Goal: Task Accomplishment & Management: Manage account settings

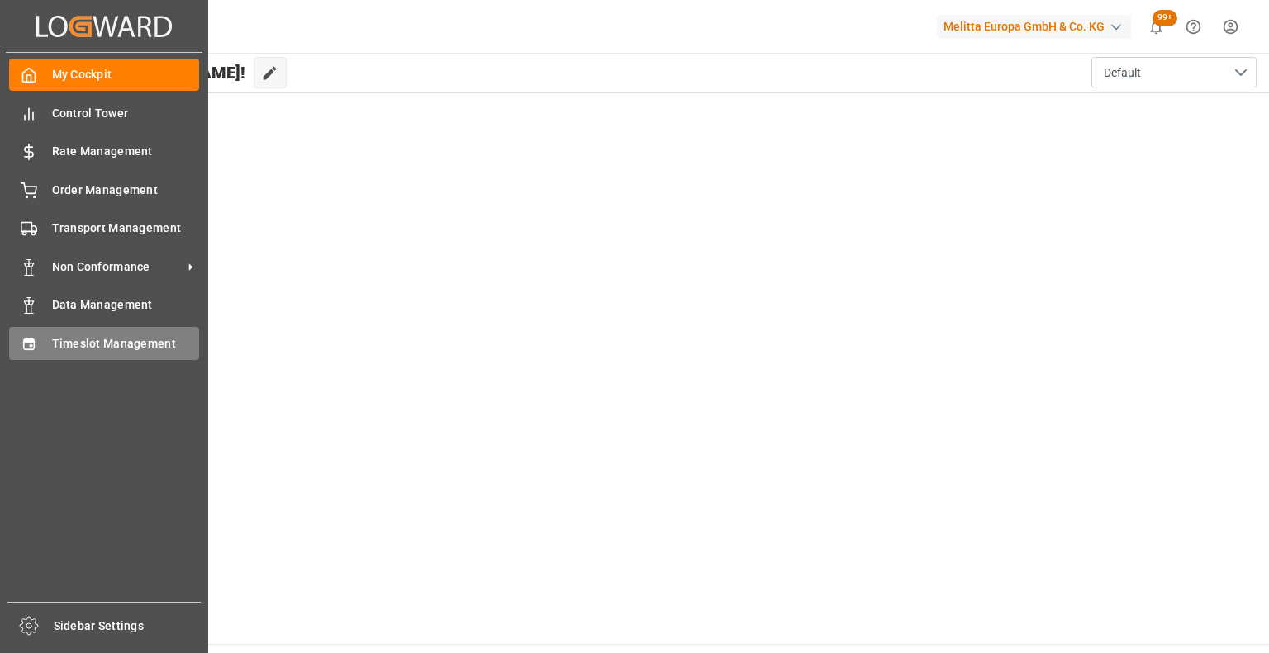
click at [41, 340] on div "Timeslot Management Timeslot Management" at bounding box center [104, 343] width 190 height 32
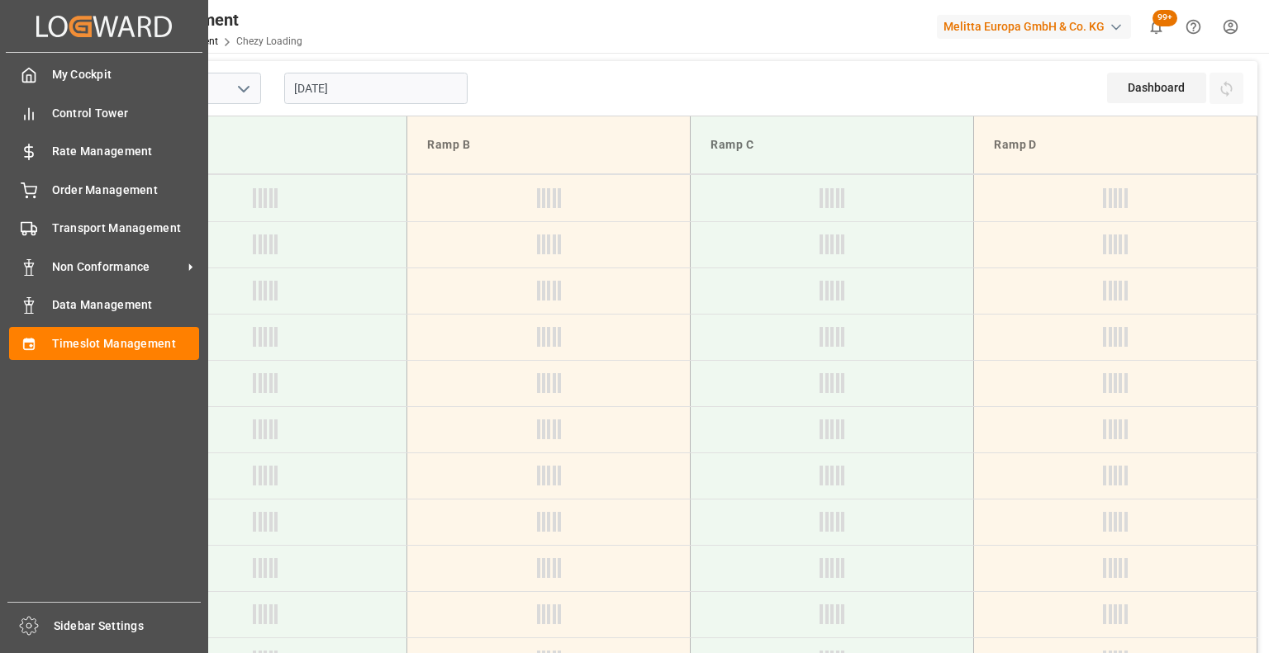
type input "Chezy Loading"
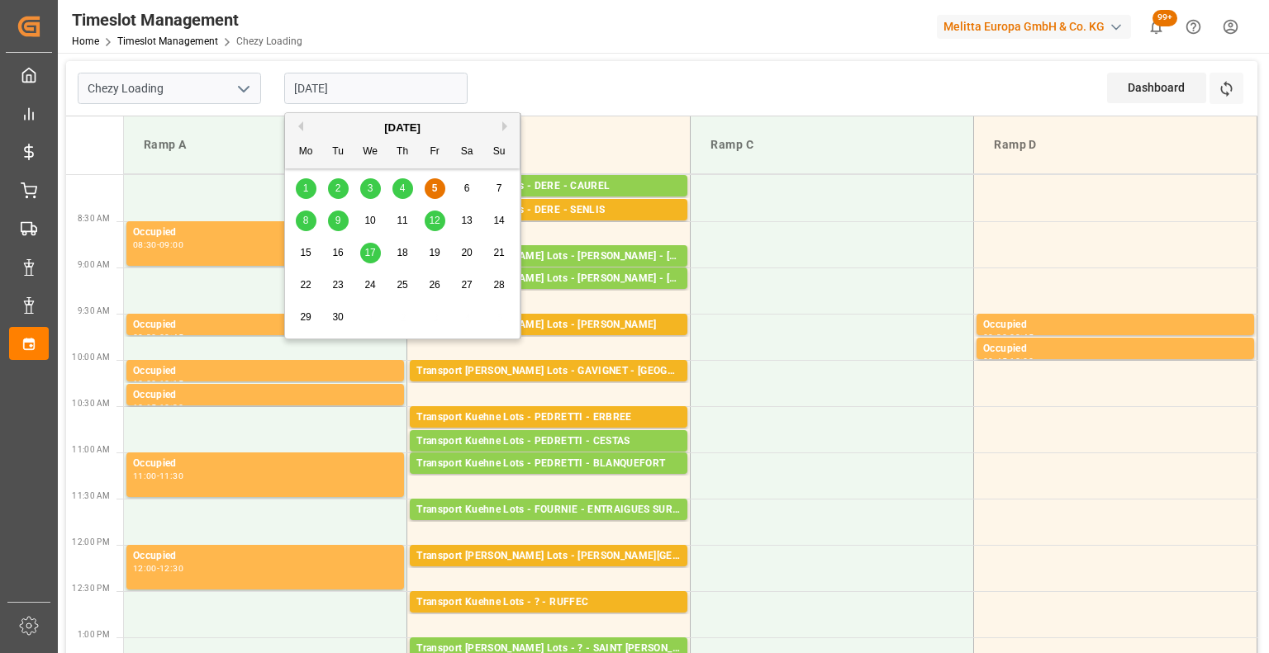
click at [324, 85] on input "[DATE]" at bounding box center [375, 88] width 183 height 31
click at [368, 188] on span "3" at bounding box center [371, 189] width 6 height 12
type input "[DATE]"
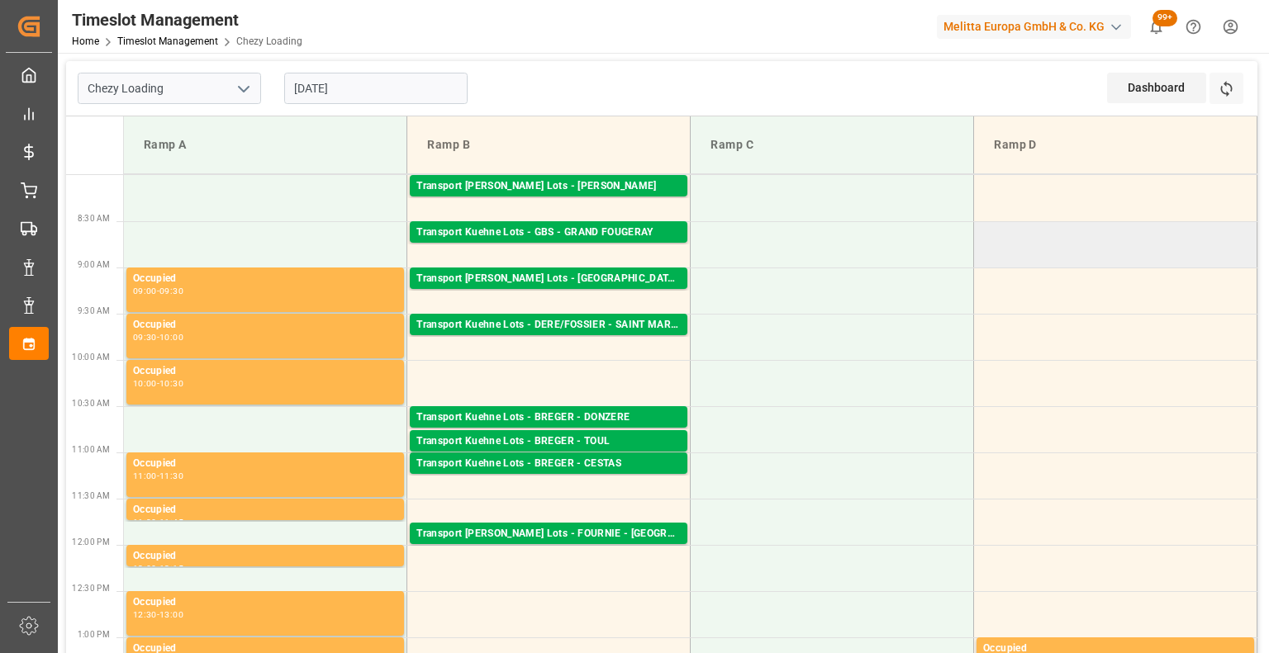
click at [1137, 244] on td at bounding box center [1115, 244] width 283 height 46
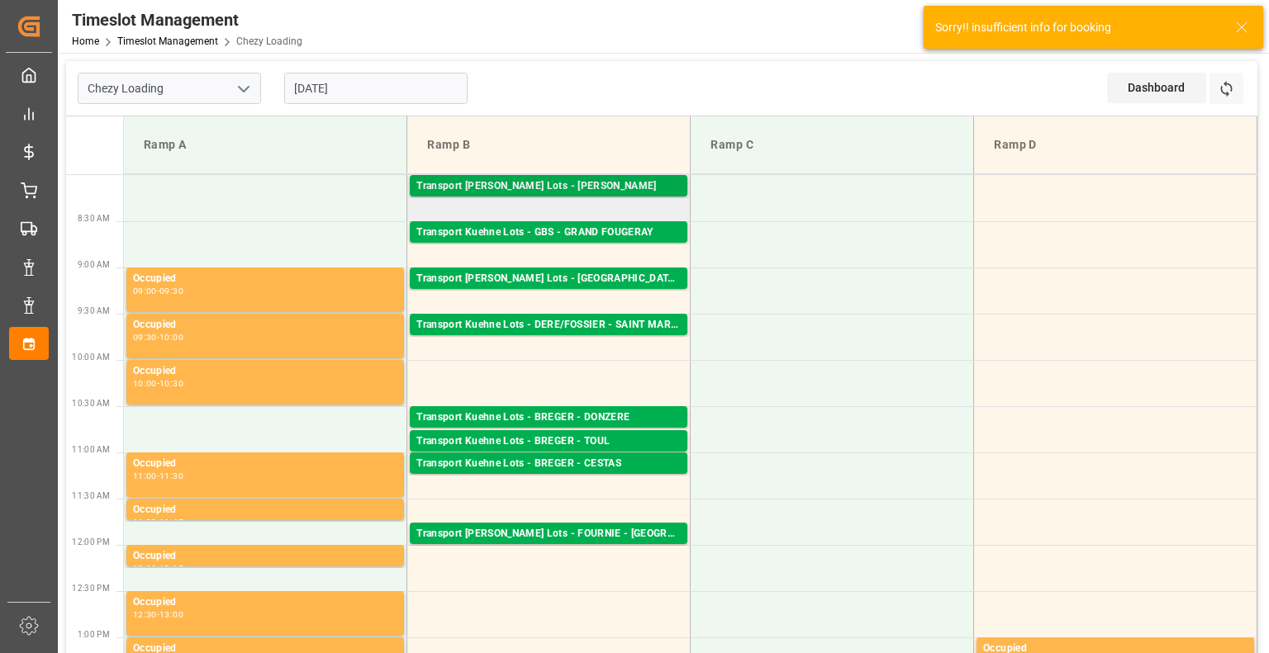
click at [544, 188] on div "Transport [PERSON_NAME] Lots - [PERSON_NAME]" at bounding box center [548, 186] width 264 height 17
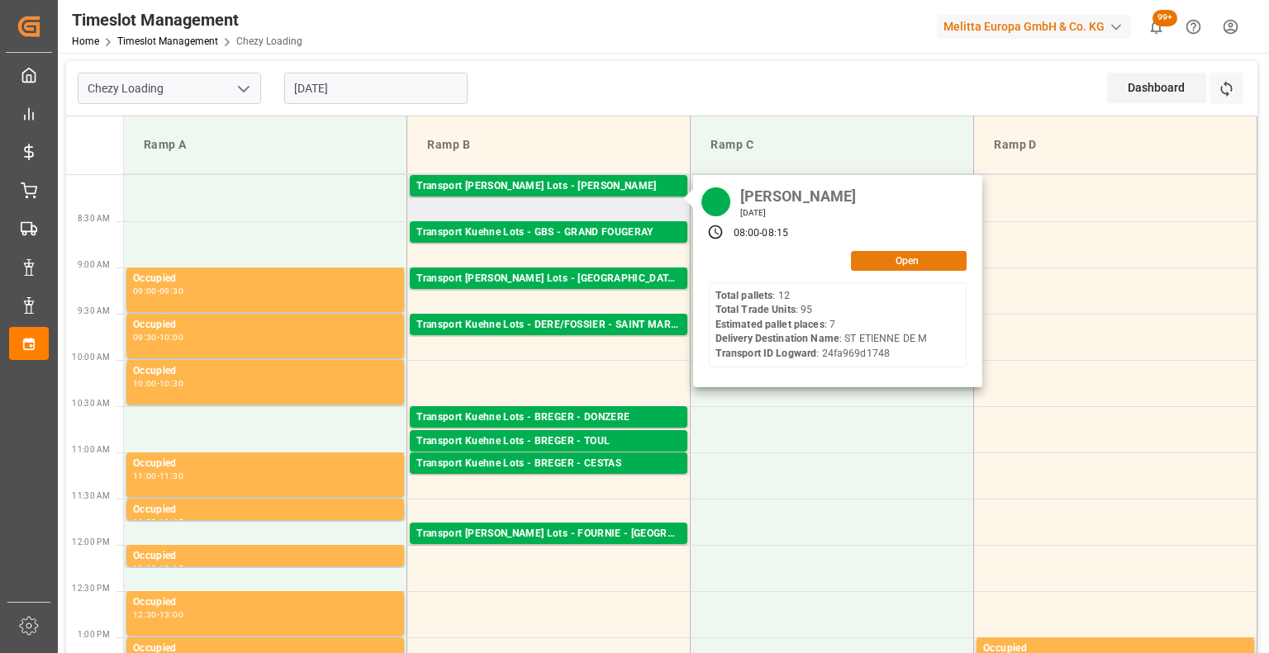
click at [935, 257] on button "Open" at bounding box center [909, 261] width 116 height 20
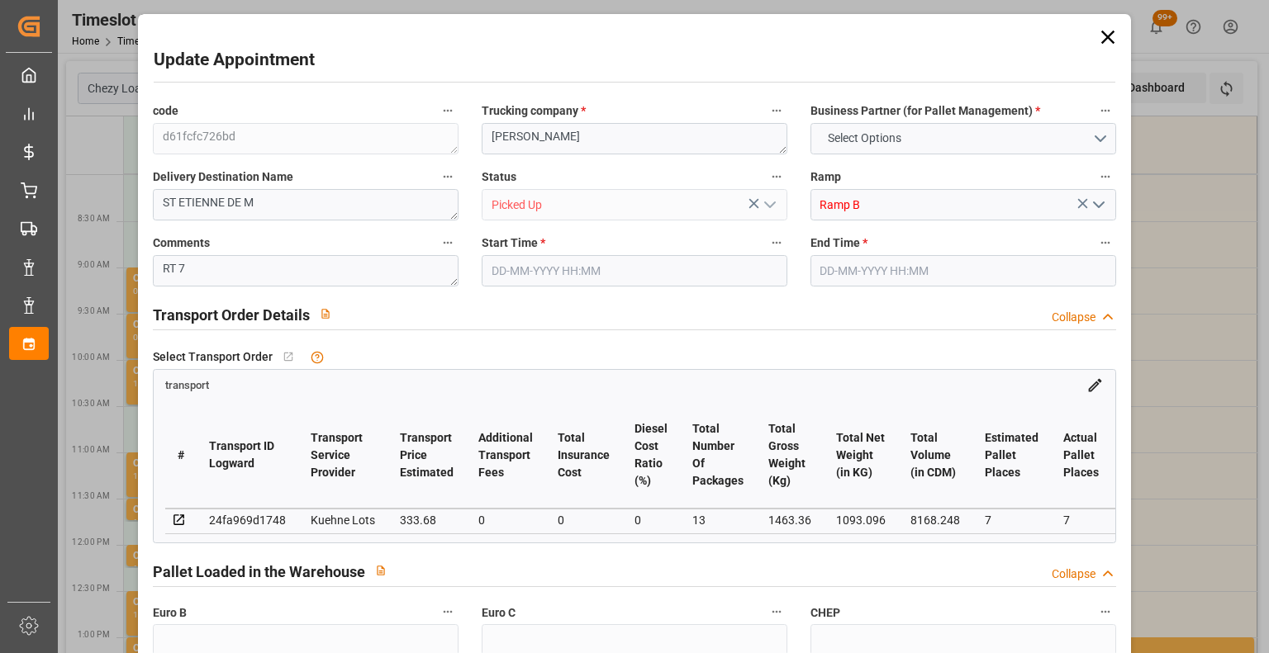
type input "13"
type input "7"
type input "333.68"
type input "0"
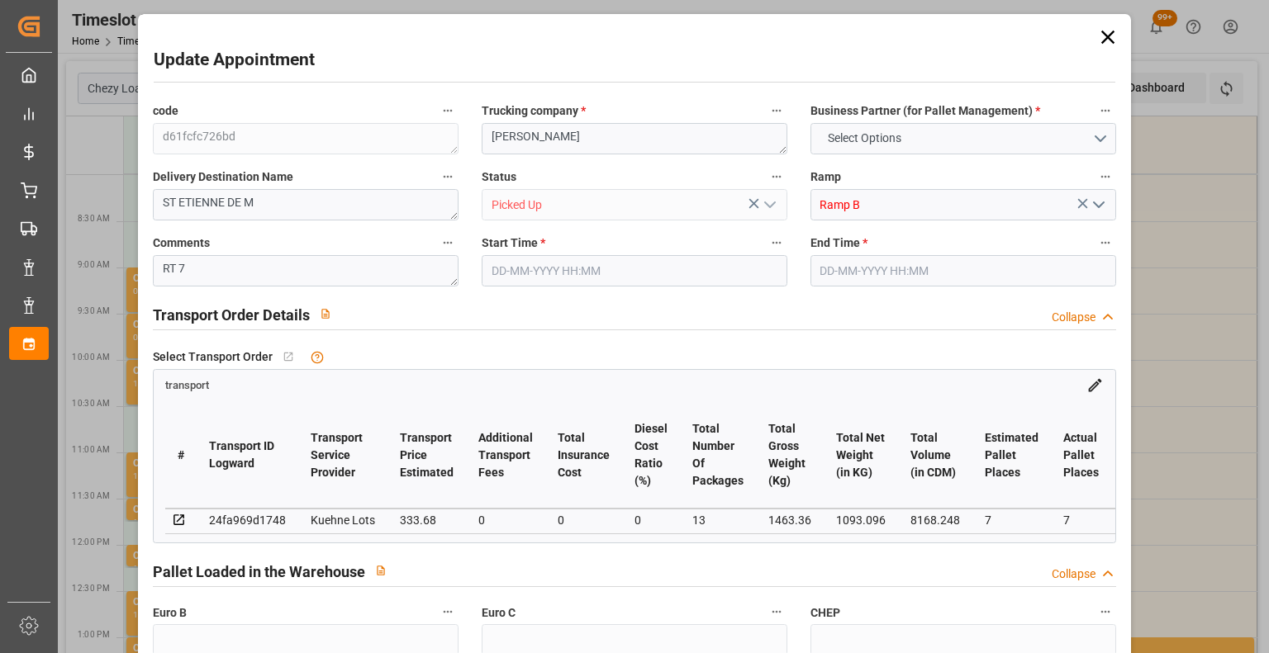
type input "0"
type input "333.68"
type input "0"
type input "13"
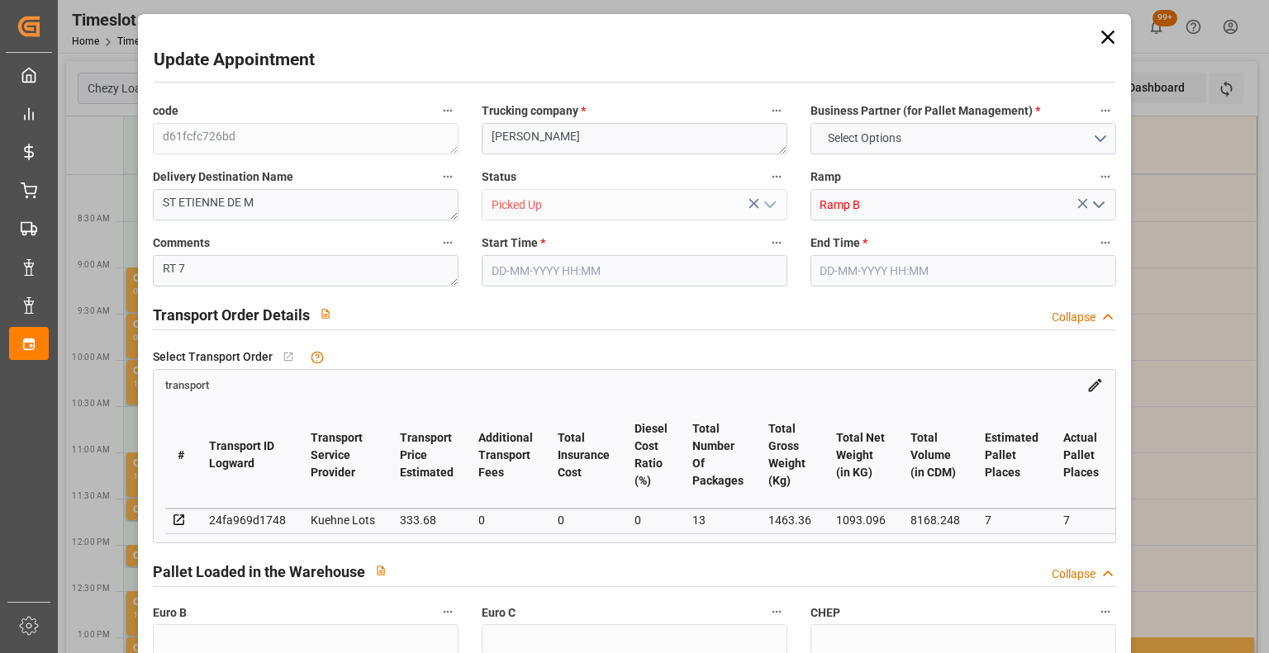
type input "1093.096"
type input "1826"
type input "8168.248"
type input "44"
type input "12"
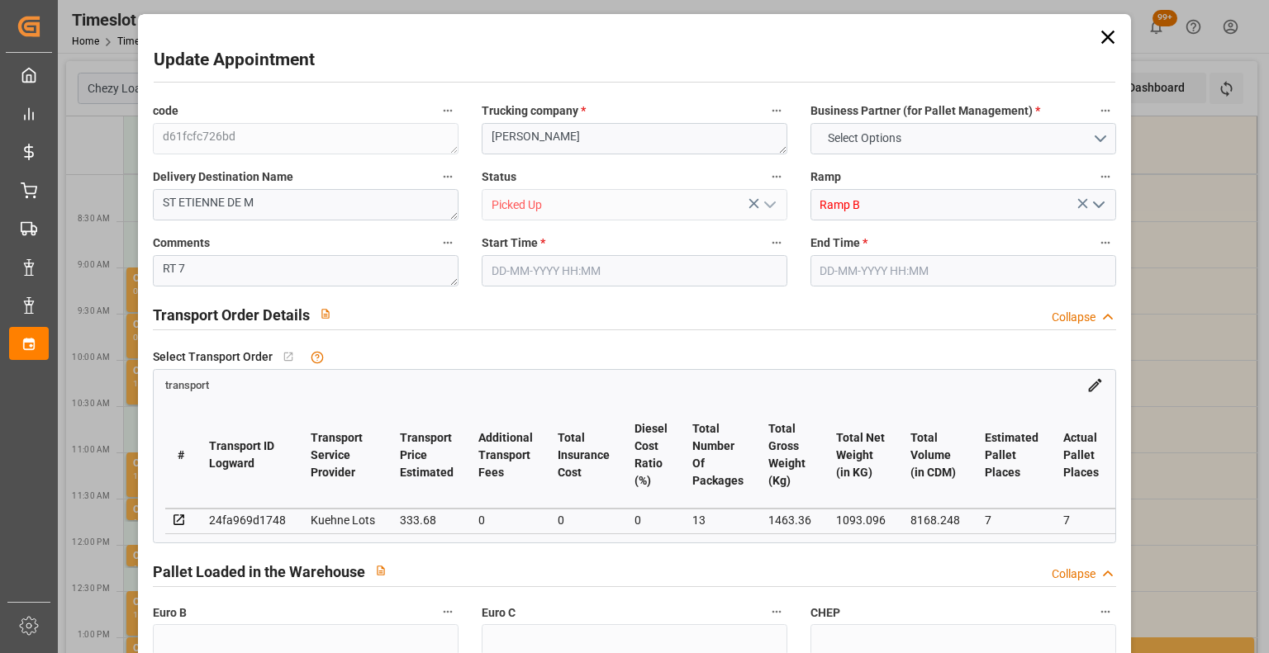
type input "95"
type input "13"
type input "101"
type input "1463.36"
type input "0"
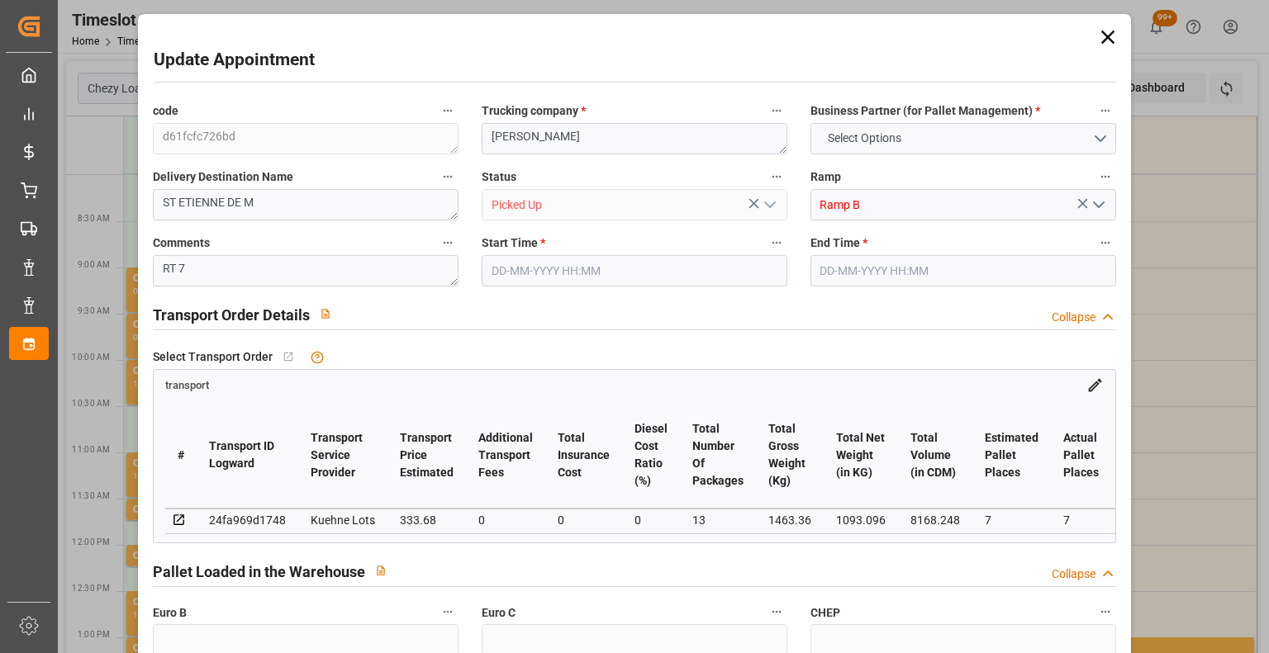
type input "10767.6795"
type input "0"
type input "21"
type input "80"
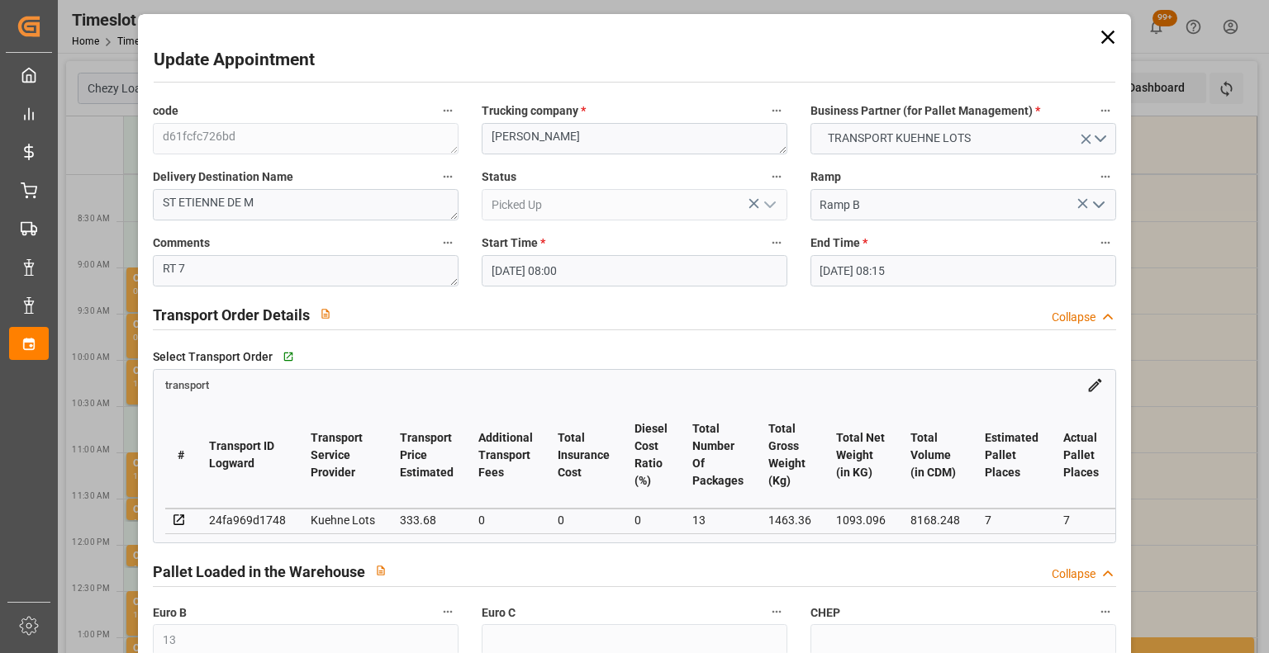
type input "[DATE] 08:00"
type input "[DATE] 08:15"
type input "[DATE] 12:45"
type input "[DATE] 11:25"
type input "[DATE]"
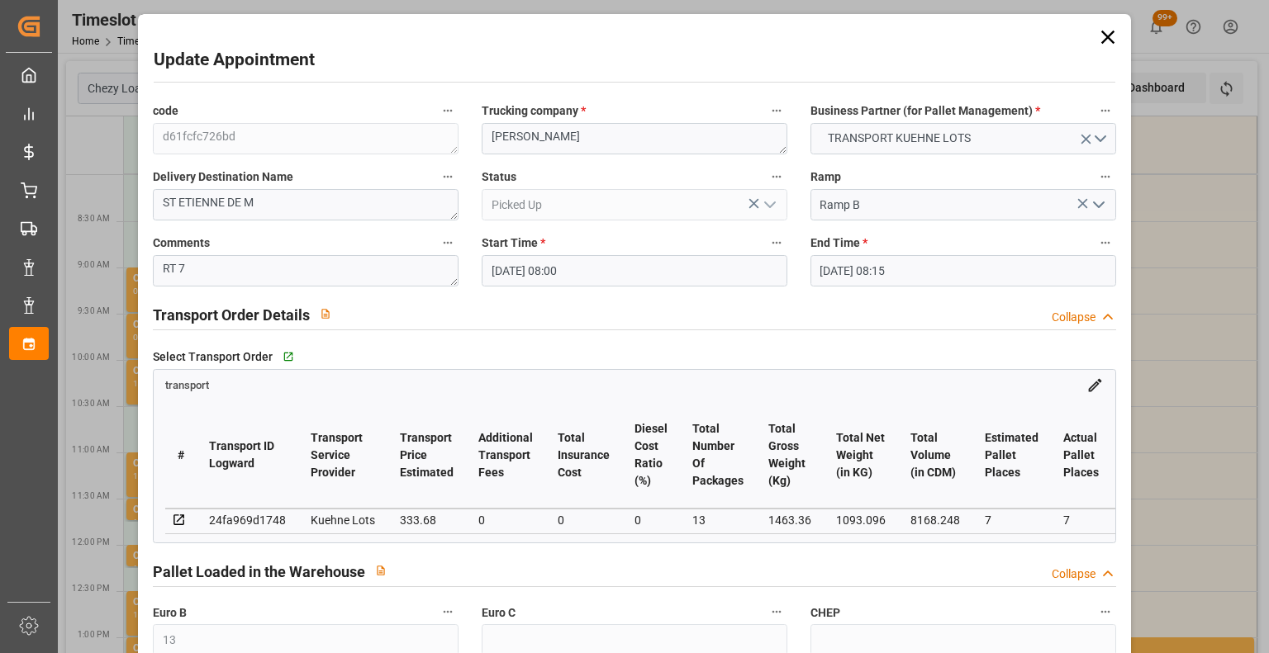
type input "[DATE]"
click at [1119, 646] on div "CHEP" at bounding box center [963, 629] width 329 height 66
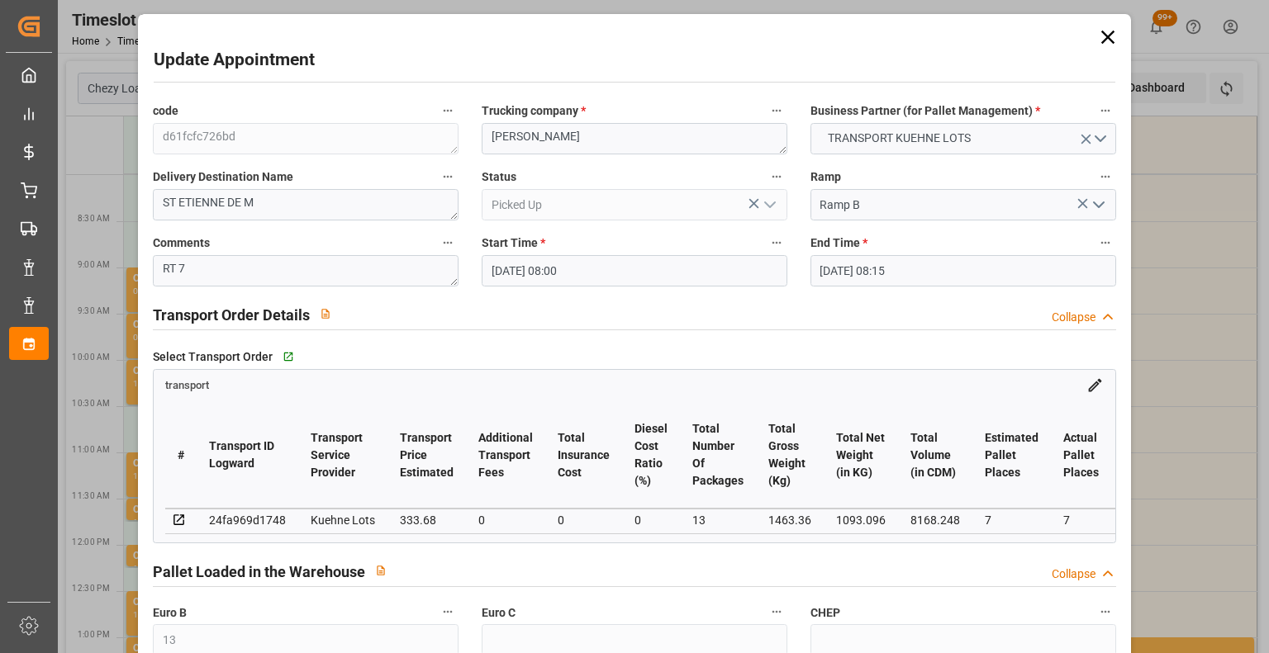
drag, startPoint x: 1119, startPoint y: 646, endPoint x: 1065, endPoint y: 594, distance: 75.4
click at [1065, 594] on div "code d61fcfc726bd Trucking company * ANTOINE Business Partner (for Pallet Manag…" at bounding box center [634, 500] width 986 height 813
click at [964, 585] on div "Pallet Loaded in the Warehouse Collapse" at bounding box center [634, 570] width 963 height 31
click at [1100, 311] on icon at bounding box center [1108, 317] width 17 height 17
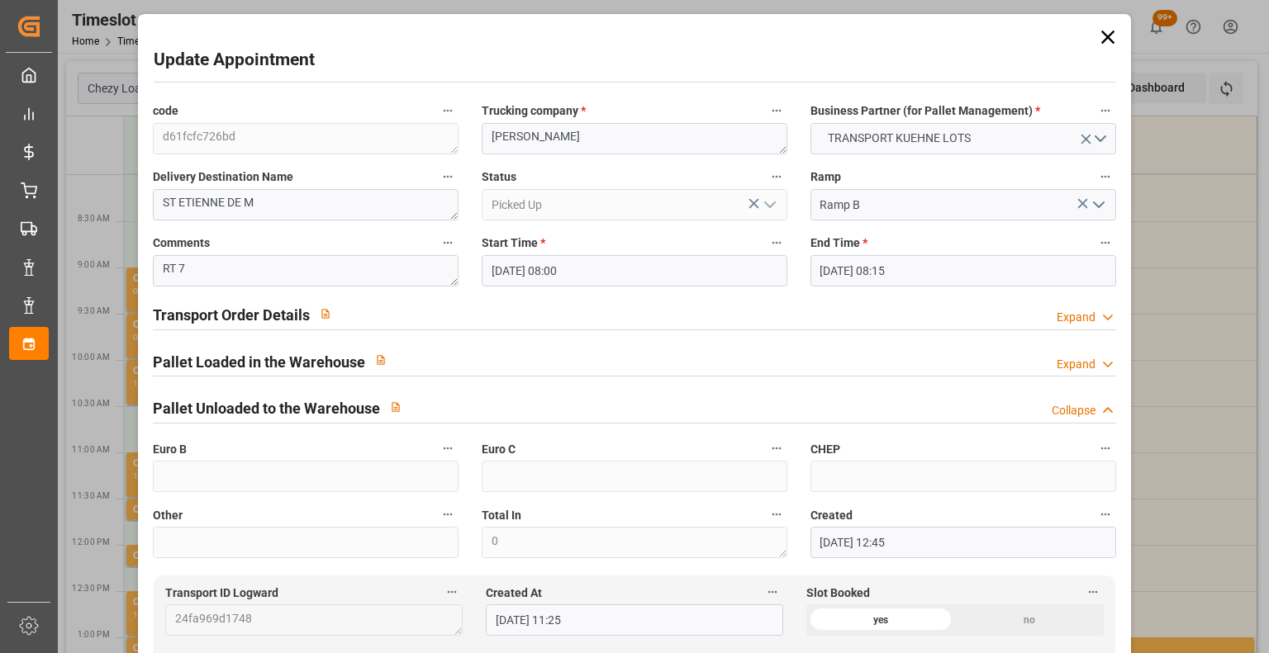
drag, startPoint x: 942, startPoint y: 191, endPoint x: 1107, endPoint y: 587, distance: 429.6
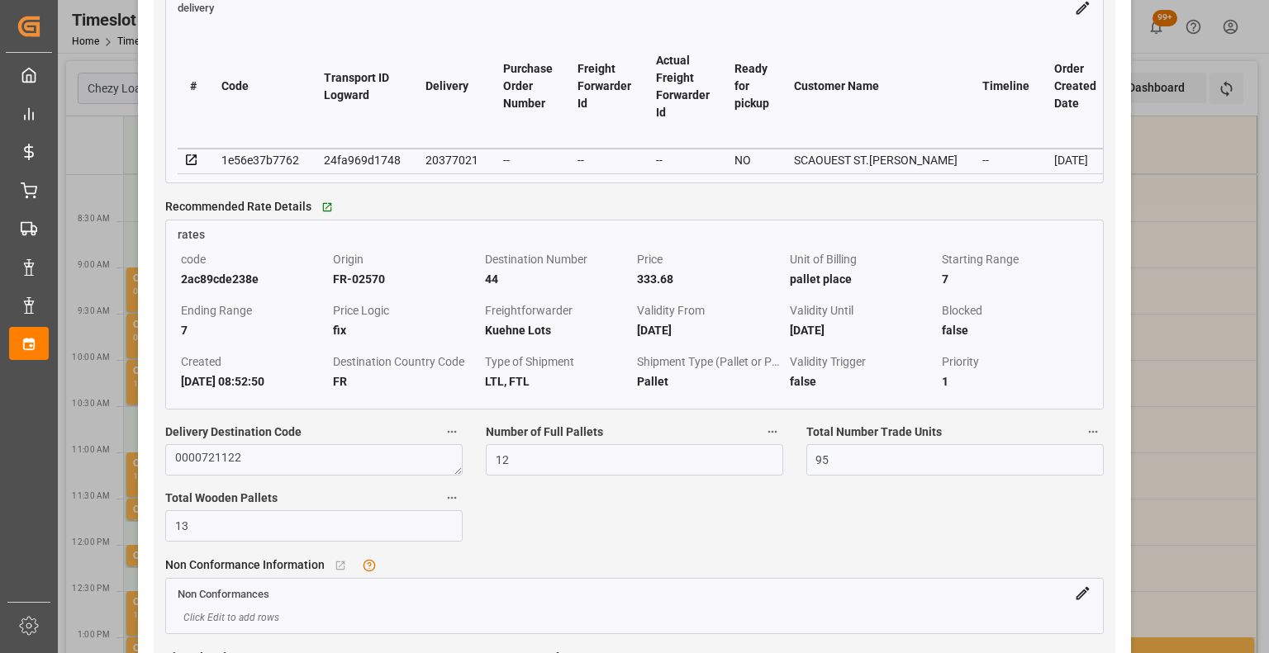
scroll to position [572, 0]
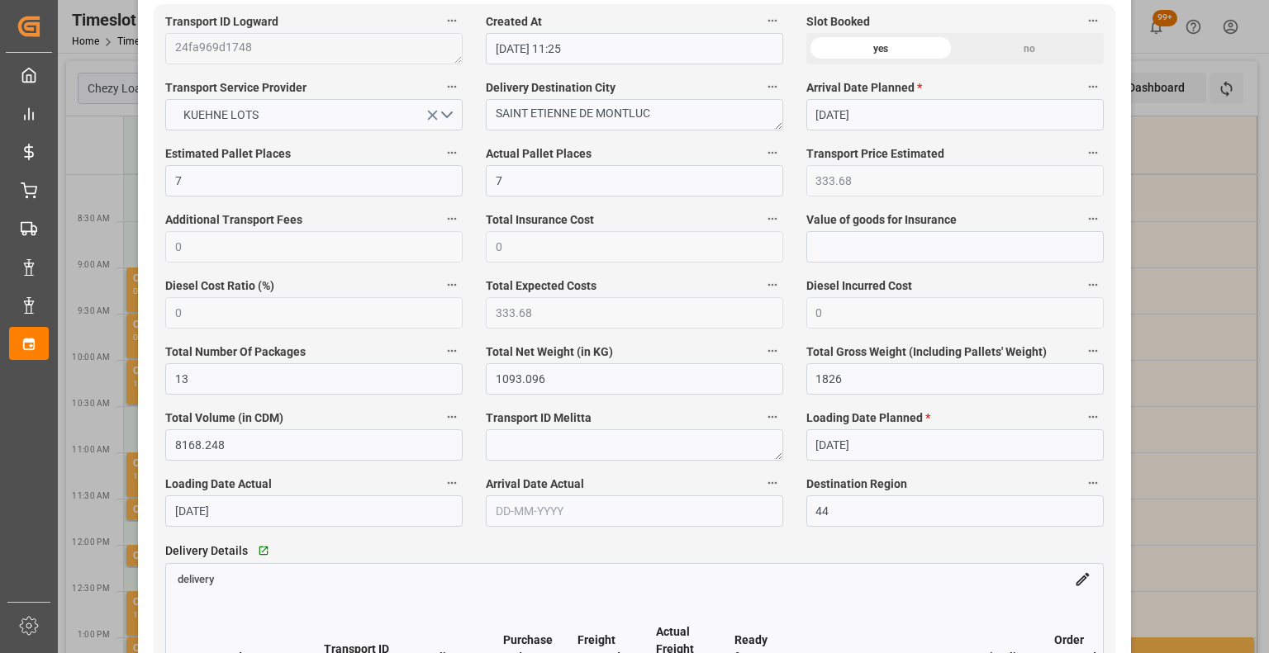
click at [1195, 159] on div "Update Appointment code d61fcfc726bd Trucking company * ANTOINE Business Partne…" at bounding box center [634, 326] width 1269 height 653
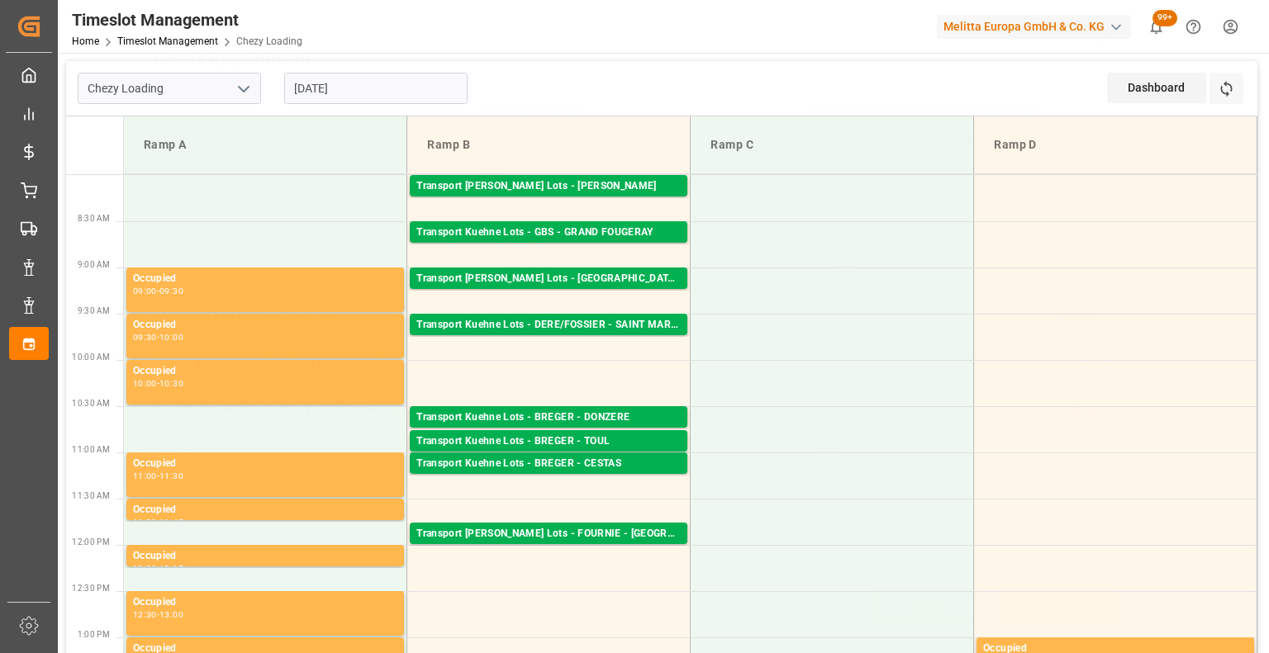
scroll to position [0, 0]
click at [601, 233] on div "Transport Kuehne Lots - GBS - GRAND FOUGERAY" at bounding box center [548, 233] width 264 height 17
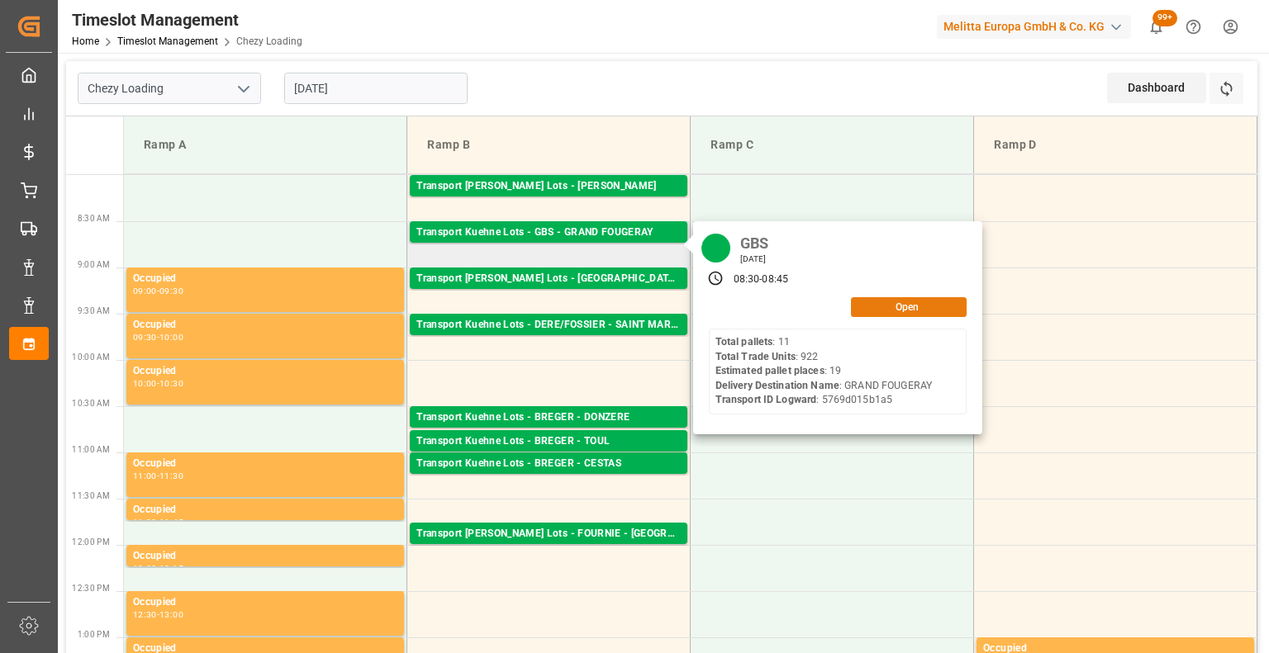
click at [882, 311] on button "Open" at bounding box center [909, 307] width 116 height 20
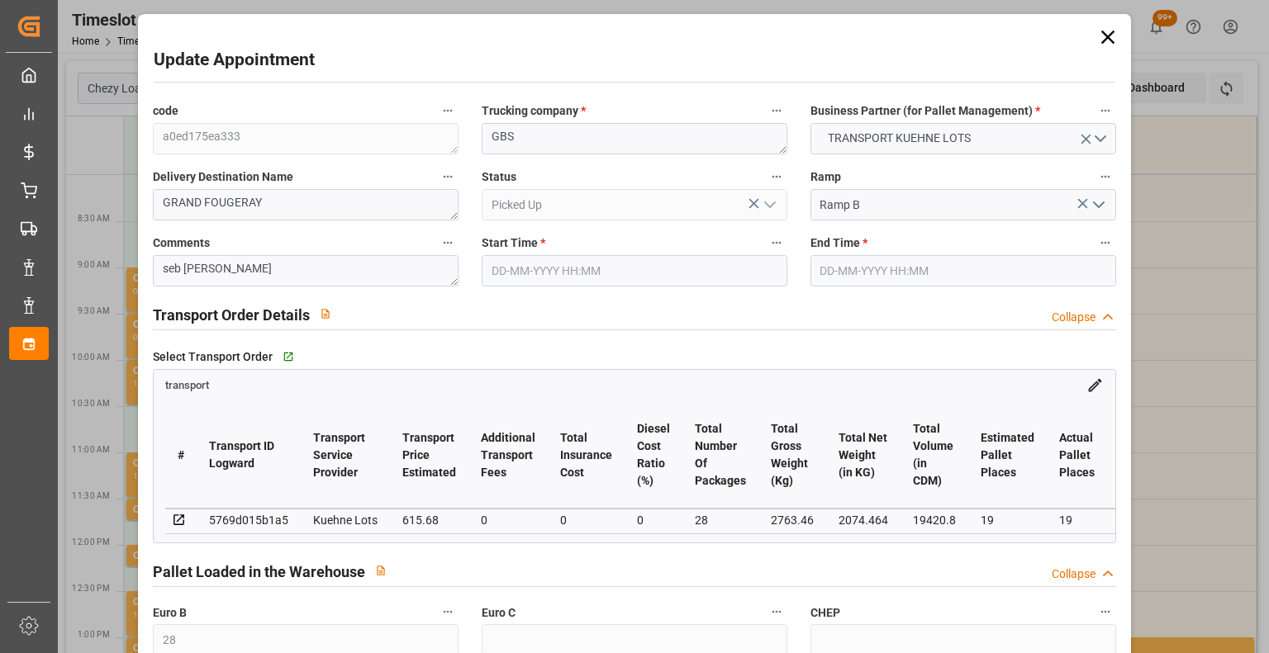
type input "28"
type input "19"
type input "615.68"
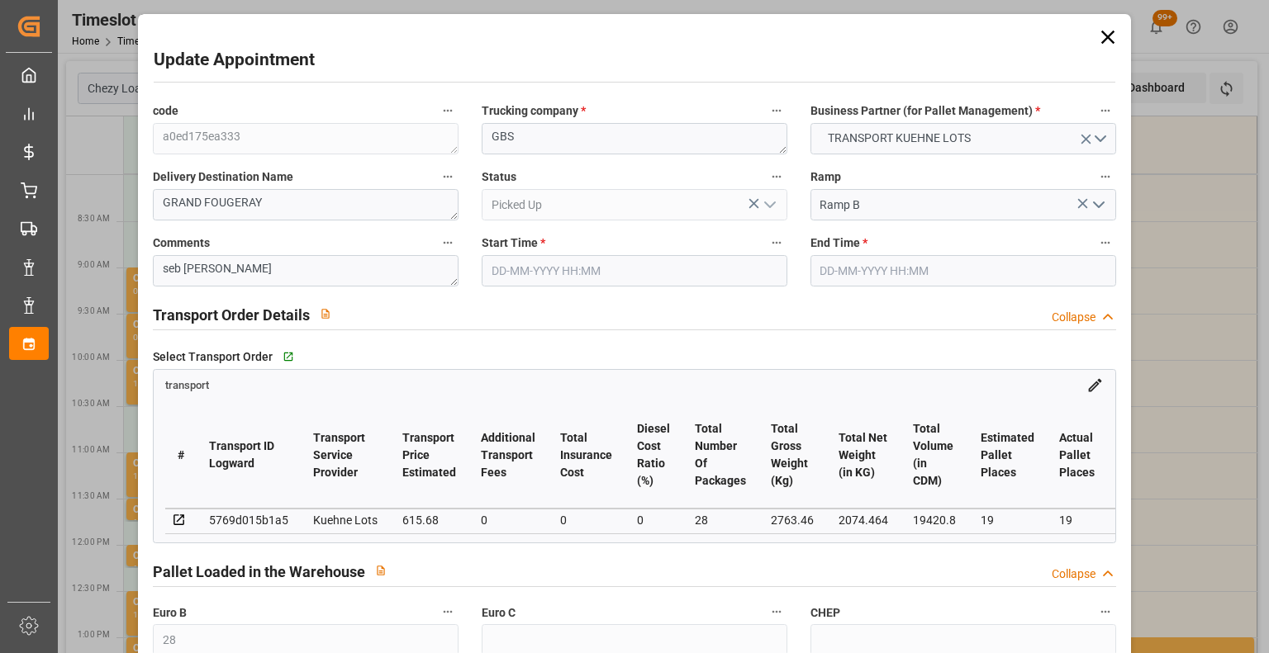
type input "0"
type input "615.68"
type input "0"
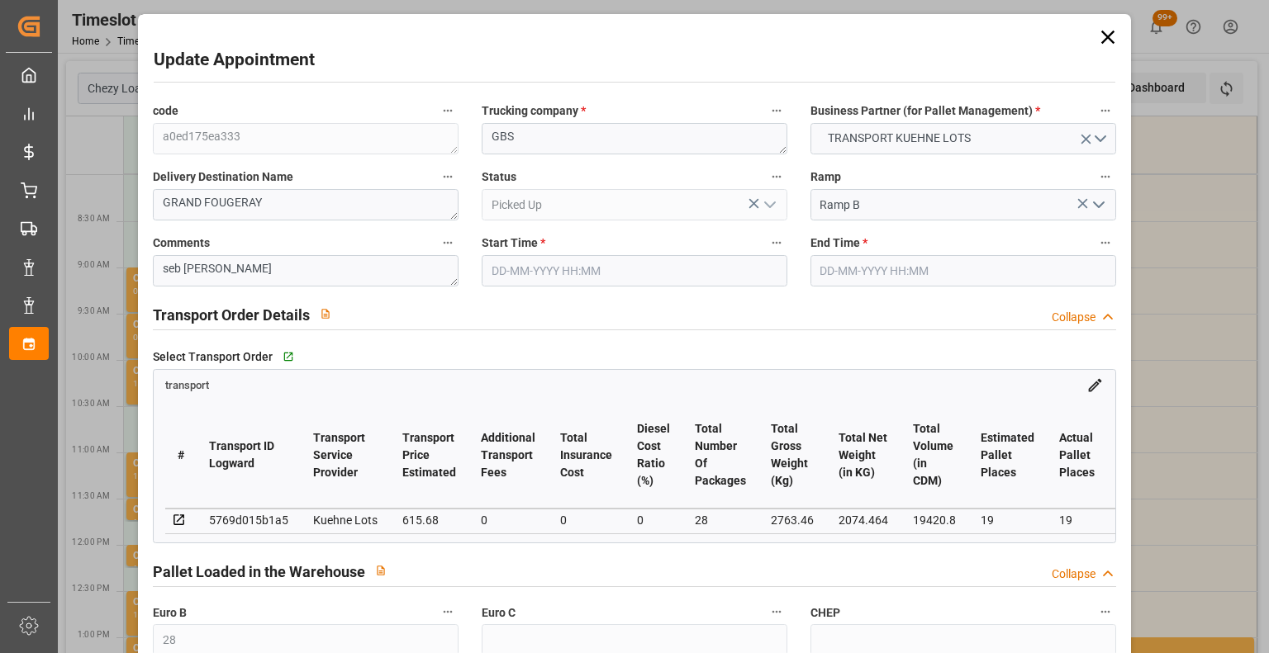
type input "28"
type input "2074.464"
type input "3469.4"
type input "19420.8"
type input "35"
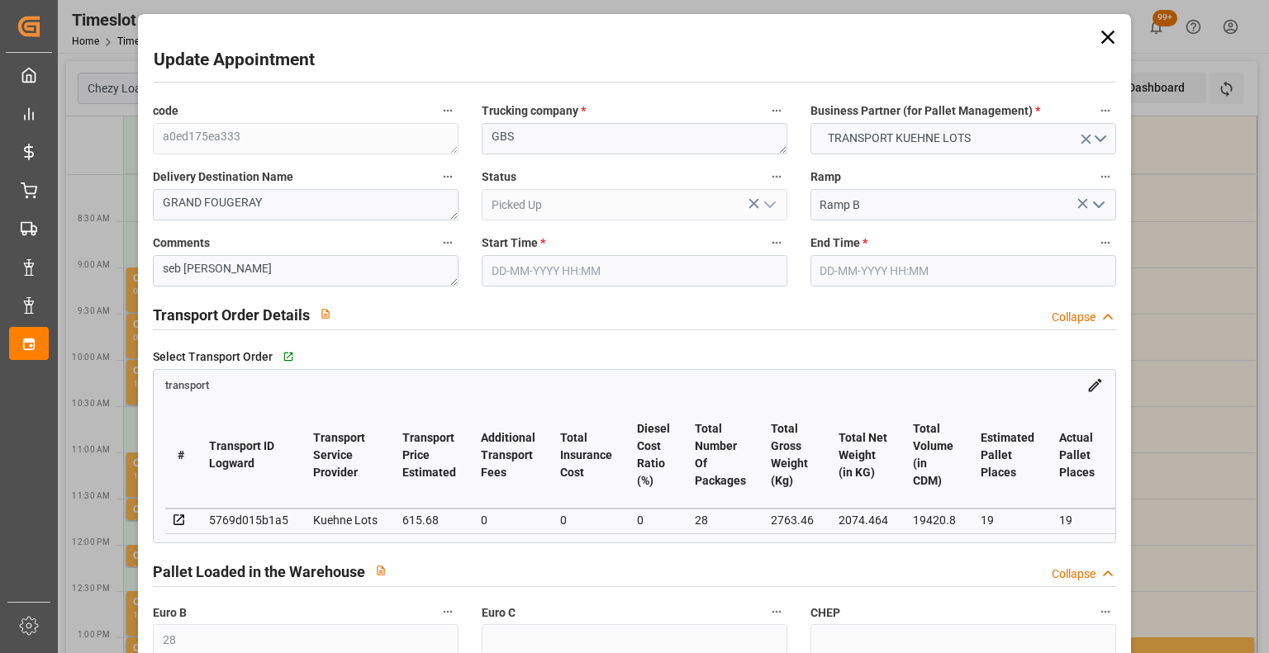
type input "11"
type input "922"
type input "28"
type input "101"
type input "2763.46"
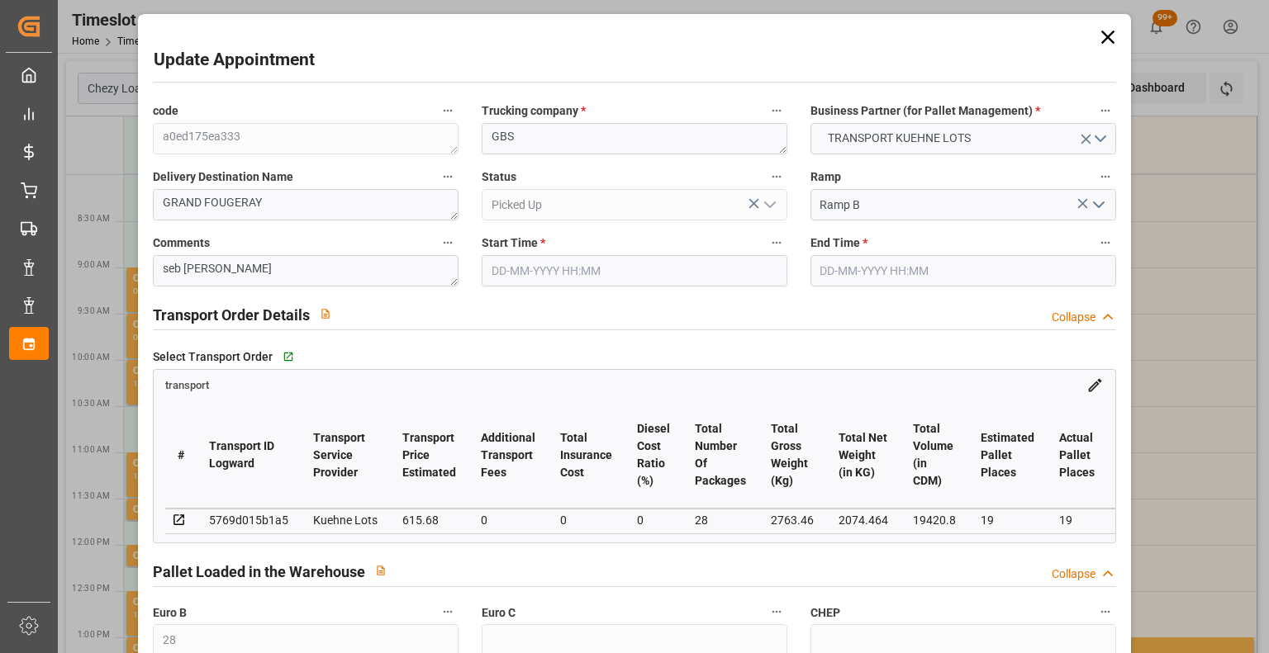
type input "0"
type input "10767.6795"
type input "0"
type input "21"
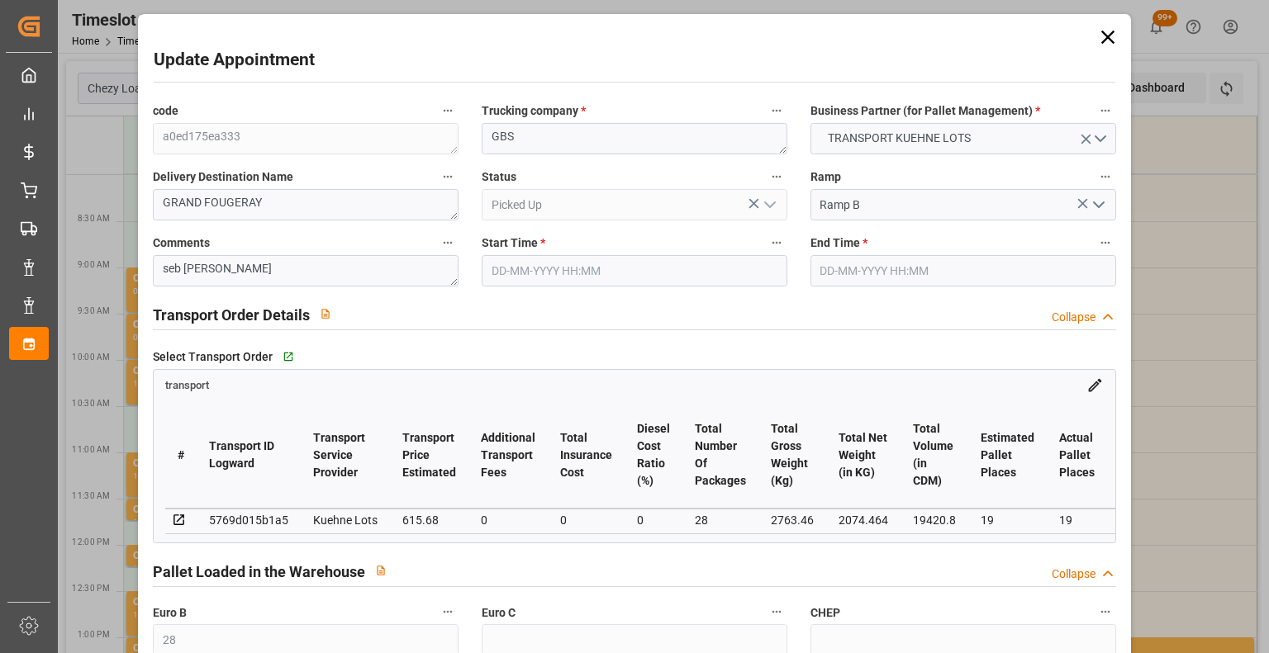
type input "80"
type input "[DATE] 08:30"
type input "[DATE] 08:45"
type input "[DATE] 14:52"
type input "[DATE] 11:28"
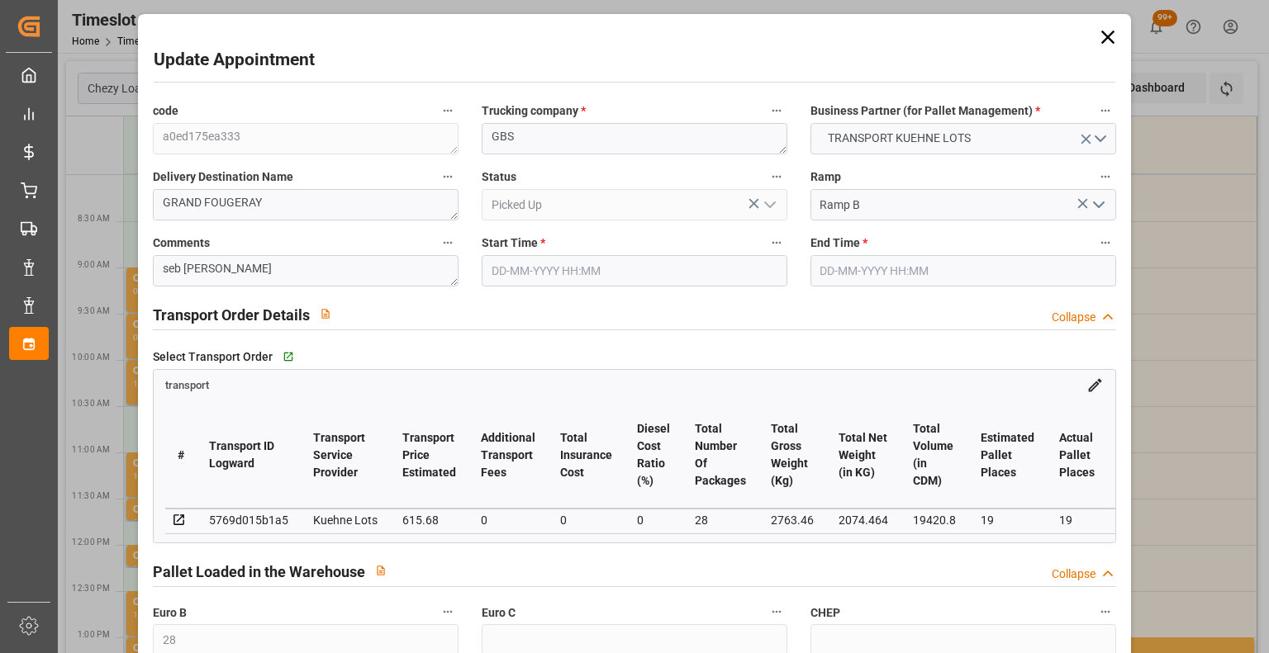
type input "[DATE]"
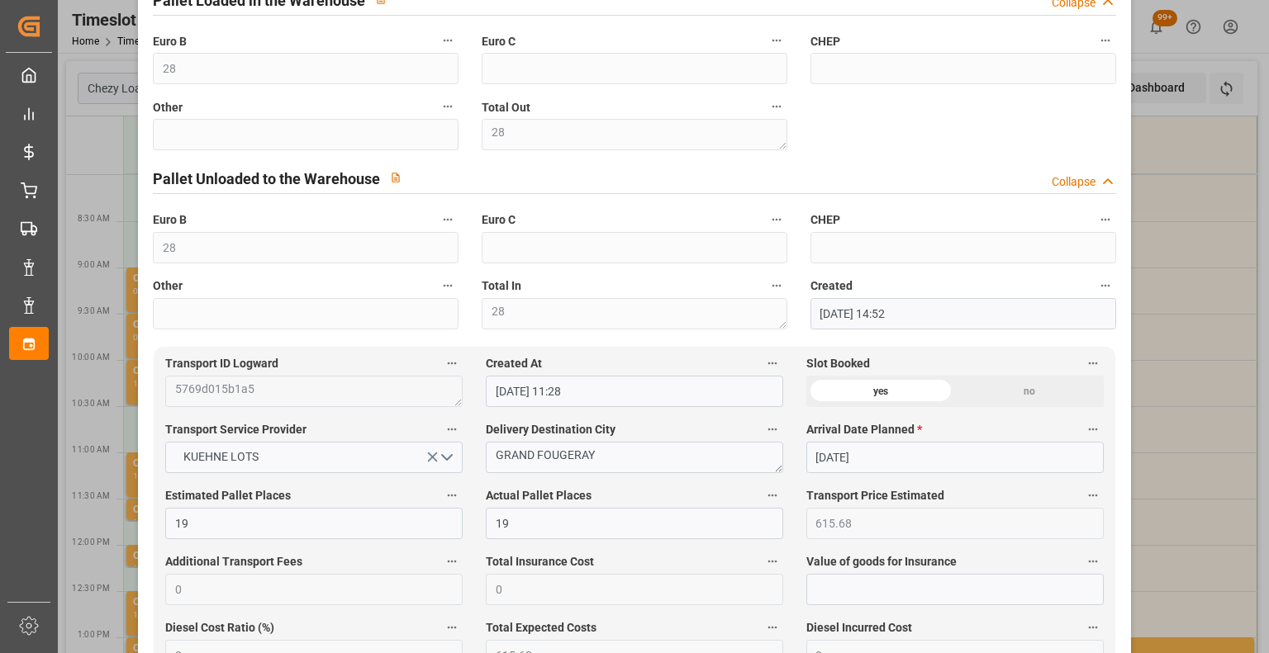
click at [1218, 498] on div "Update Appointment code a0ed175ea333 Trucking company * GBS Business Partner (f…" at bounding box center [634, 326] width 1269 height 653
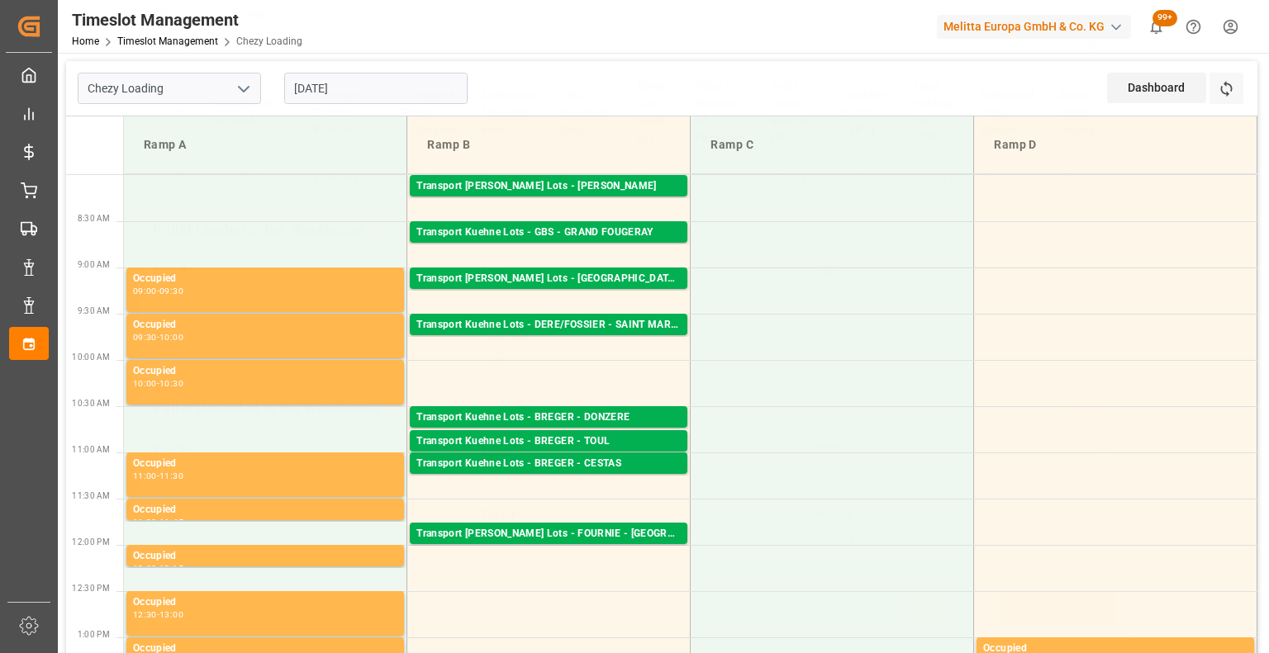
scroll to position [347, 0]
click at [581, 277] on div "Transport [PERSON_NAME] Lots - [GEOGRAPHIC_DATA] - [GEOGRAPHIC_DATA]" at bounding box center [548, 279] width 264 height 17
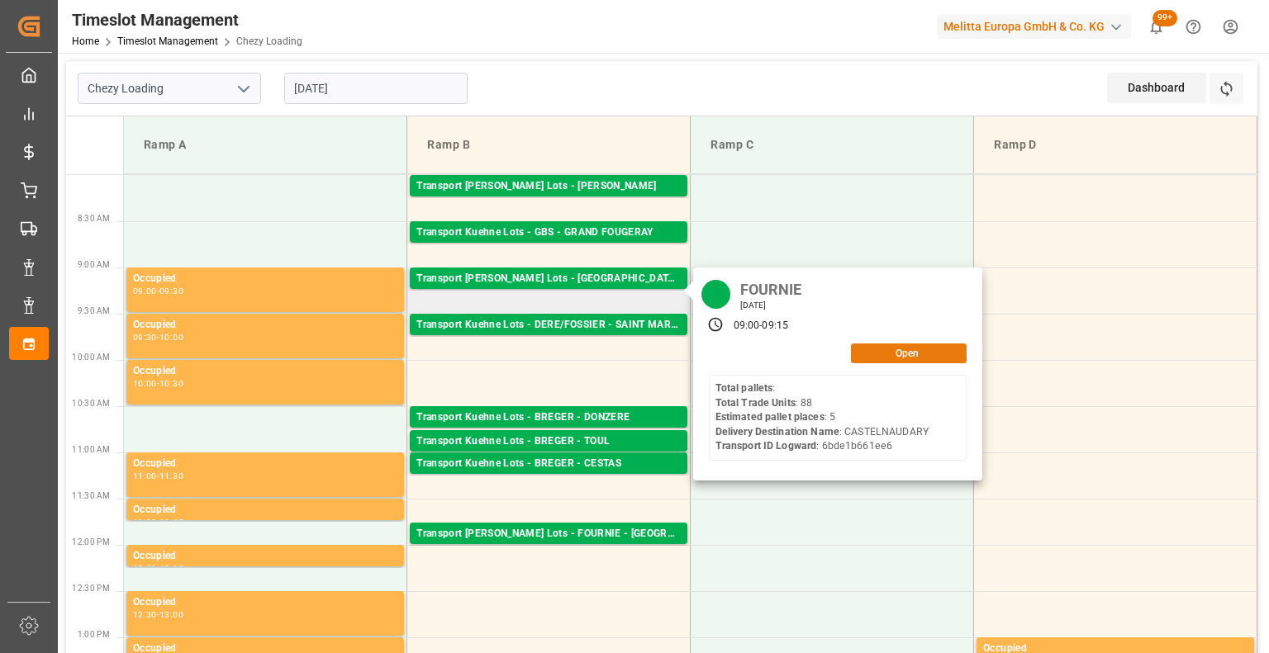
click at [869, 356] on button "Open" at bounding box center [909, 354] width 116 height 20
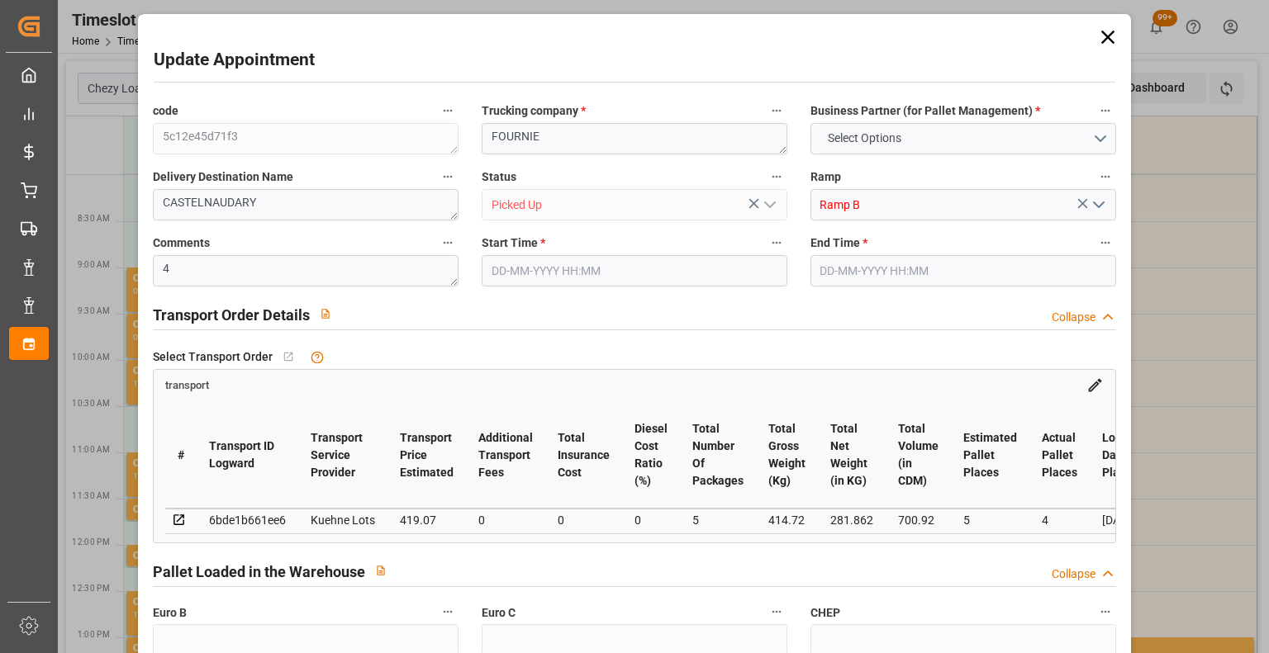
type input "4"
type input "2"
type input "5"
type input "4"
type input "419.07"
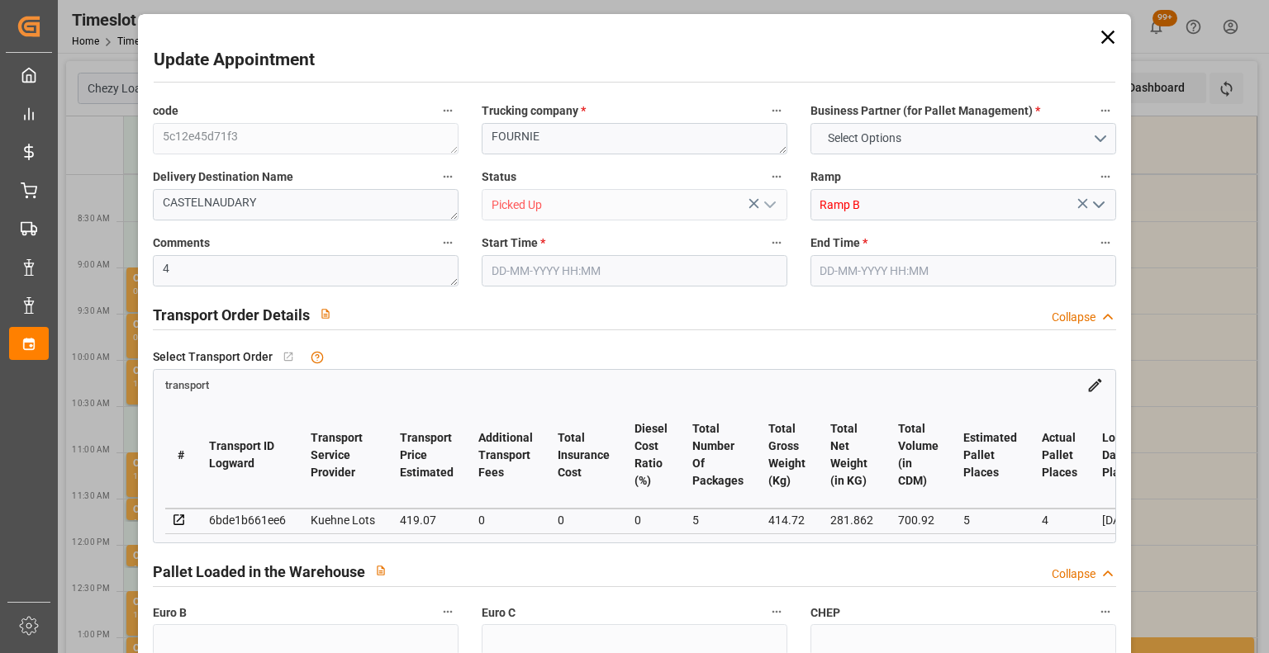
type input "0"
type input "419.07"
type input "0"
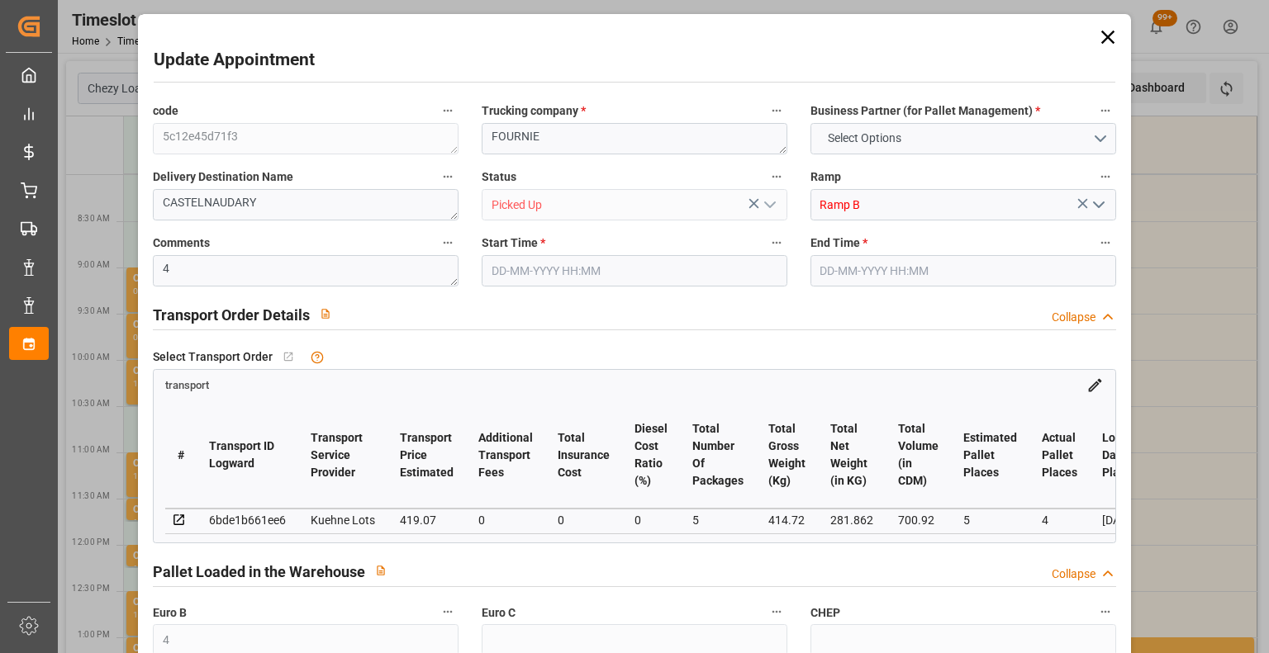
type input "5"
type input "281.862"
type input "537.612"
type input "700.92"
type input "11"
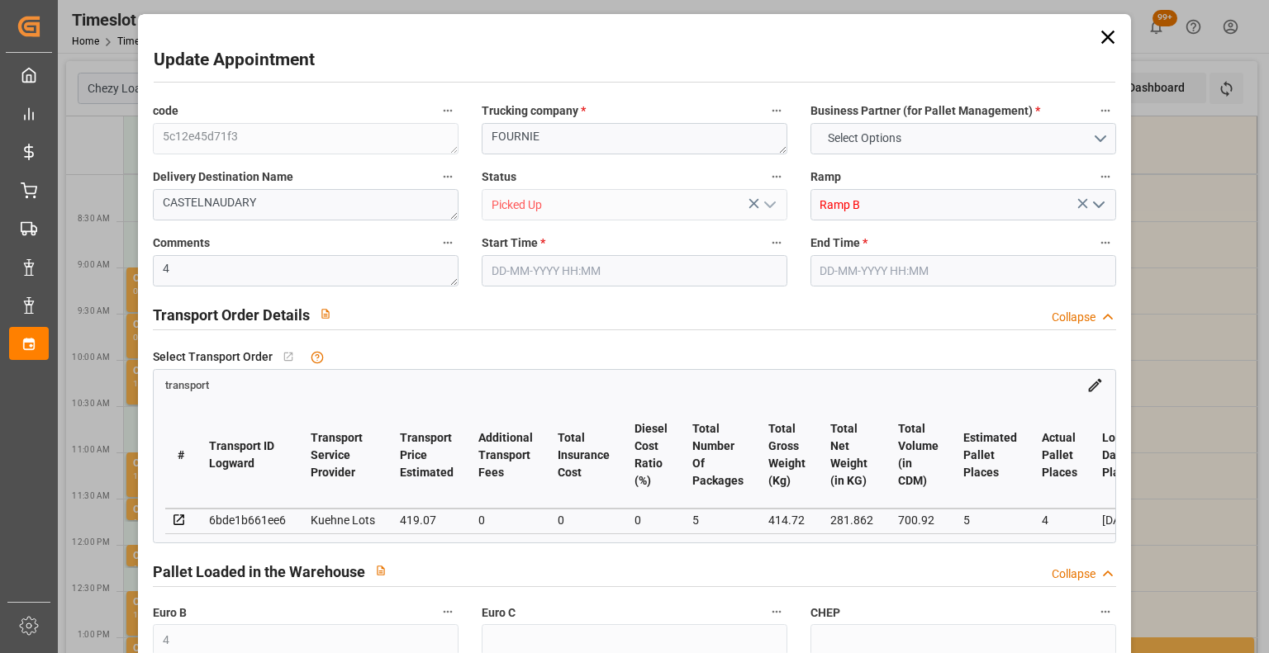
type input "0"
type input "88"
type input "4"
type input "101"
type input "414.72"
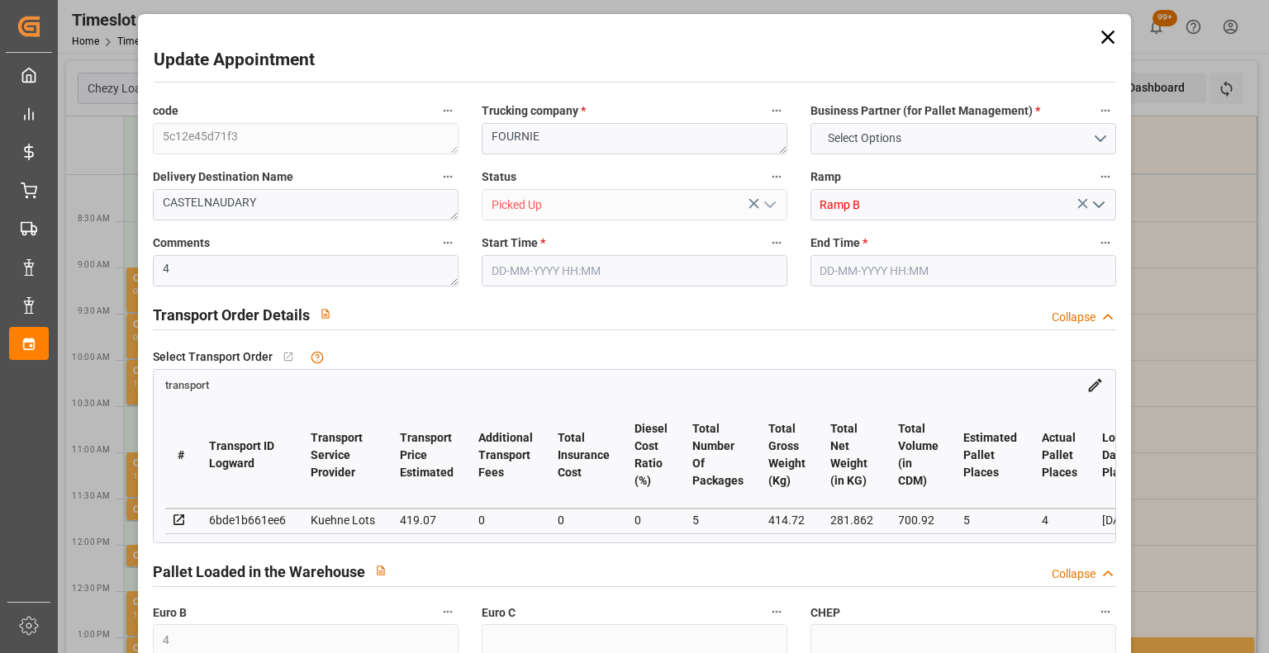
type input "0"
type input "4710.8598"
type input "0"
type input "21"
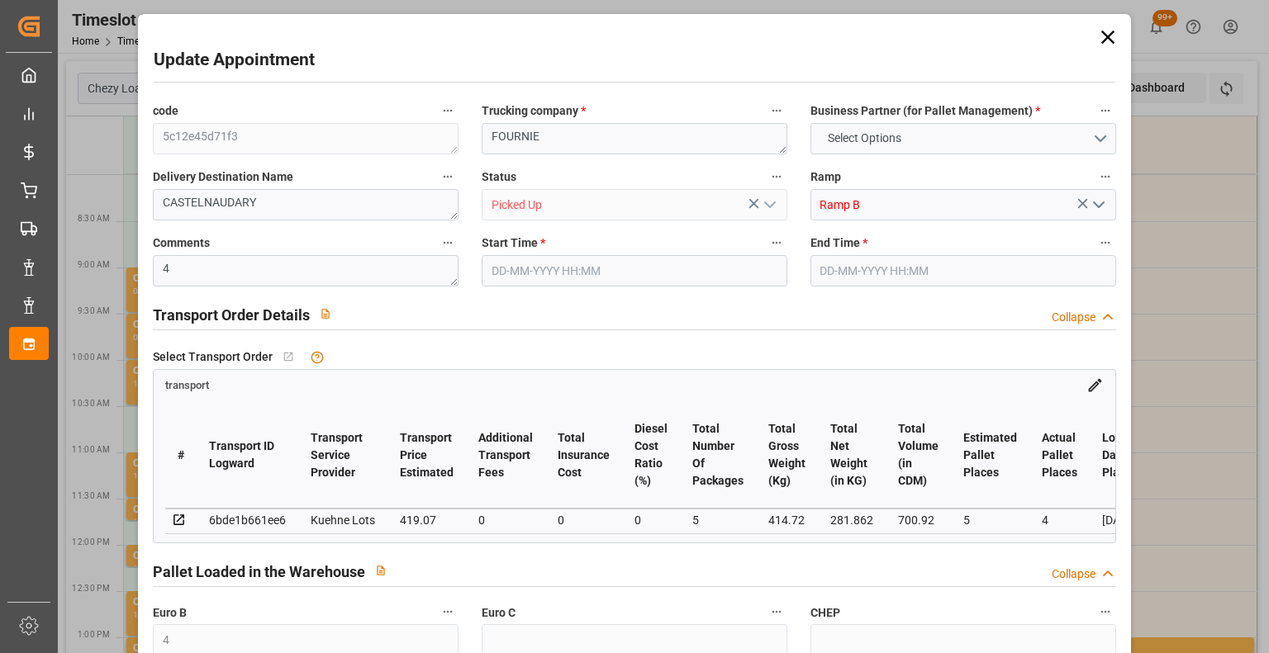
type input "35"
type input "[DATE] 09:00"
type input "[DATE] 09:15"
type input "[DATE] 13:31"
type input "[DATE] 11:22"
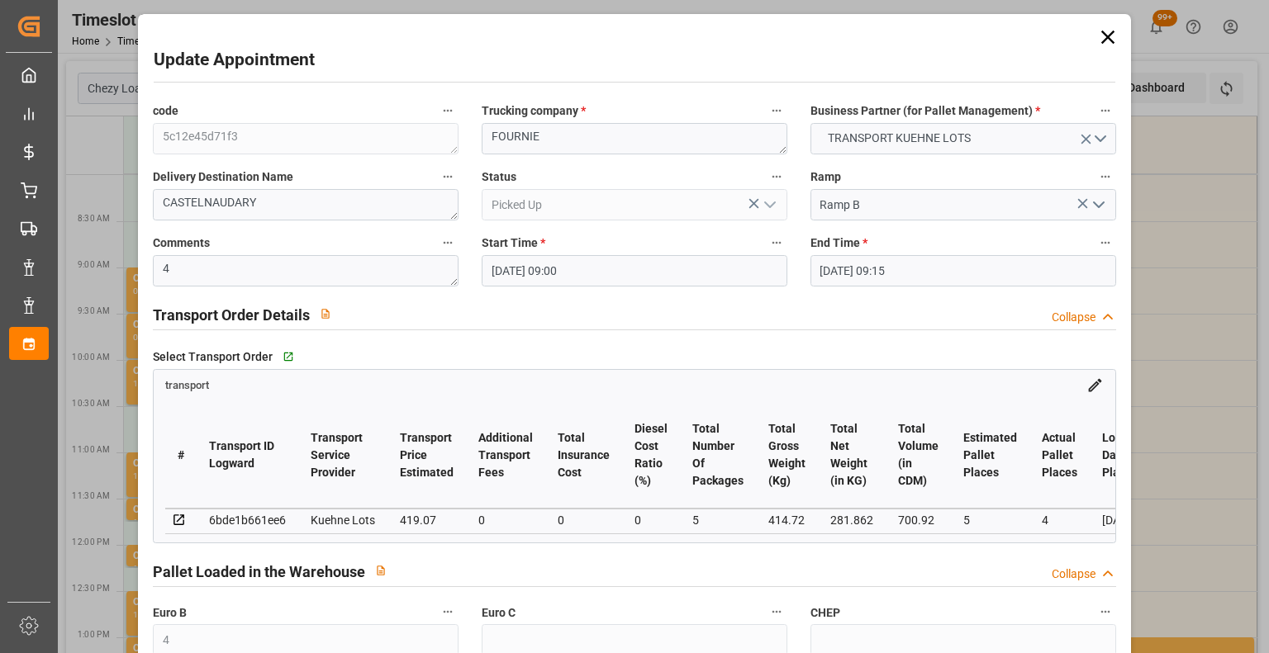
type input "[DATE]"
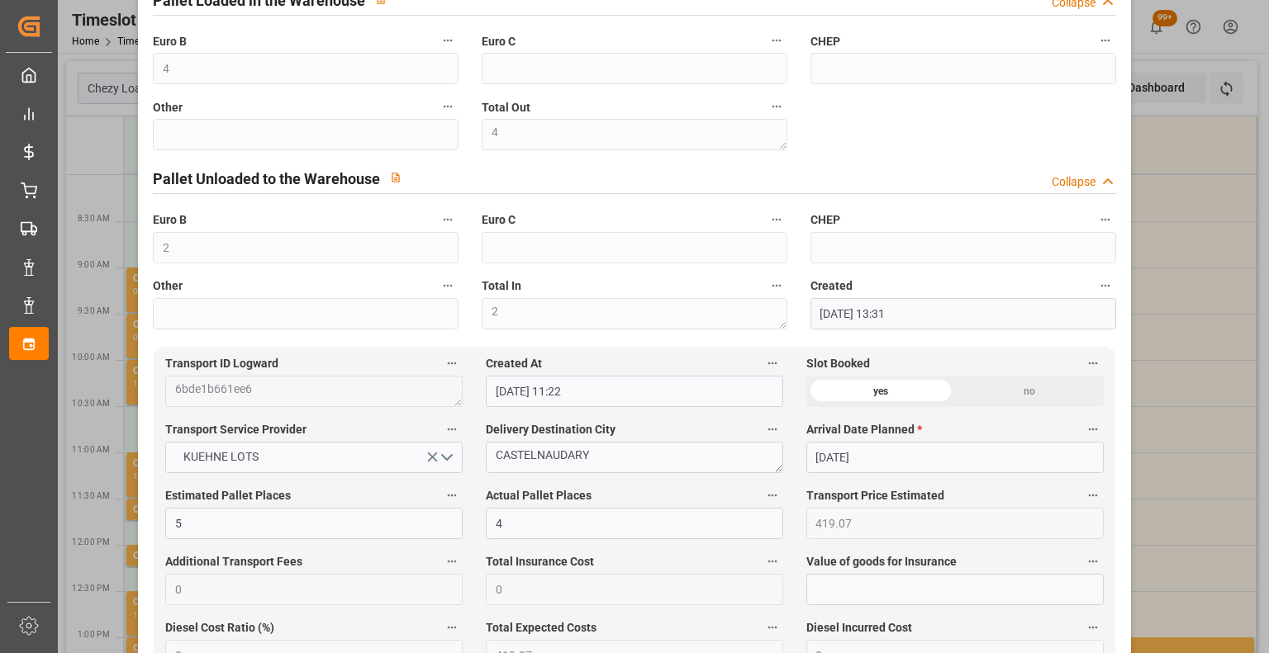
click at [1192, 490] on div "Update Appointment code 5c12e45d71f3 Trucking company * FOURNIE Business Partne…" at bounding box center [634, 326] width 1269 height 653
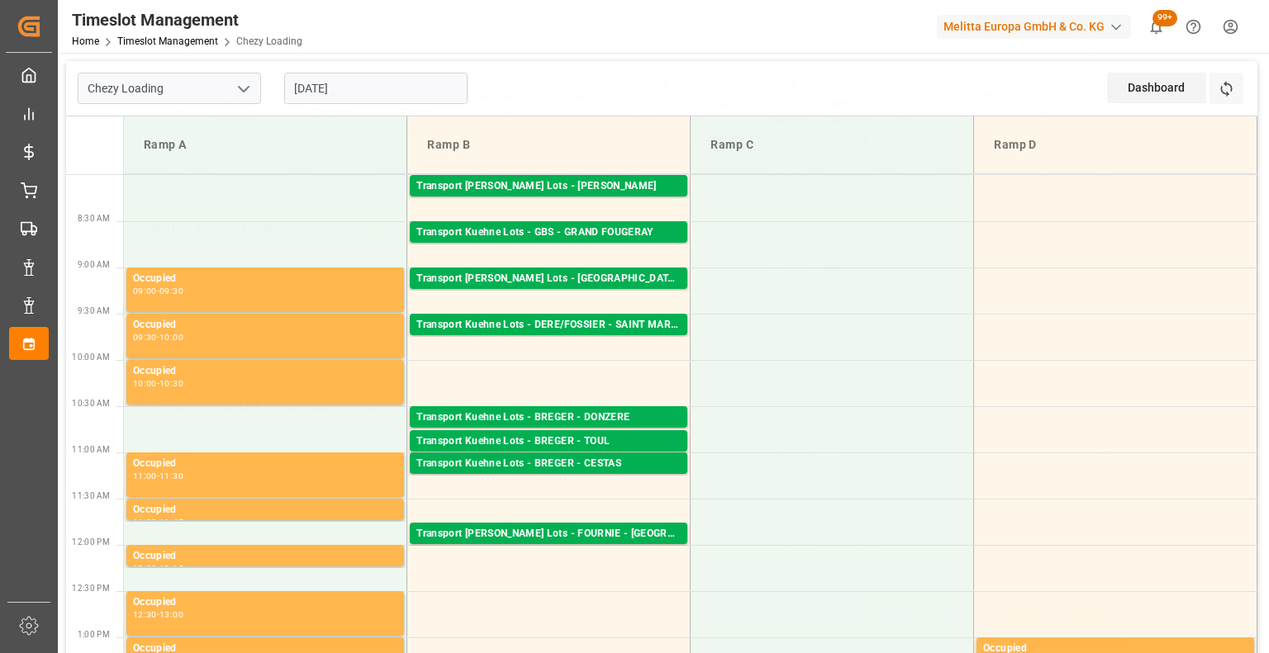
scroll to position [347, 0]
click at [600, 320] on div "Transport Kuehne Lots - DERE/FOSSIER - SAINT MARTIN DU CRAU" at bounding box center [548, 325] width 264 height 17
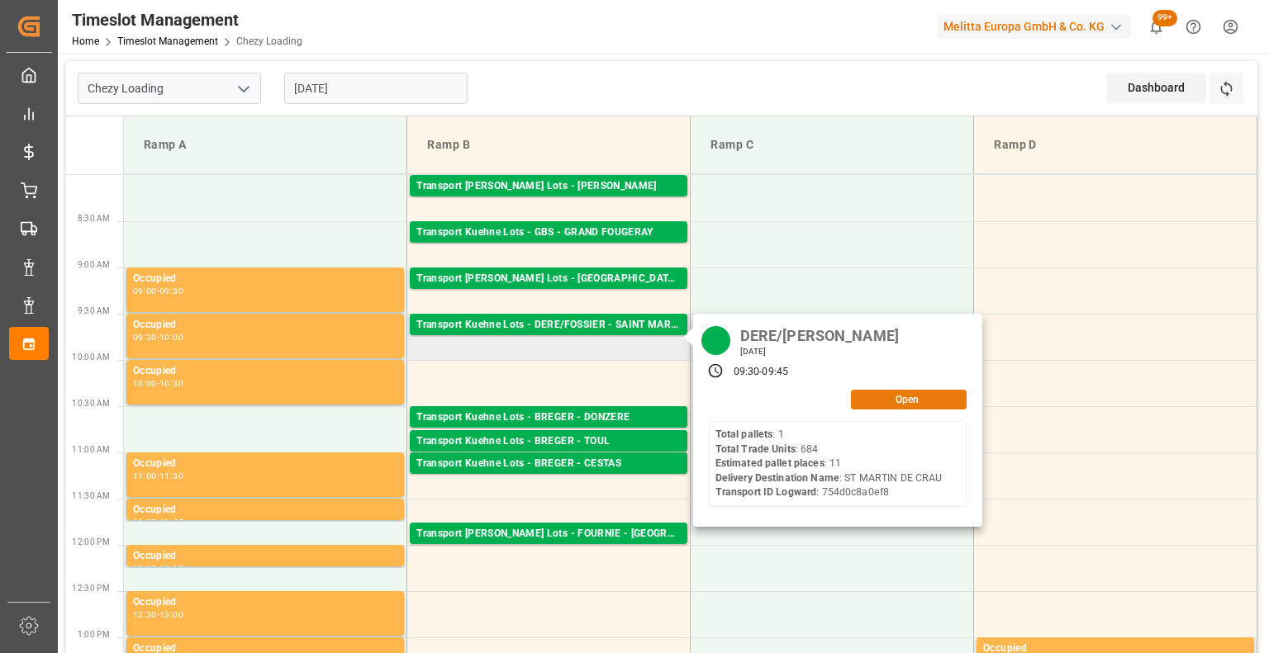
click at [880, 407] on button "Open" at bounding box center [909, 400] width 116 height 20
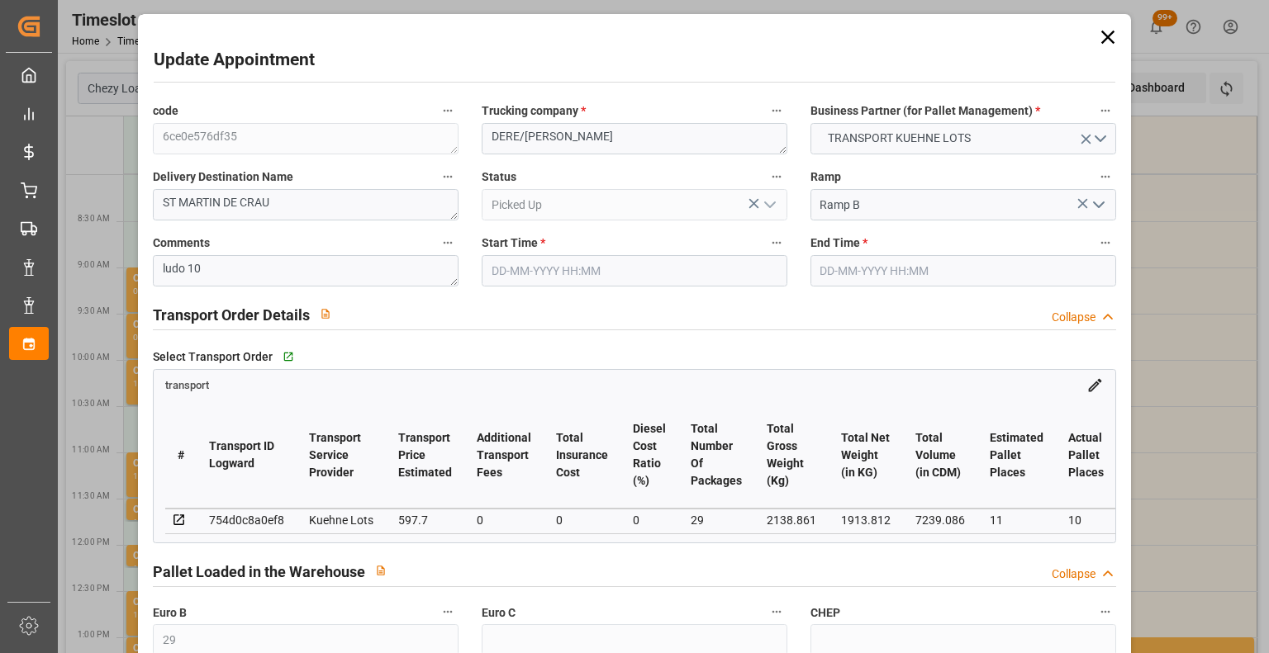
type input "29"
type input "11"
type input "10"
type input "597.7"
type input "0"
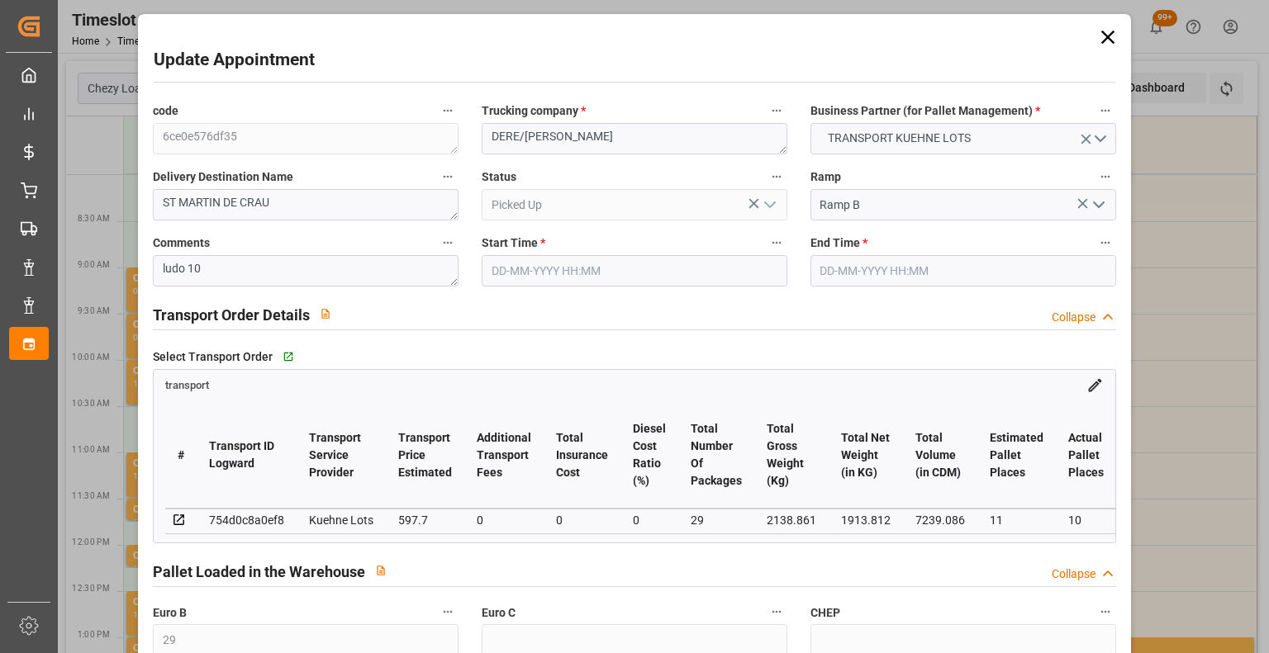
type input "0"
type input "597.7"
type input "0"
type input "29"
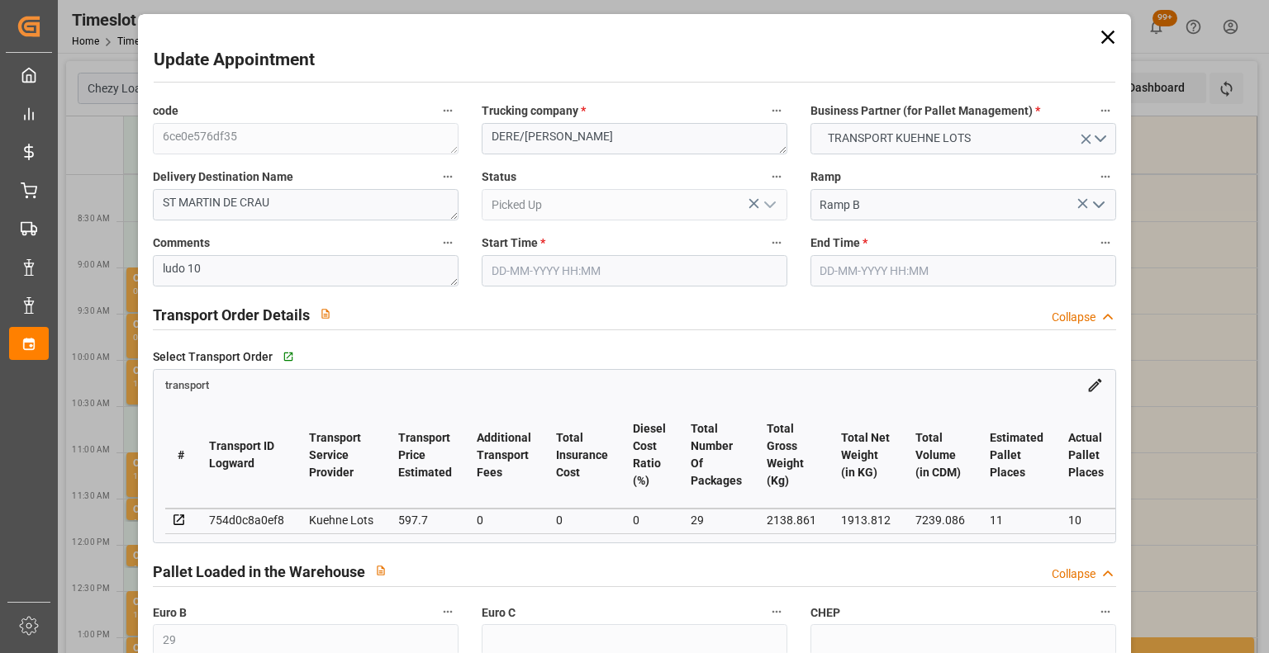
type input "1913.812"
type input "3109.333"
type input "7239.086"
type input "13"
type input "1"
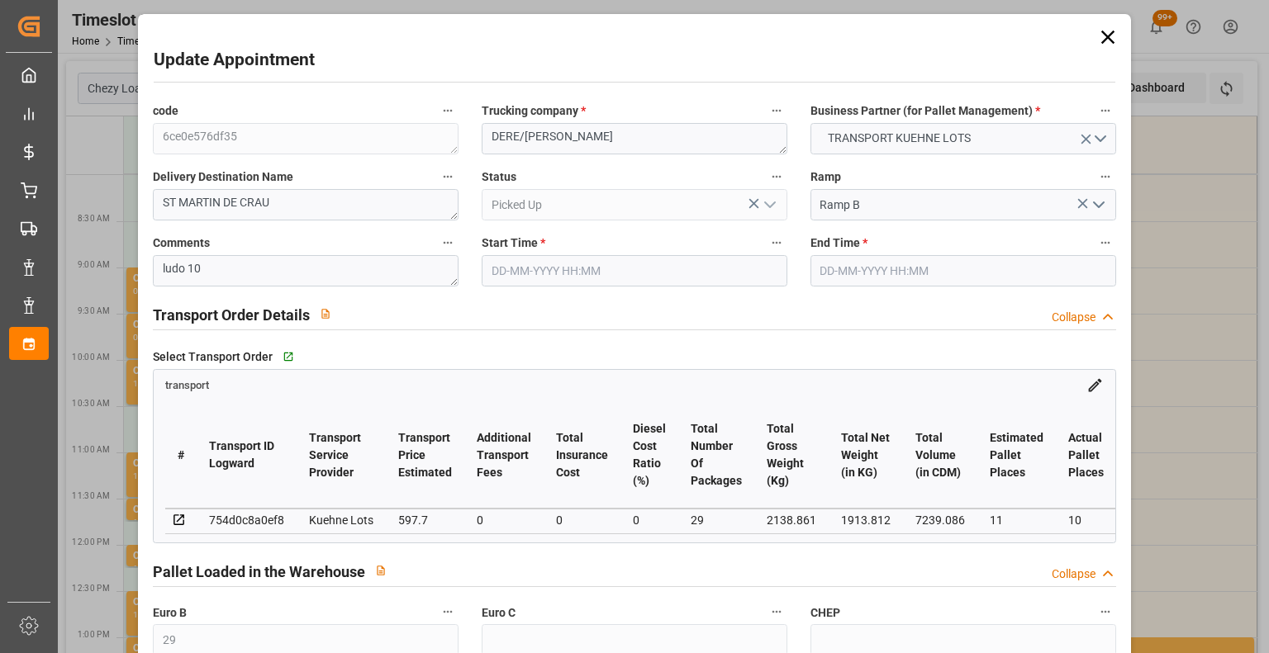
type input "684"
type input "29"
type input "101"
type input "2138.861"
type input "0"
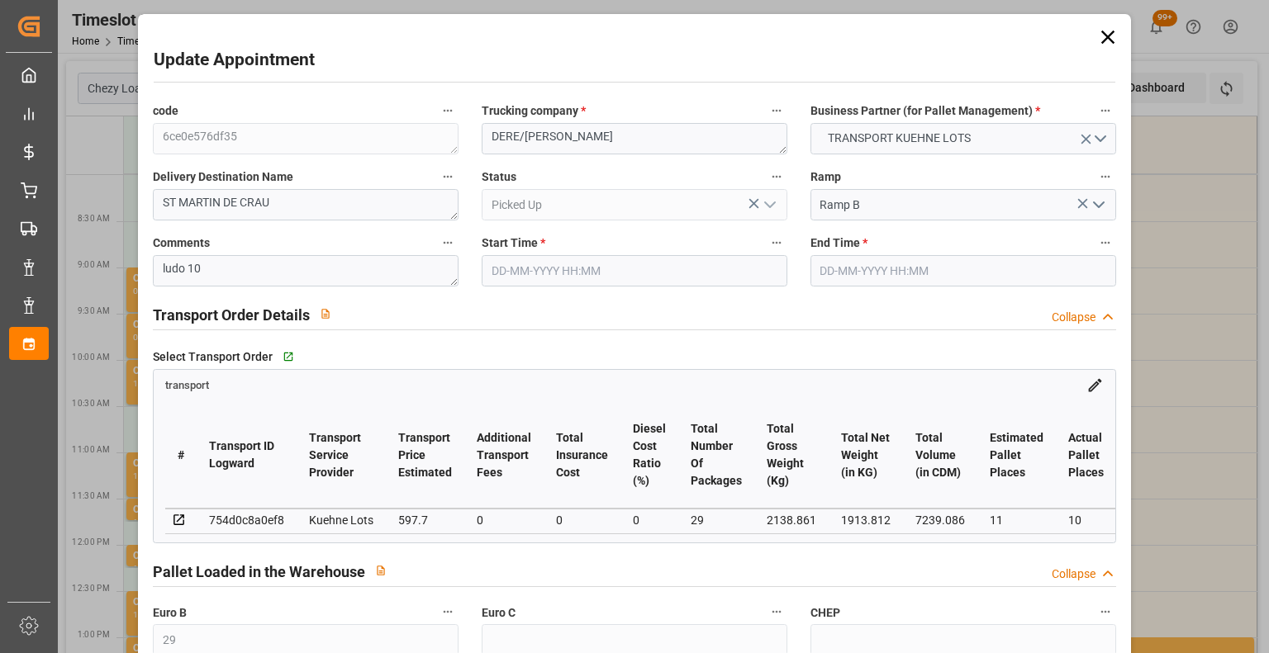
type input "10767.6795"
type input "0"
type input "21"
type input "80"
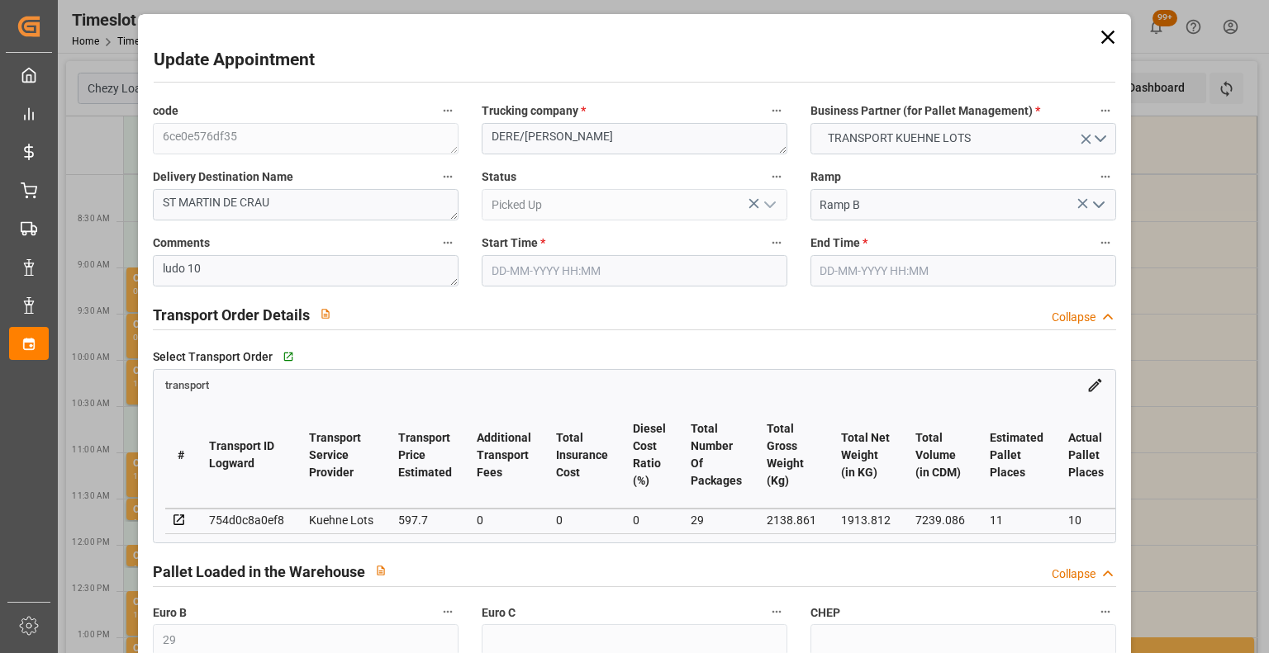
type input "[DATE] 09:30"
type input "[DATE] 09:45"
type input "[DATE] 13:32"
type input "[DATE] 11:23"
type input "[DATE]"
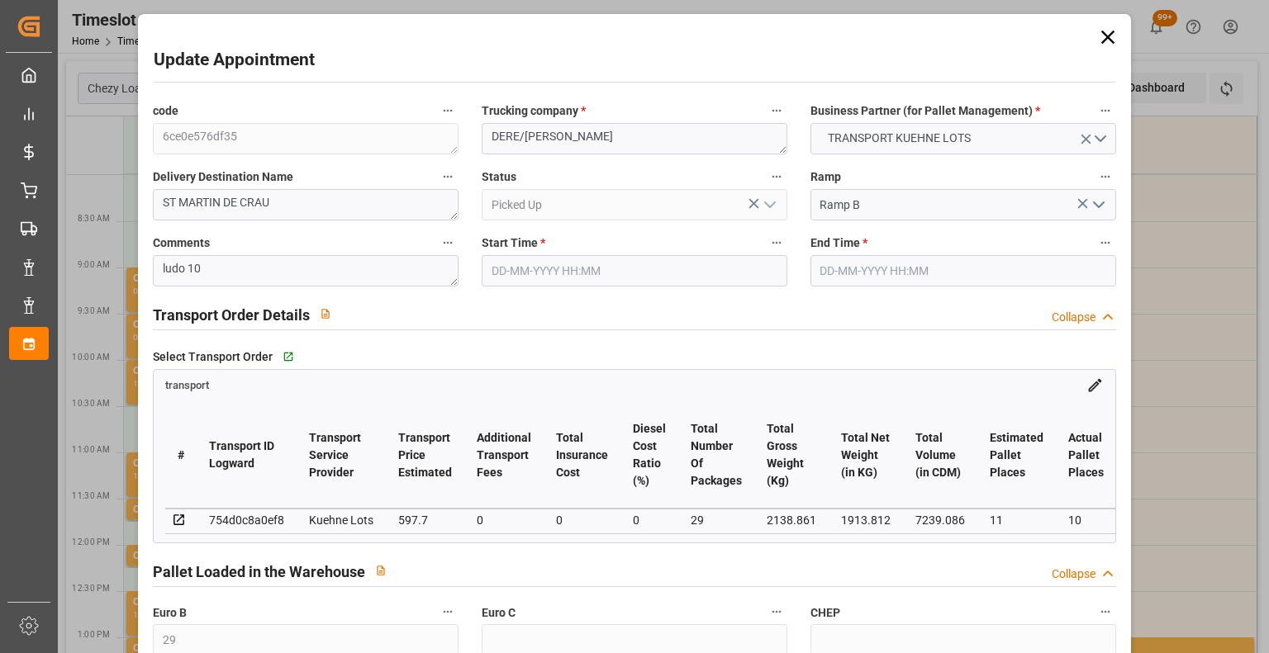
type input "[DATE]"
click at [1262, 647] on div "Update Appointment code 6ce0e576df35 Trucking company * DERE/[PERSON_NAME] Busi…" at bounding box center [634, 326] width 1269 height 653
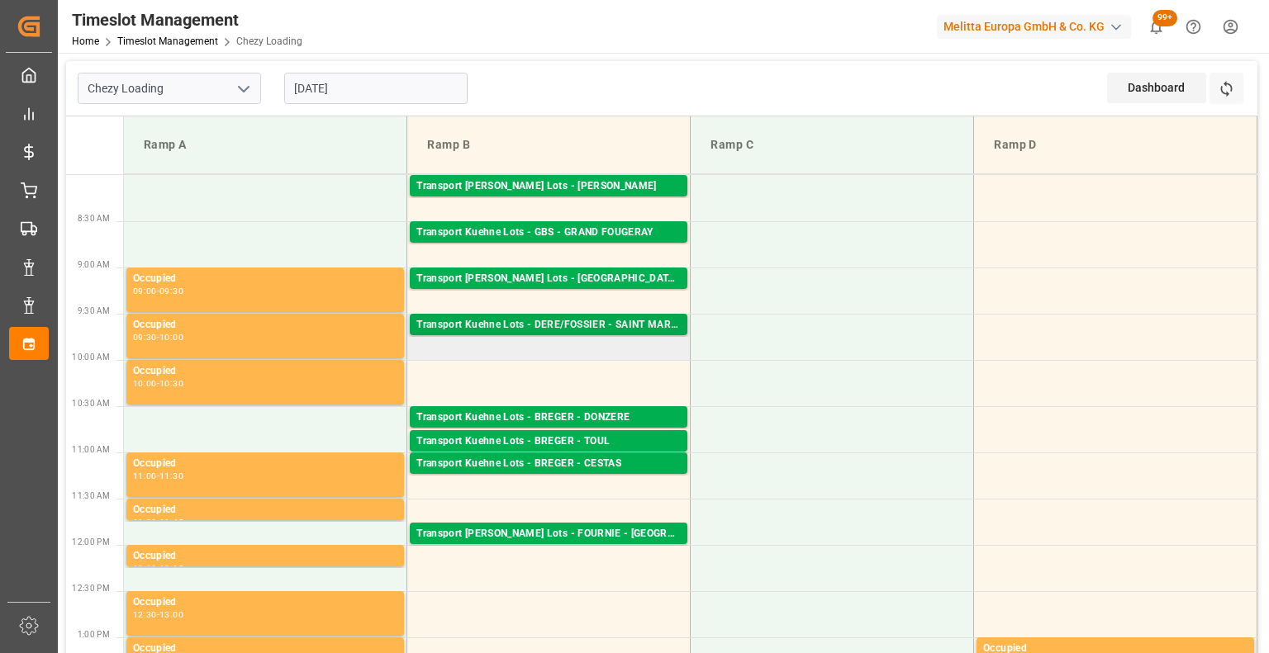
click at [601, 323] on div "Transport Kuehne Lots - DERE/FOSSIER - SAINT MARTIN DU CRAU" at bounding box center [548, 325] width 264 height 17
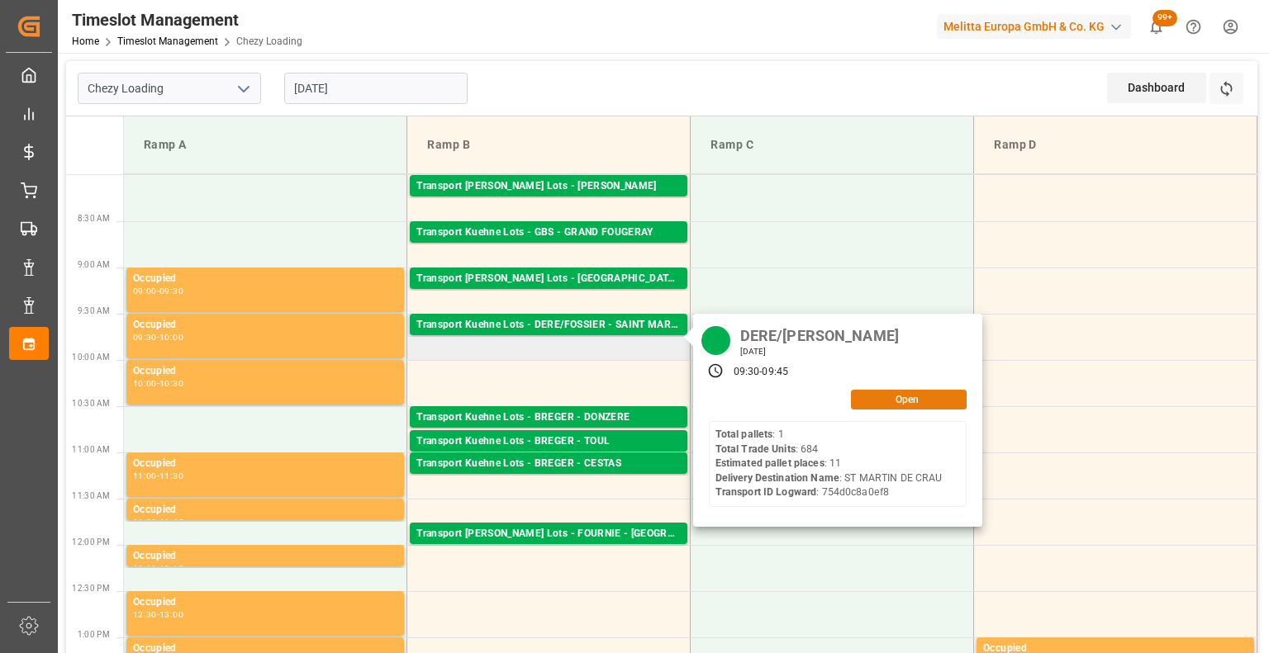
click at [882, 395] on button "Open" at bounding box center [909, 400] width 116 height 20
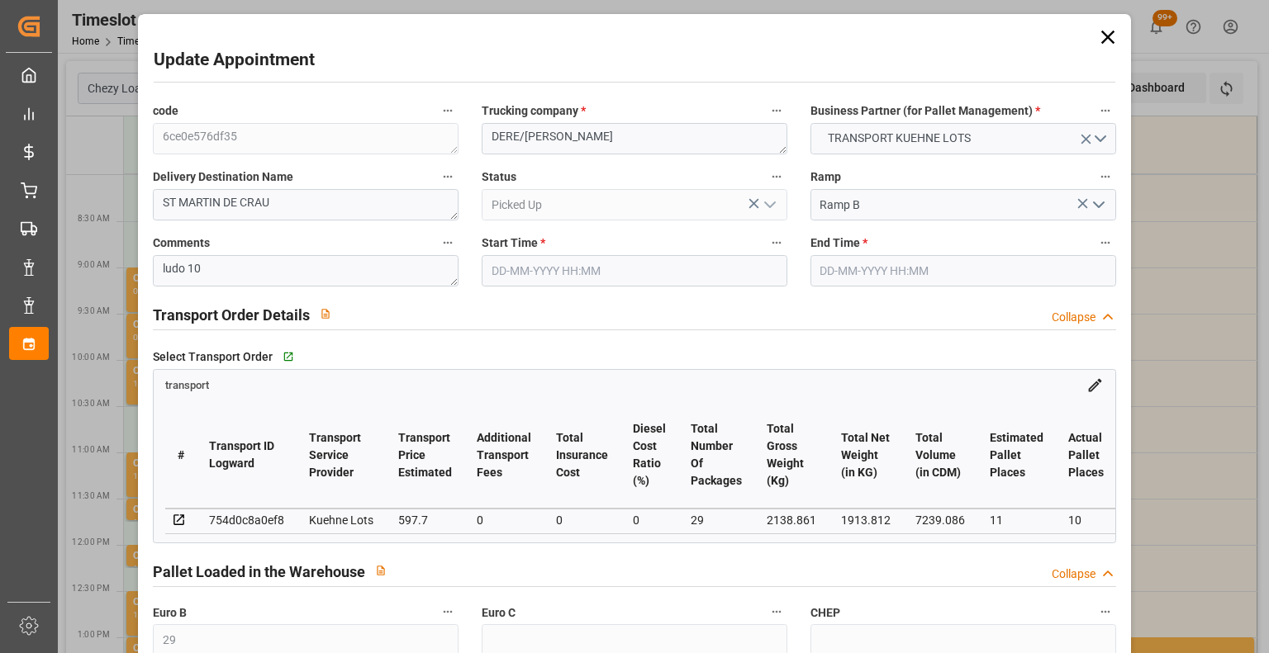
type input "29"
type input "11"
type input "10"
type input "597.7"
type input "0"
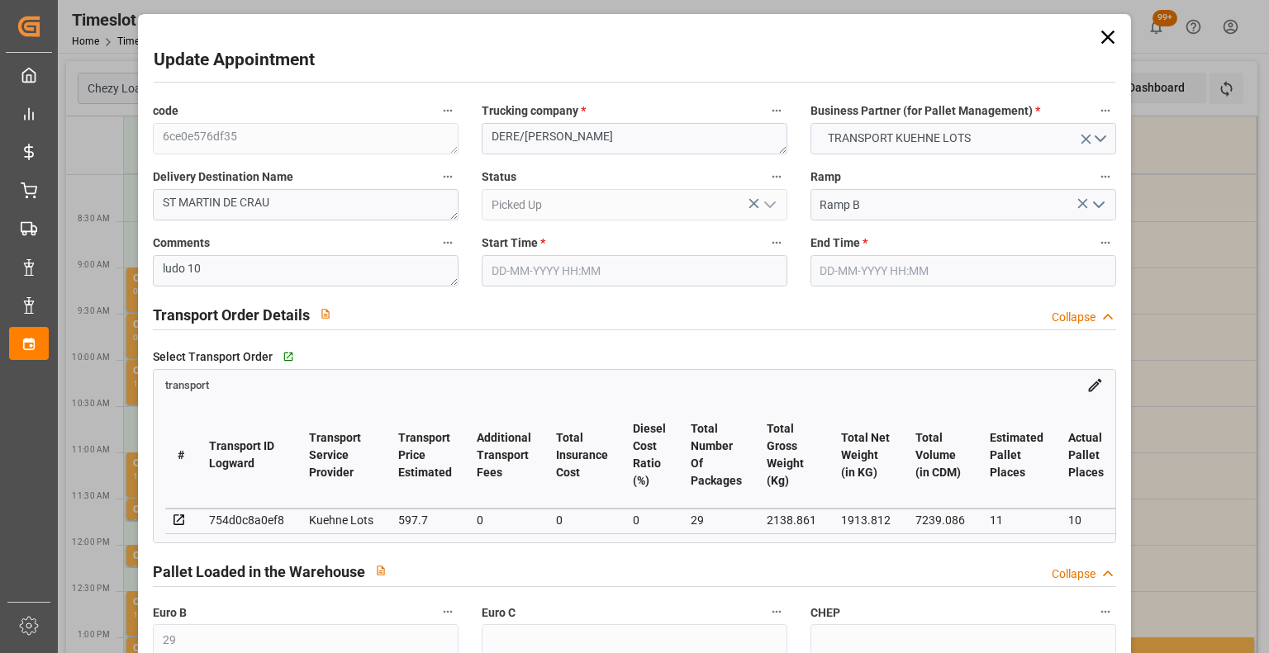
type input "0"
type input "597.7"
type input "0"
type input "29"
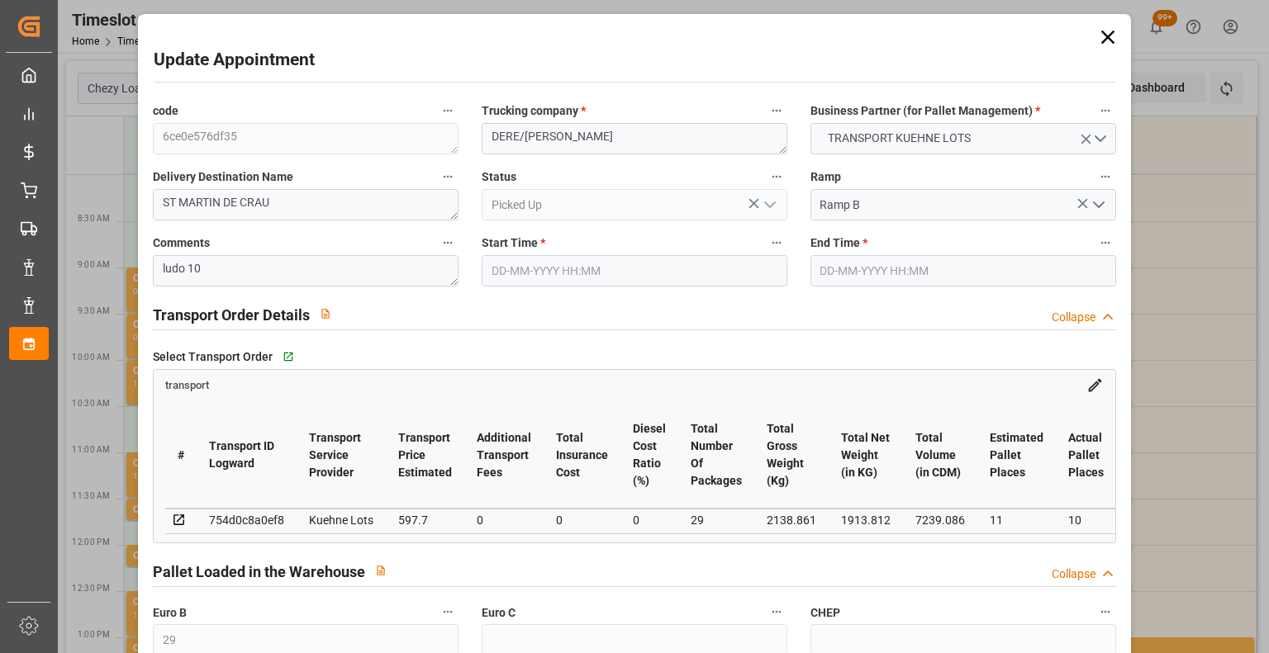
type input "1913.812"
type input "3109.333"
type input "7239.086"
type input "13"
type input "1"
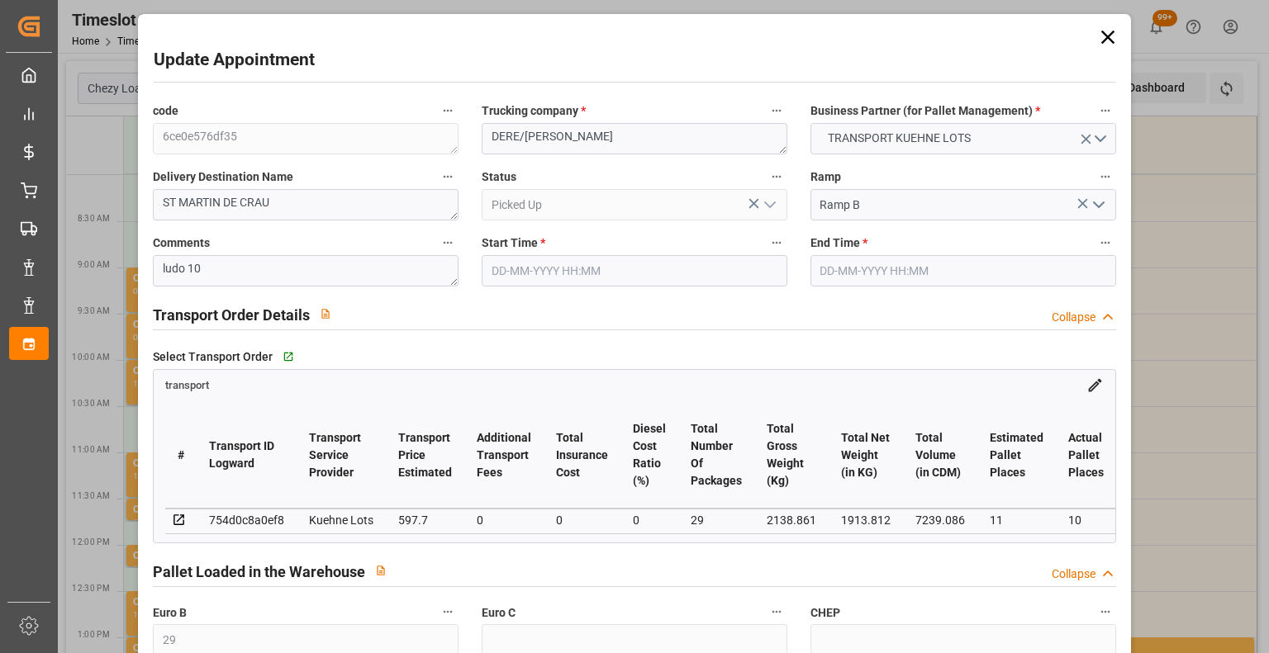
type input "684"
type input "29"
type input "101"
type input "2138.861"
type input "0"
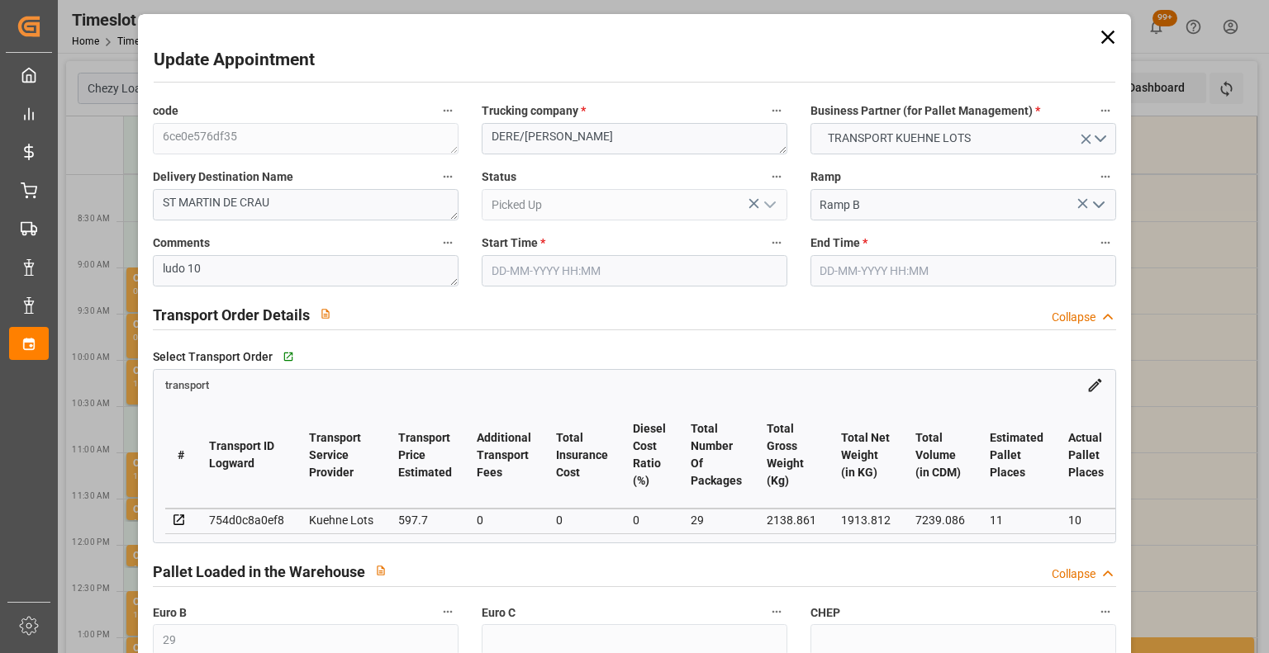
type input "10767.6795"
type input "0"
type input "21"
type input "80"
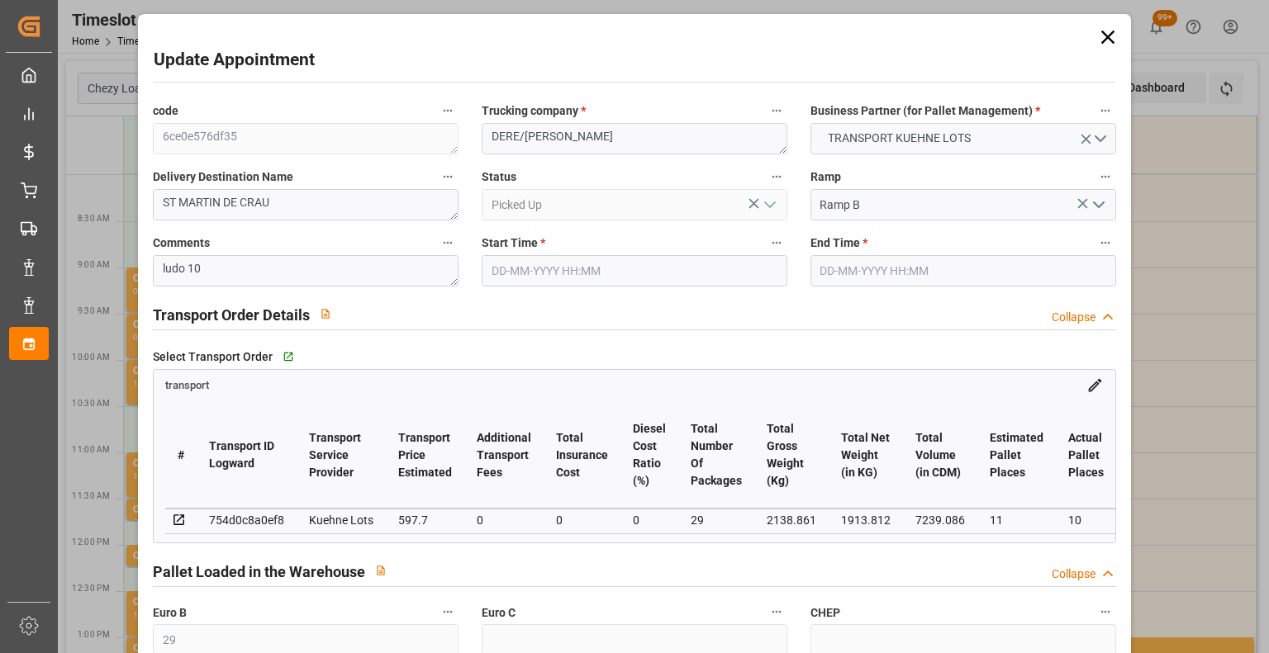
type input "[DATE] 09:30"
type input "[DATE] 09:45"
type input "[DATE] 13:32"
type input "[DATE] 11:23"
type input "[DATE]"
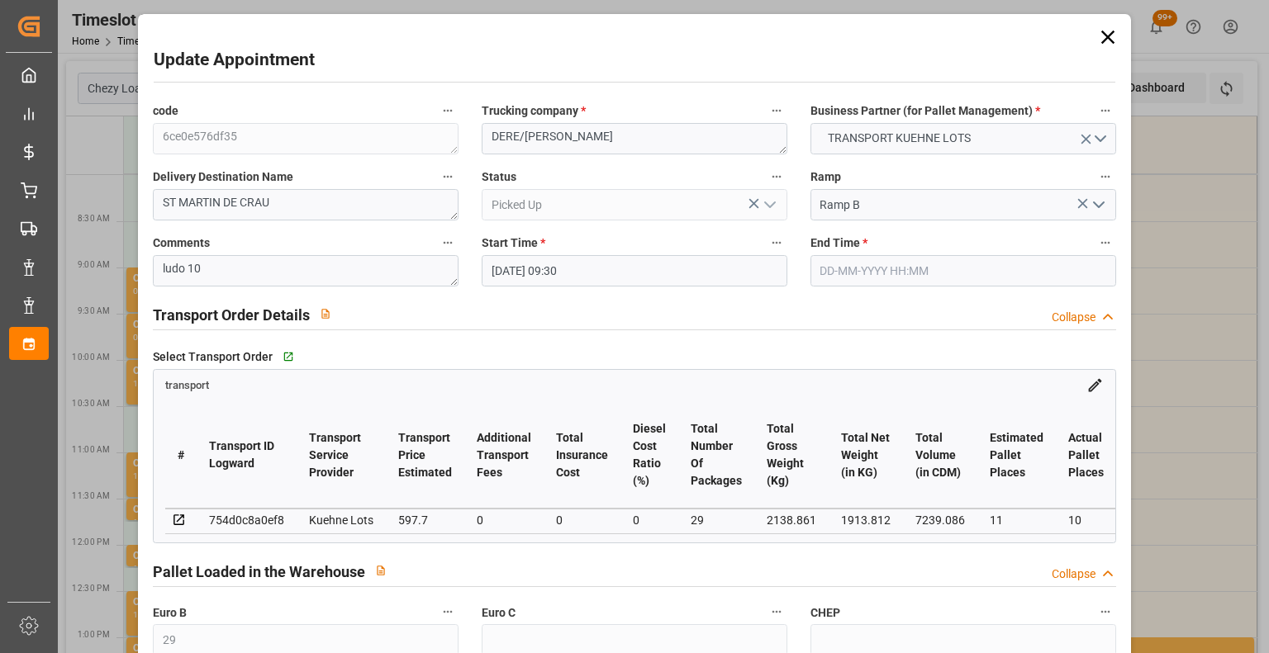
type input "[DATE]"
click at [1257, 563] on div "Update Appointment code 6ce0e576df35 Trucking company * DERE/[PERSON_NAME] Busi…" at bounding box center [634, 326] width 1269 height 653
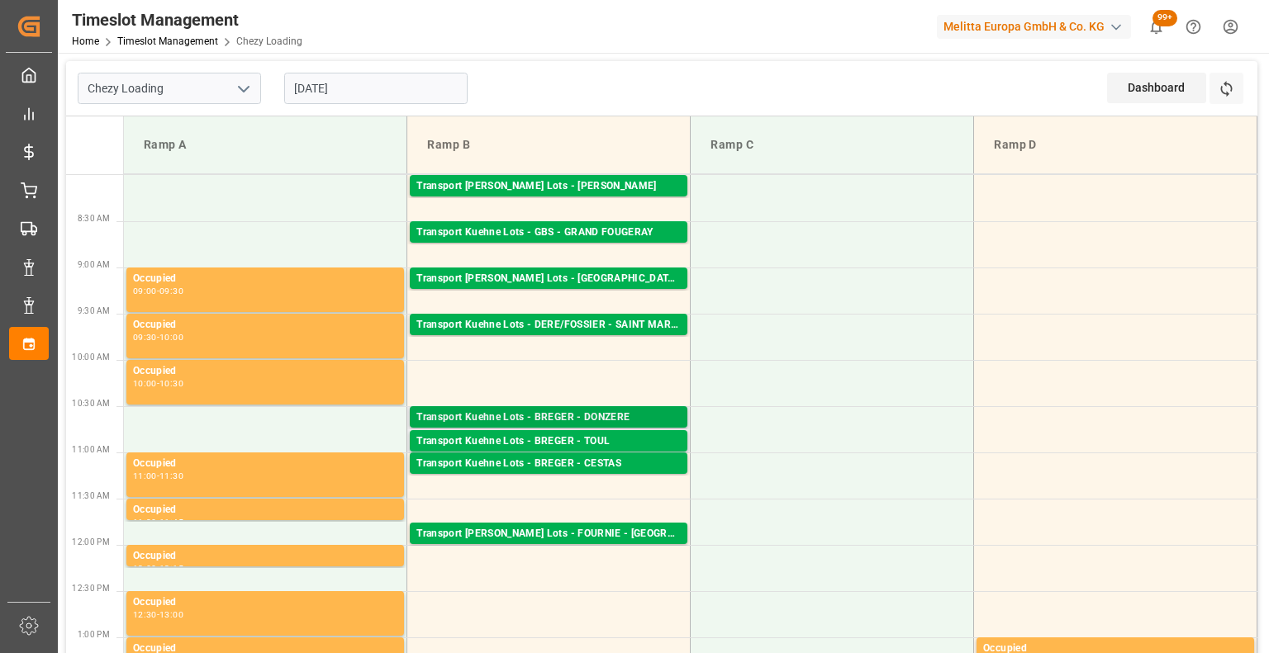
click at [598, 415] on div "Transport Kuehne Lots - BREGER - DONZERE" at bounding box center [548, 418] width 264 height 17
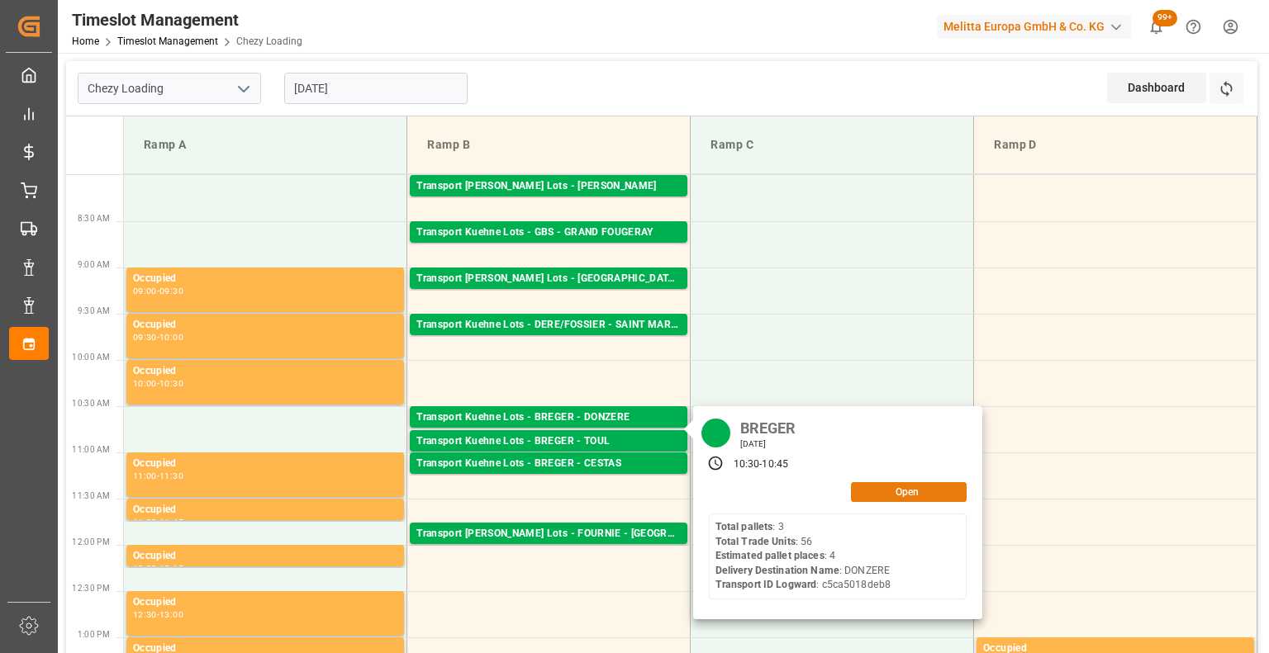
click at [923, 490] on button "Open" at bounding box center [909, 492] width 116 height 20
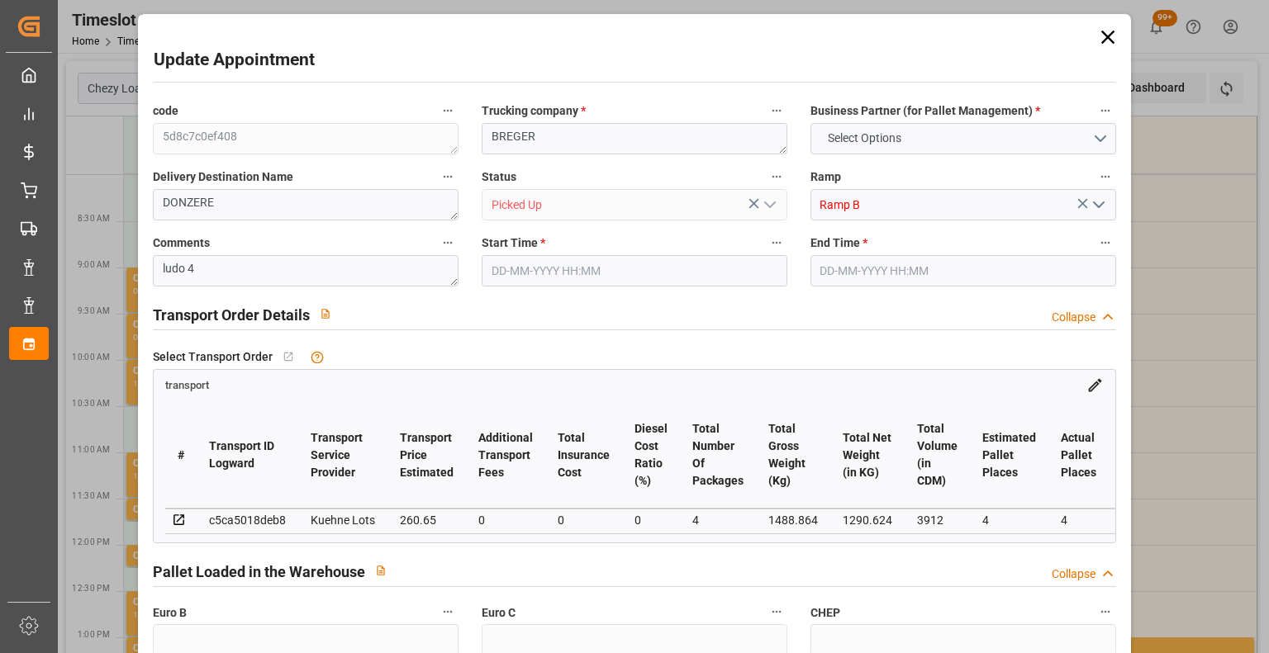
type input "4"
type input "260.65"
type input "0"
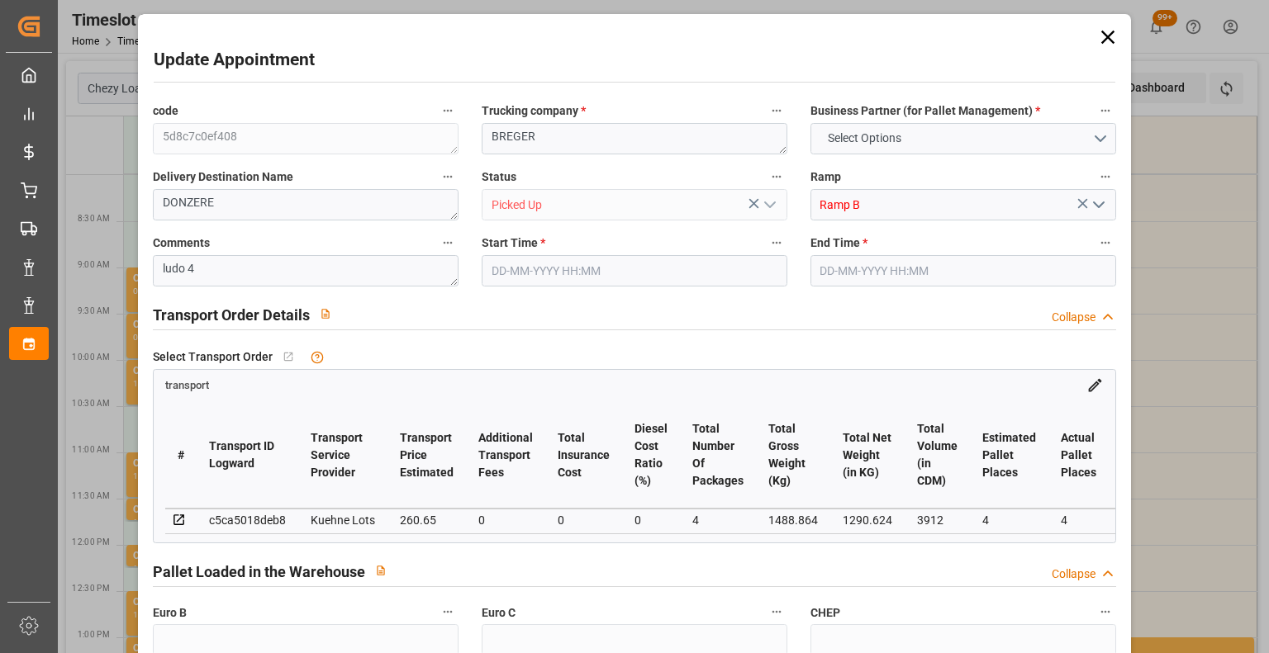
type input "0"
type input "260.65"
type input "0"
type input "4"
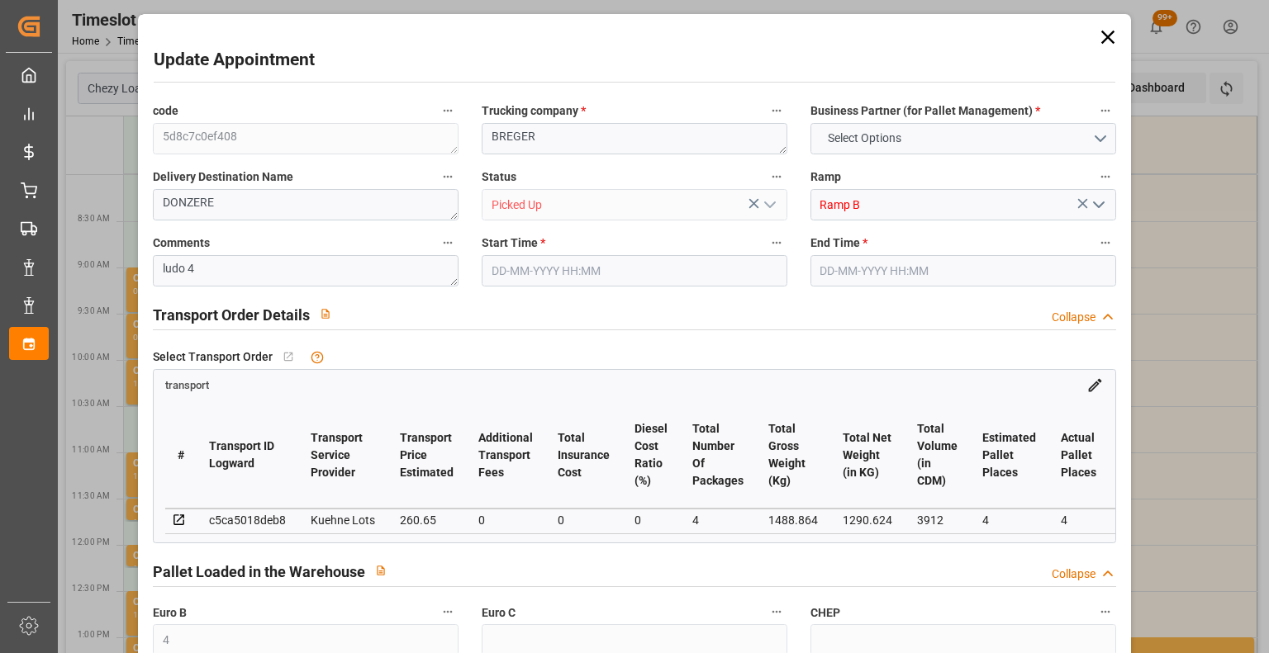
type input "1290.624"
type input "1656"
type input "3912"
type input "26"
type input "3"
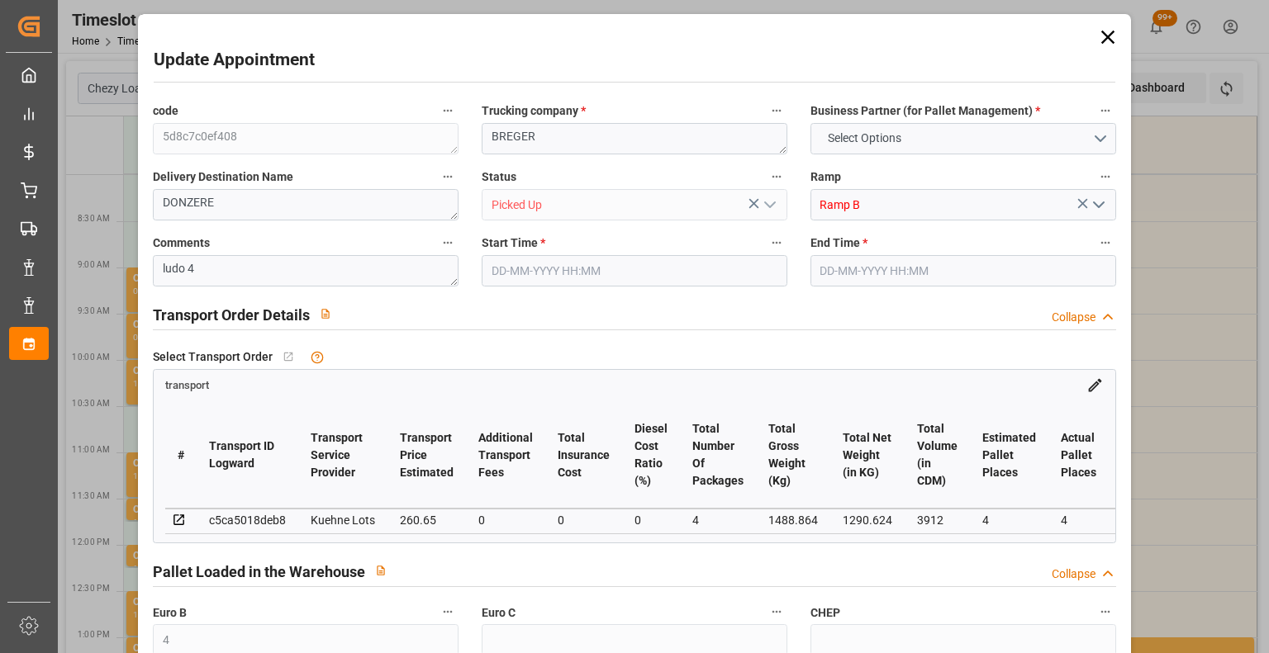
type input "56"
type input "4"
type input "101"
type input "1488.864"
type input "0"
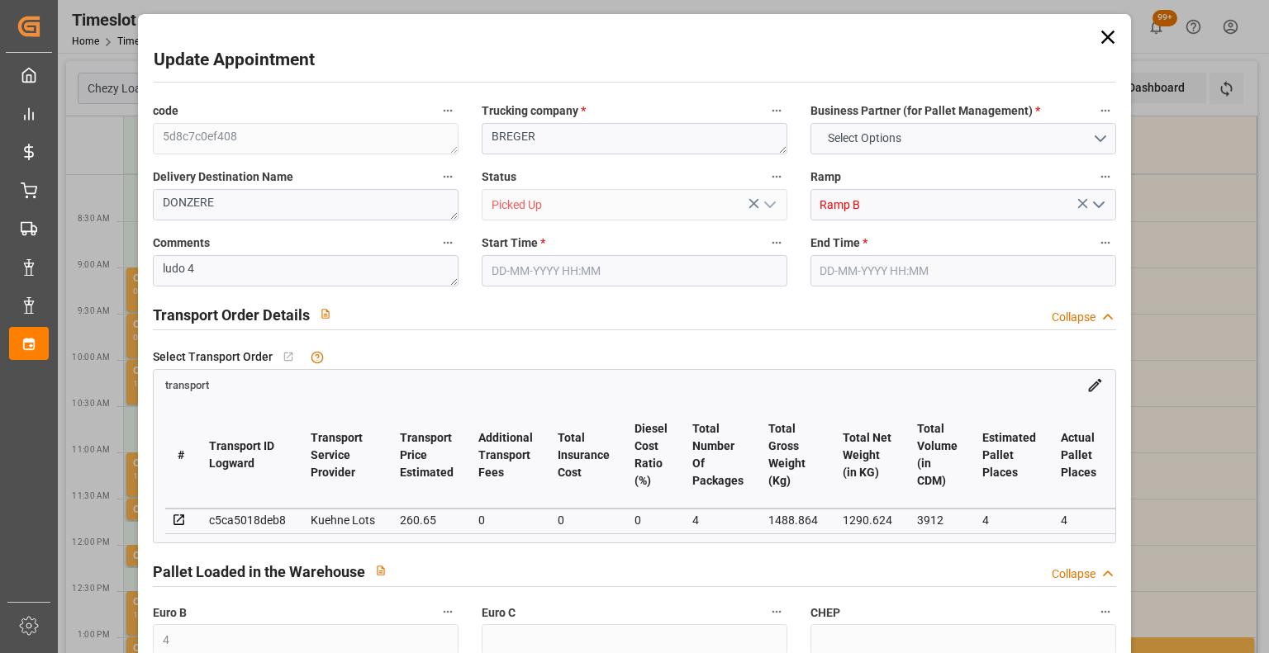
type input "4710.8598"
type input "0"
type input "21"
type input "35"
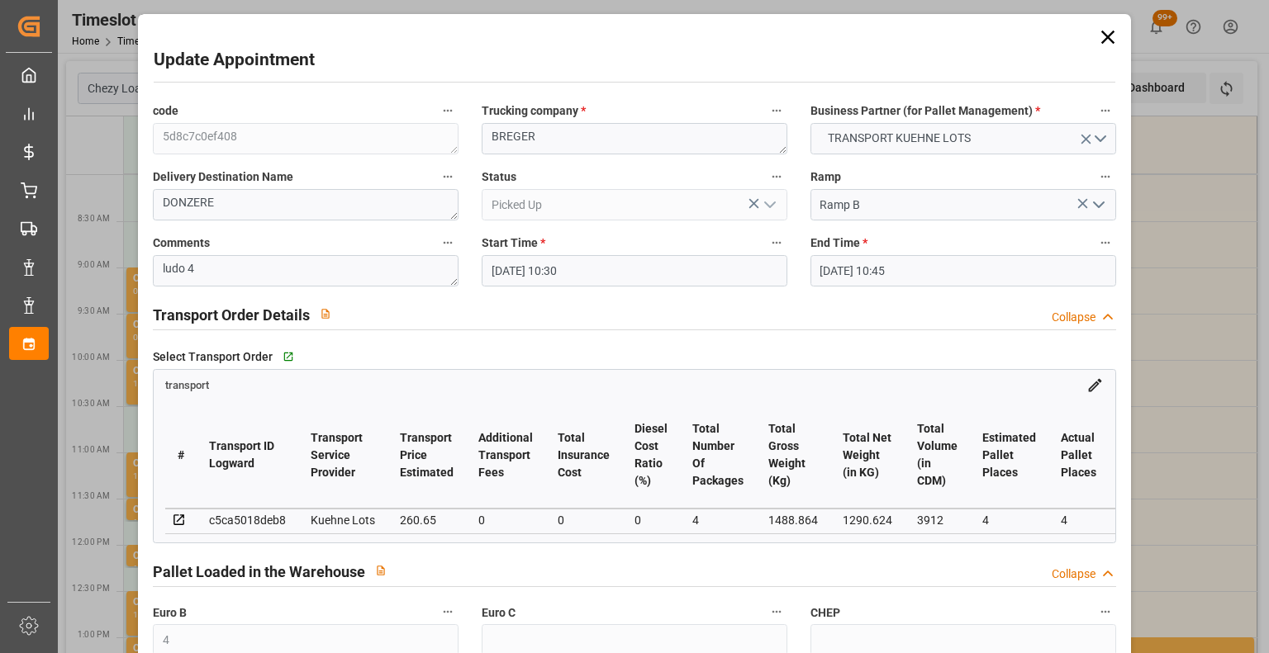
type input "[DATE] 10:30"
type input "[DATE] 10:45"
type input "[DATE] 13:40"
type input "[DATE] 11:21"
type input "[DATE]"
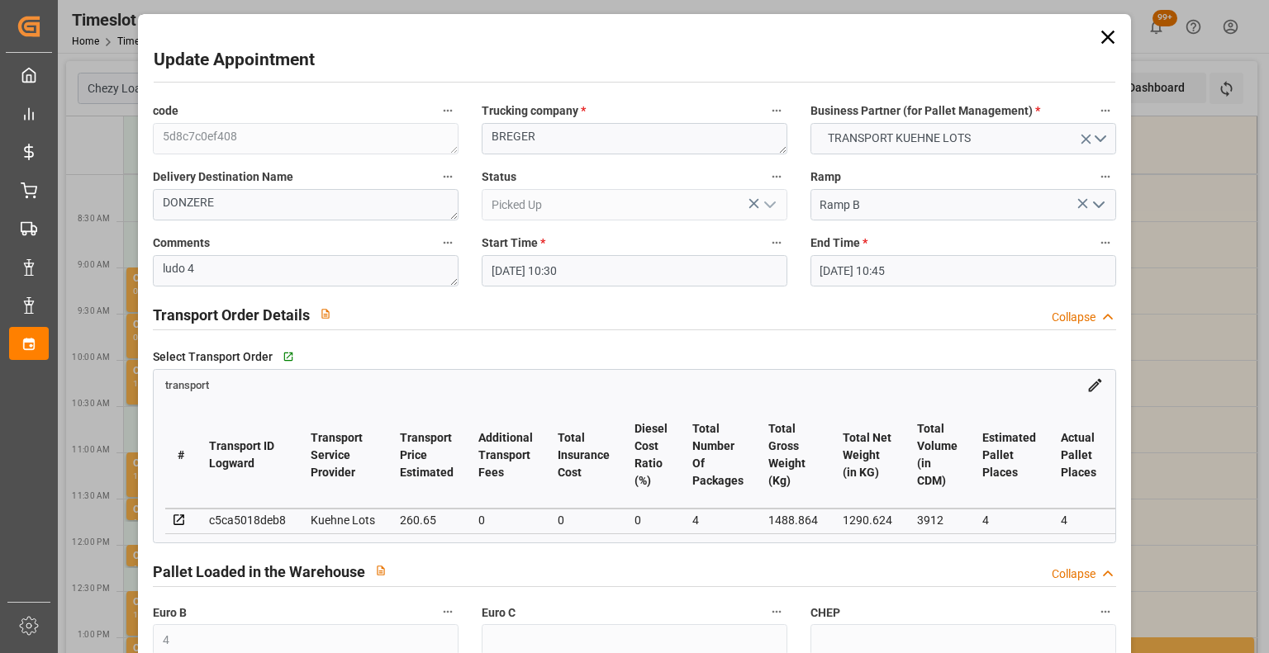
type input "[DATE]"
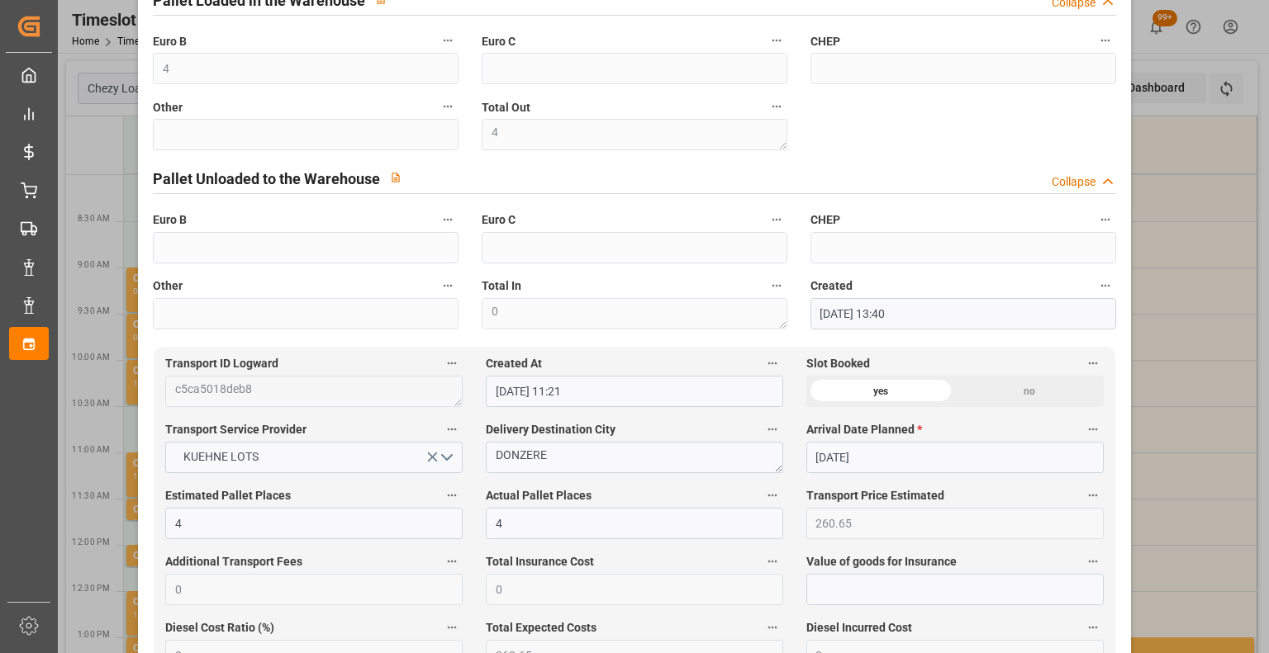
click at [1164, 524] on div "Update Appointment code 5d8c7c0ef408 Trucking company * [PERSON_NAME] Business …" at bounding box center [634, 326] width 1269 height 653
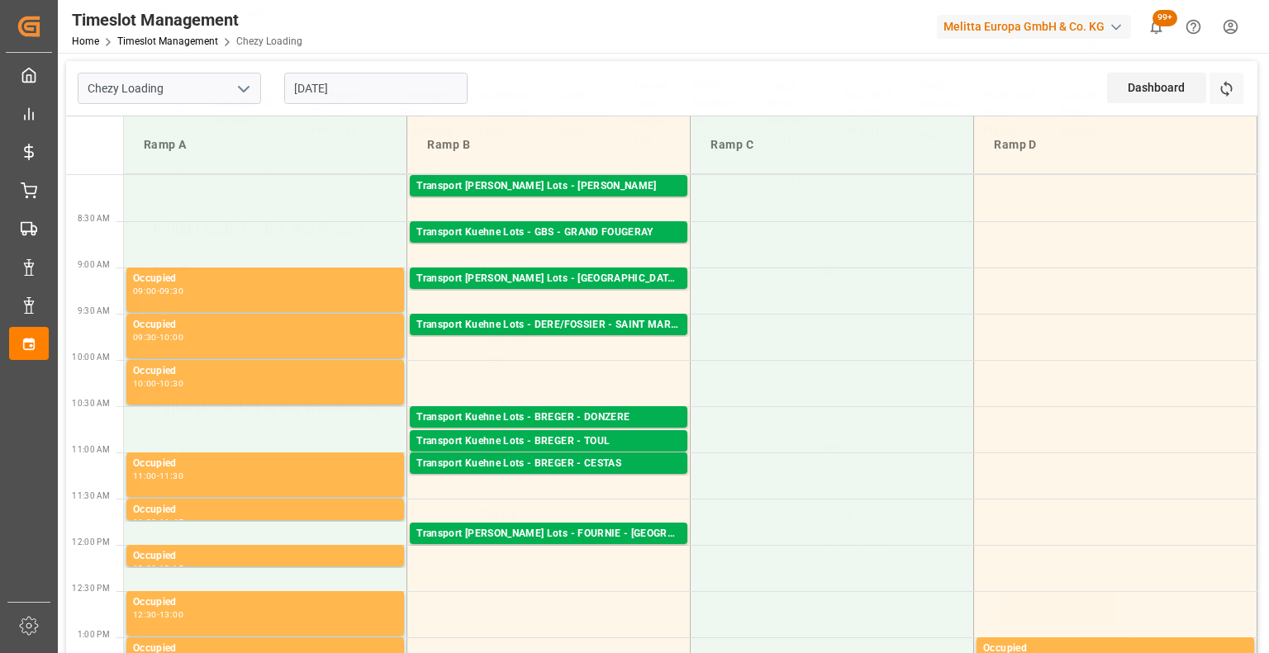
scroll to position [347, 0]
click at [644, 434] on div "Transport Kuehne Lots - BREGER - TOUL" at bounding box center [548, 442] width 264 height 17
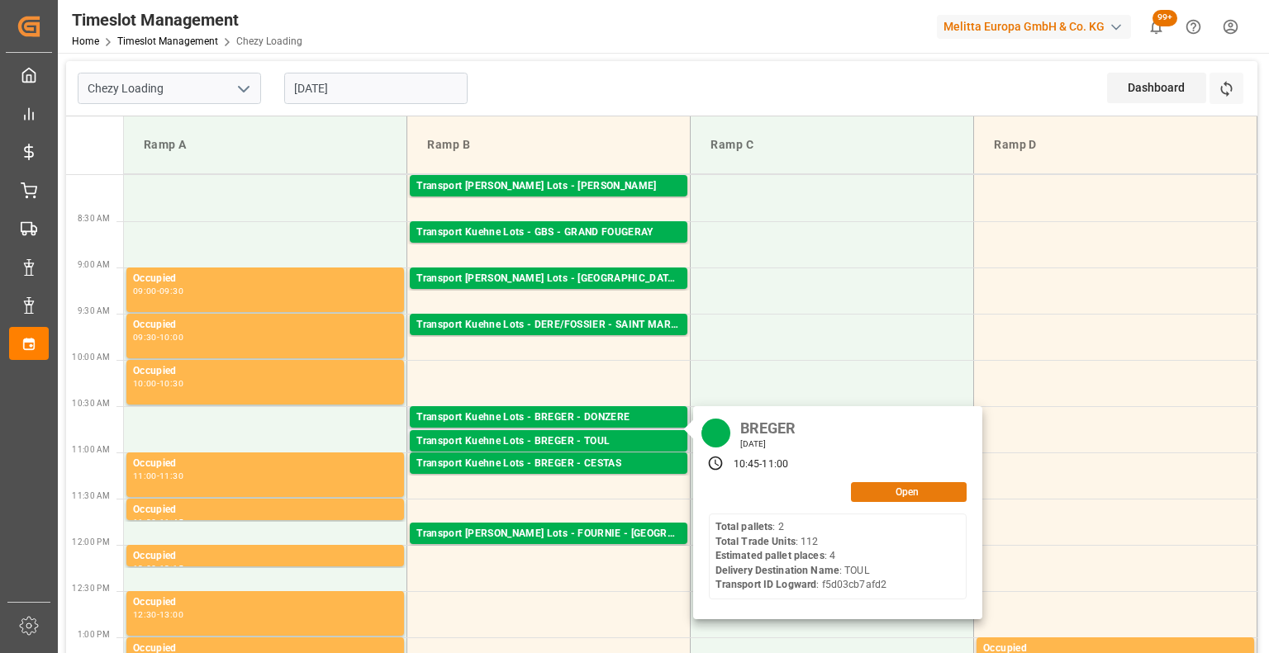
click at [882, 492] on button "Open" at bounding box center [909, 492] width 116 height 20
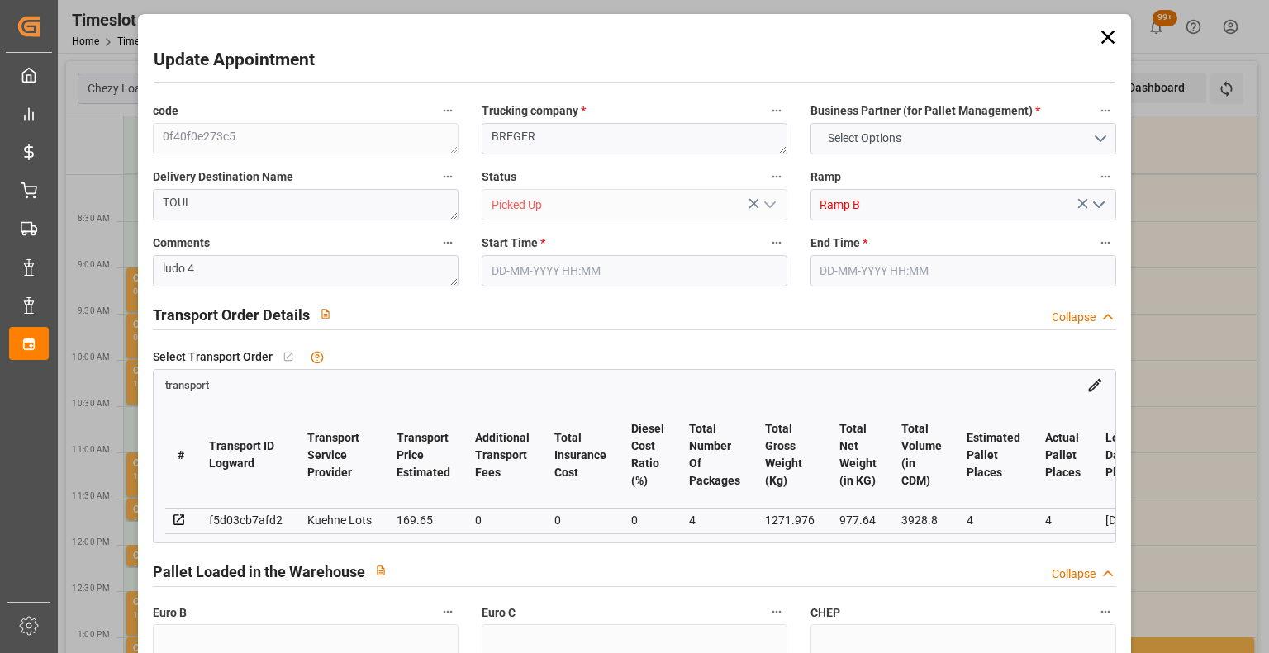
type input "4"
type input "169.65"
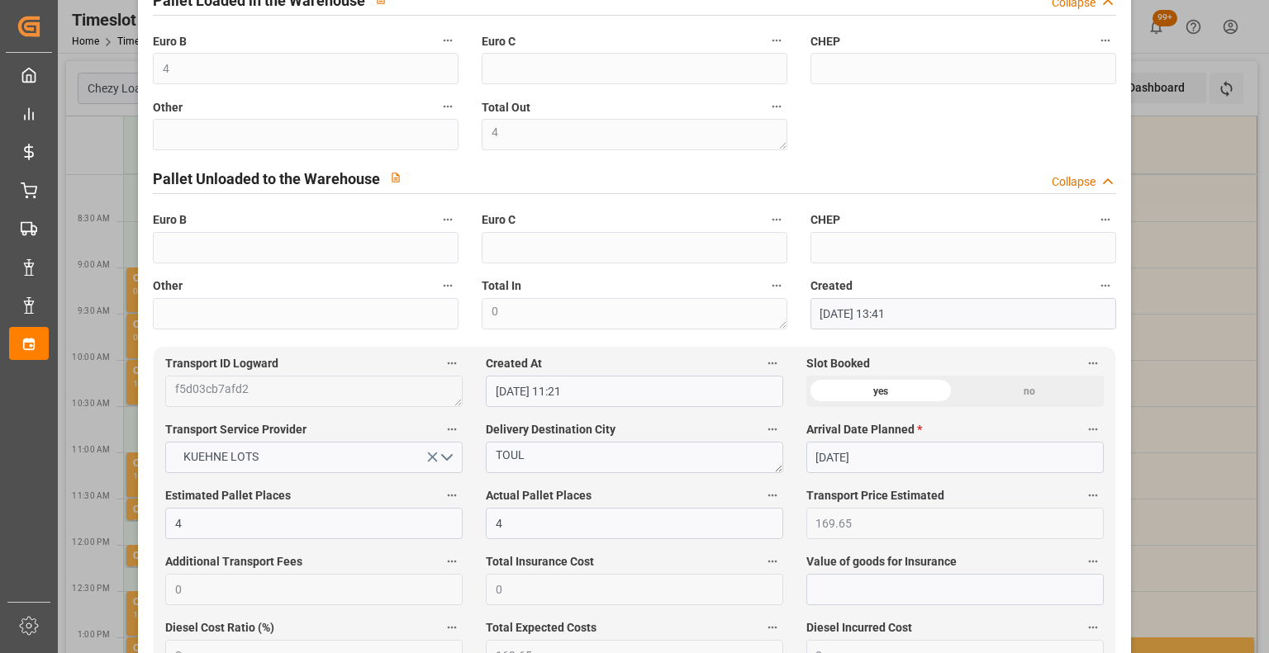
click at [1173, 355] on div "Update Appointment code 0f40f0e273c5 Trucking company * [PERSON_NAME] Business …" at bounding box center [634, 326] width 1269 height 653
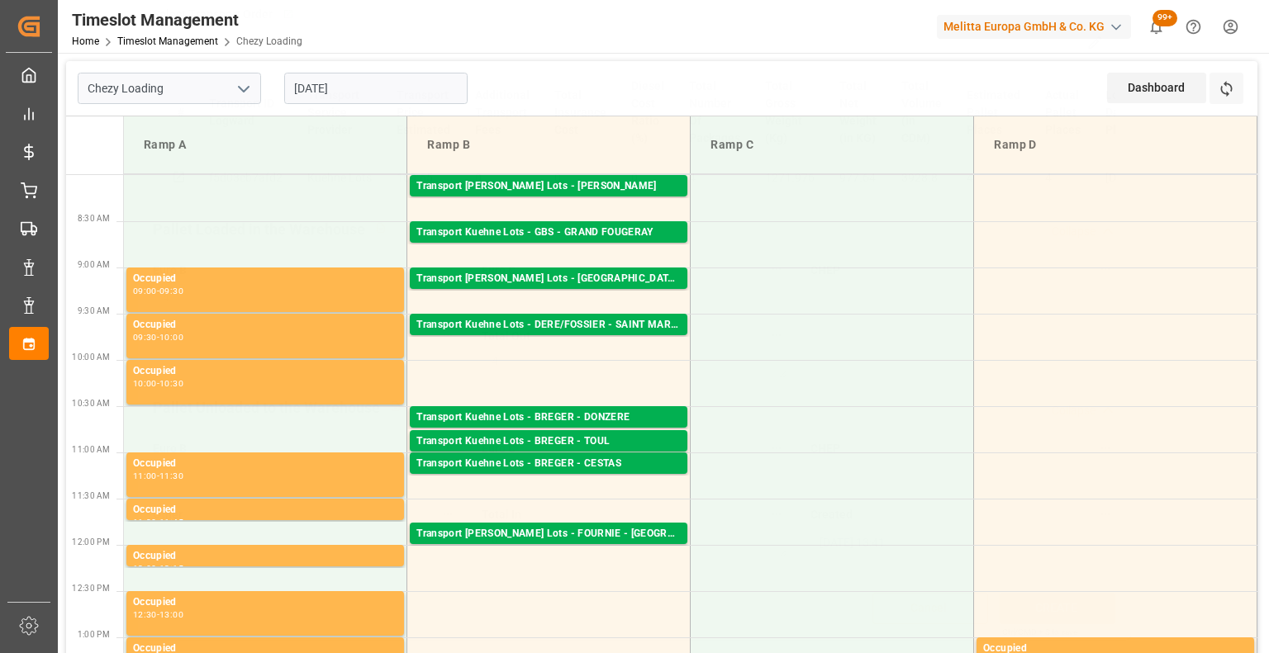
scroll to position [347, 0]
click at [631, 471] on div "Transport Kuehne Lots - BREGER - CESTAS" at bounding box center [548, 464] width 264 height 17
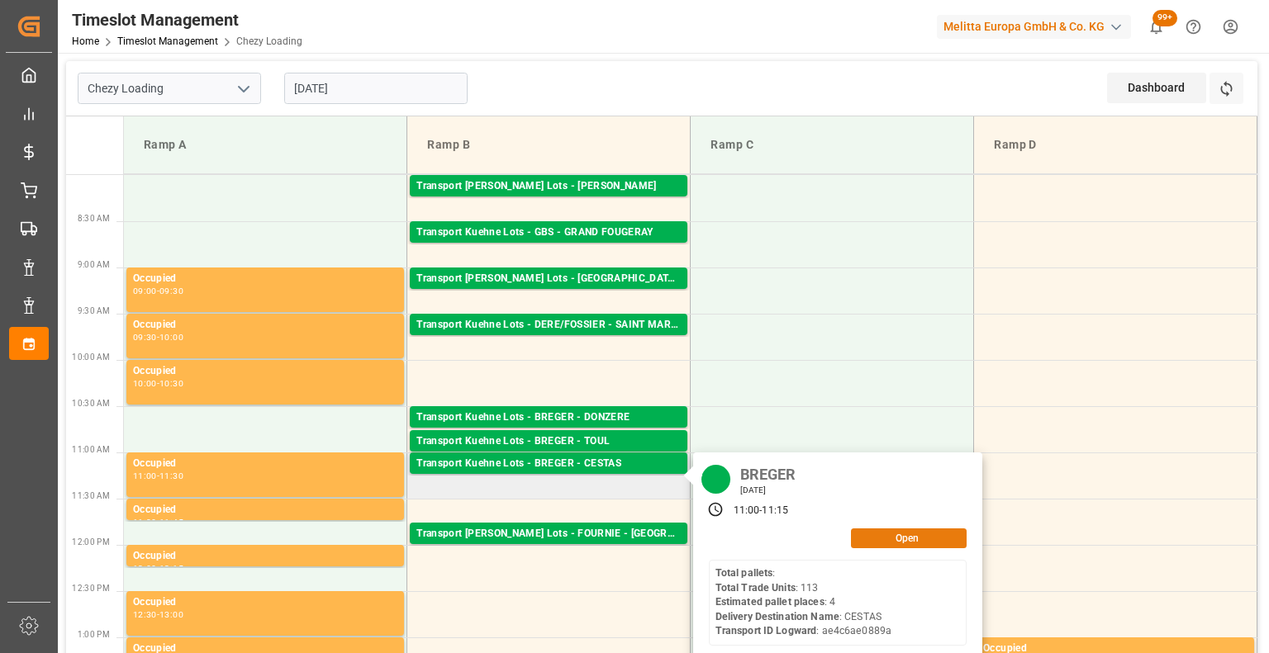
click at [886, 535] on button "Open" at bounding box center [909, 539] width 116 height 20
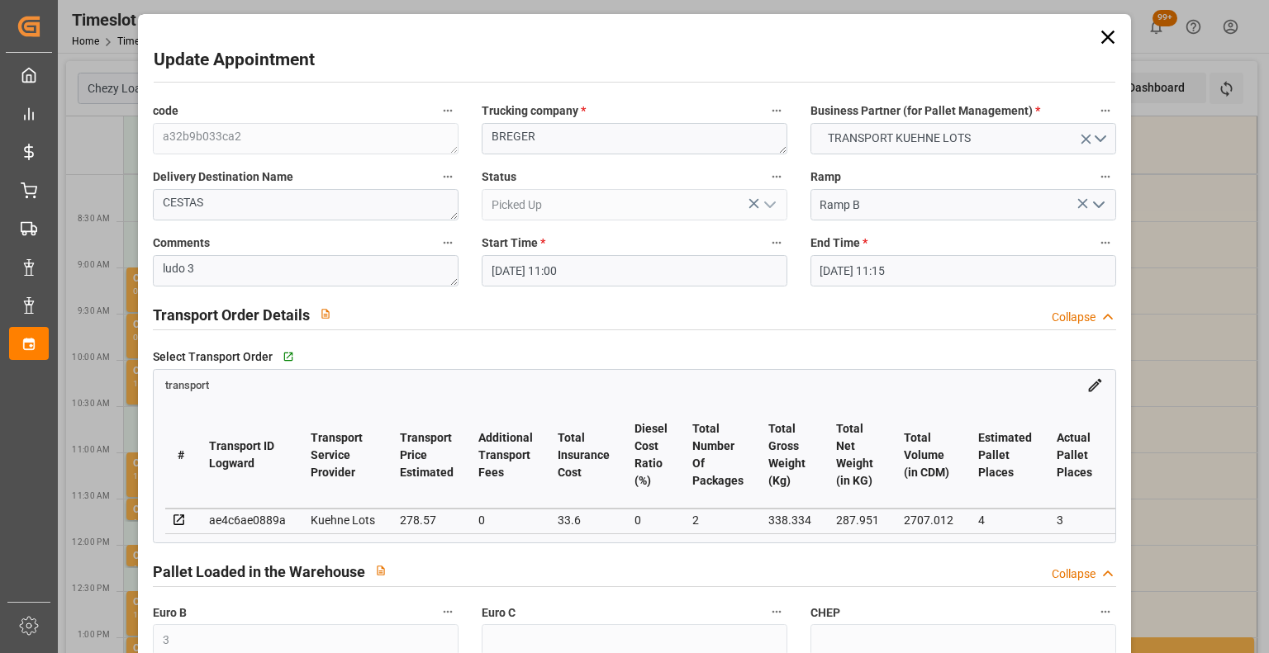
scroll to position [572, 0]
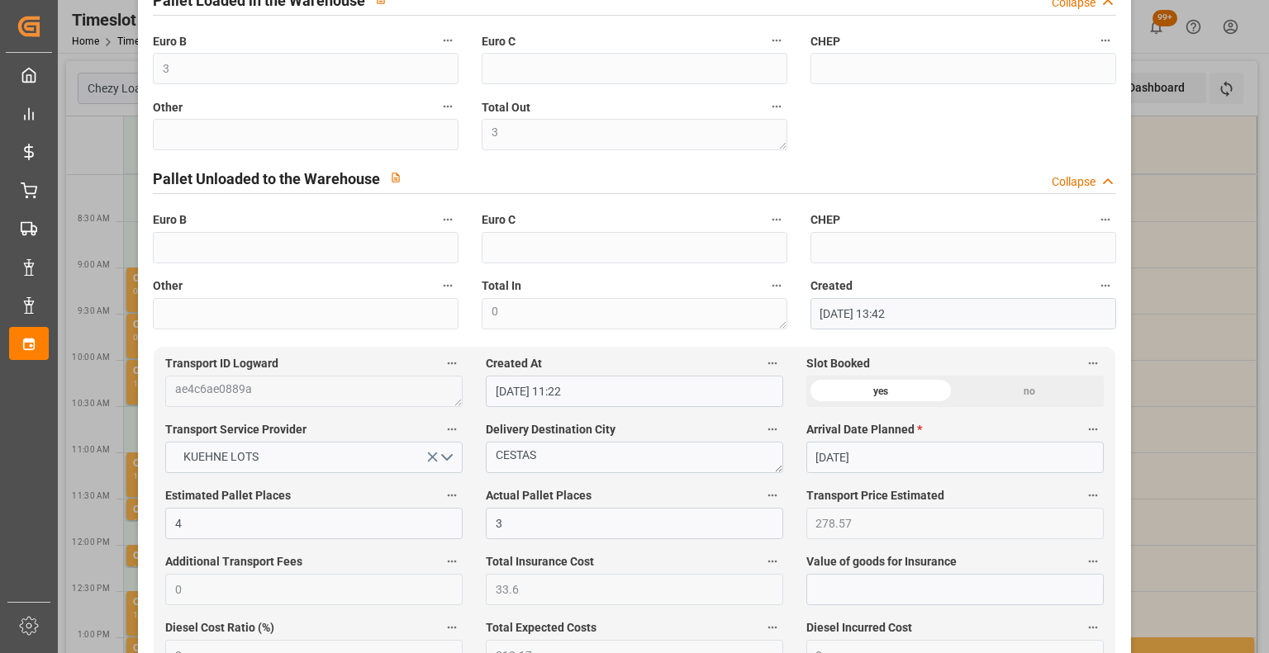
click at [1166, 463] on div "Update Appointment code a32b9b033ca2 Trucking company * [PERSON_NAME] Business …" at bounding box center [634, 326] width 1269 height 653
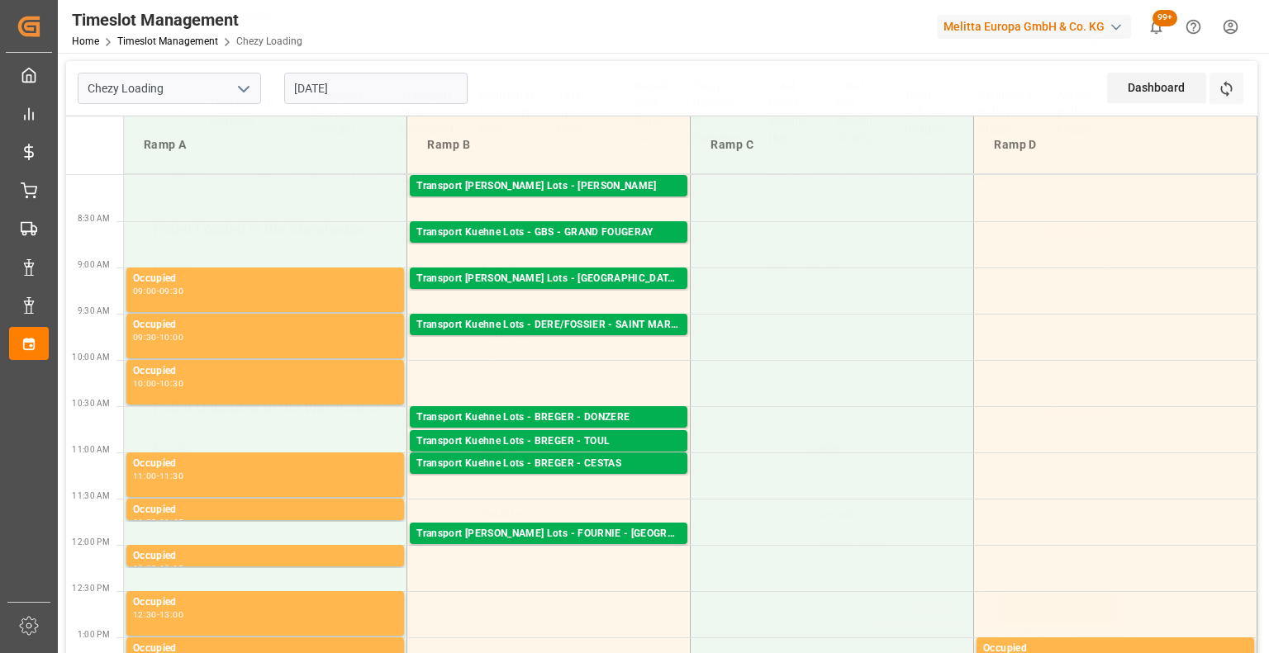
scroll to position [347, 0]
click at [631, 531] on div "Transport [PERSON_NAME] Lots - FOURNIE - [GEOGRAPHIC_DATA][PERSON_NAME]" at bounding box center [548, 534] width 264 height 17
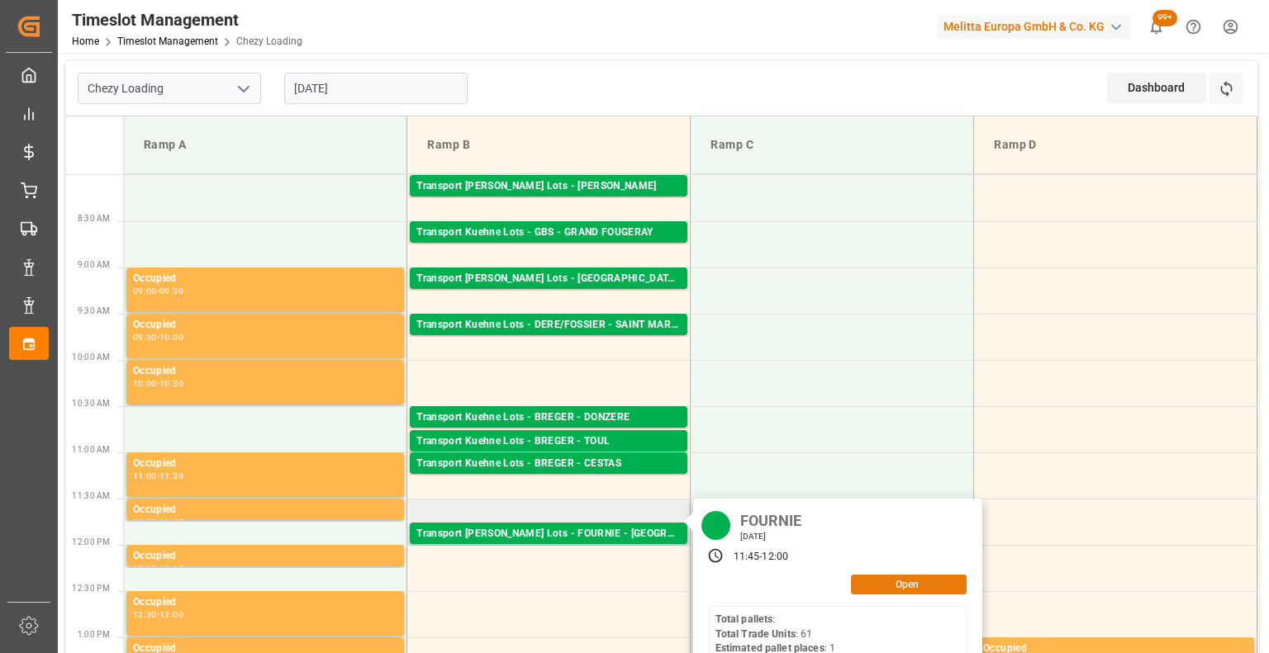
click at [886, 582] on button "Open" at bounding box center [909, 585] width 116 height 20
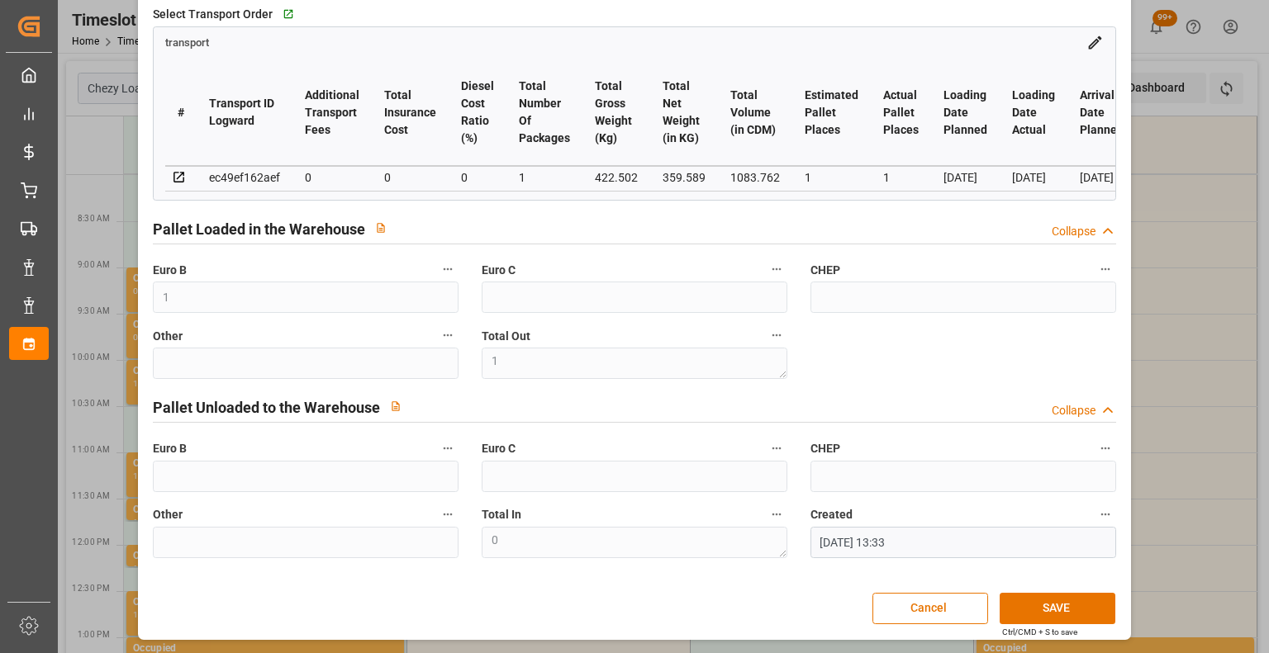
click at [1162, 408] on div "Update Appointment code 159d444bccb6 Trucking company * FOURNIE Business Partne…" at bounding box center [634, 326] width 1269 height 653
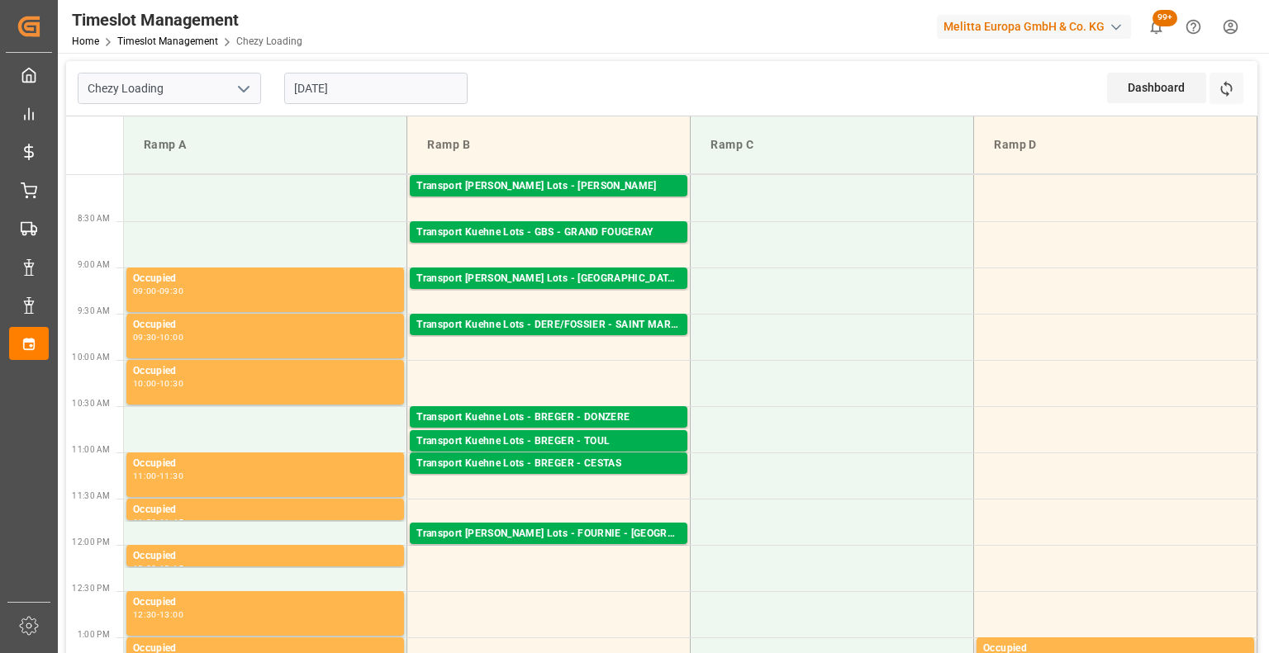
click at [1266, 620] on div at bounding box center [634, 326] width 1269 height 653
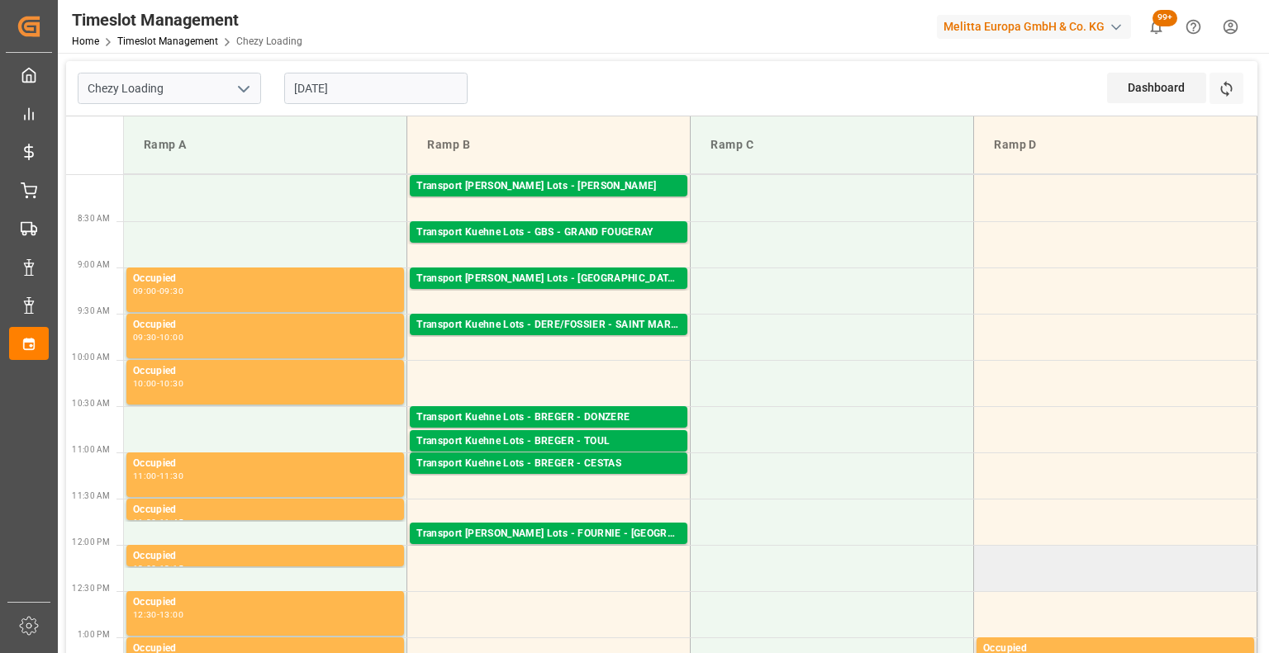
drag, startPoint x: 1266, startPoint y: 620, endPoint x: 977, endPoint y: 552, distance: 297.2
click at [977, 552] on div "Timeslot Management Home Timeslot Management Chezy Loading Melitta Europa GmbH …" at bounding box center [662, 326] width 1208 height 653
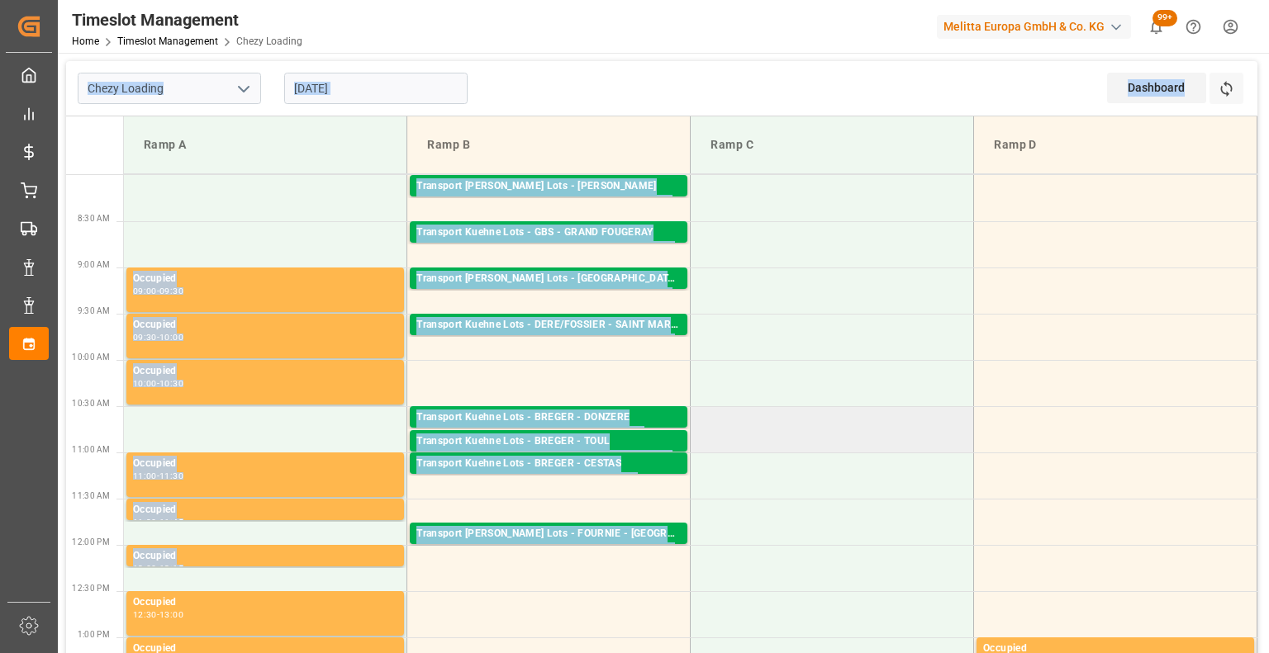
click at [837, 407] on td at bounding box center [832, 429] width 283 height 46
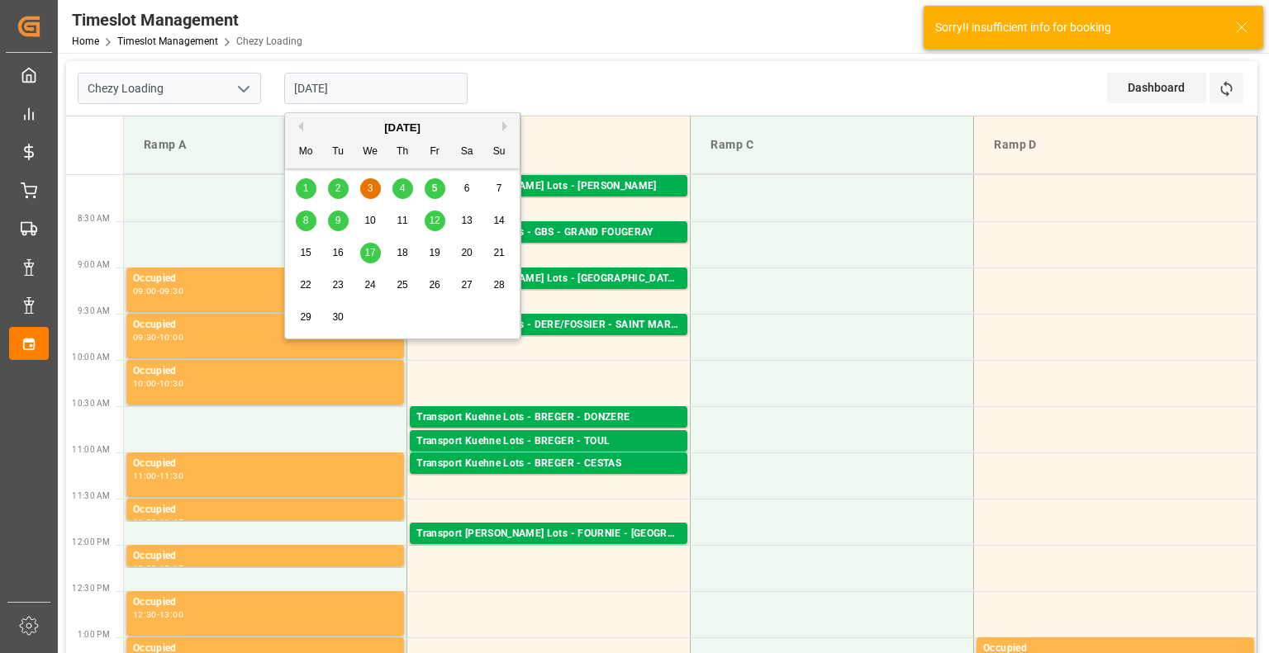
click at [383, 89] on input "[DATE]" at bounding box center [375, 88] width 183 height 31
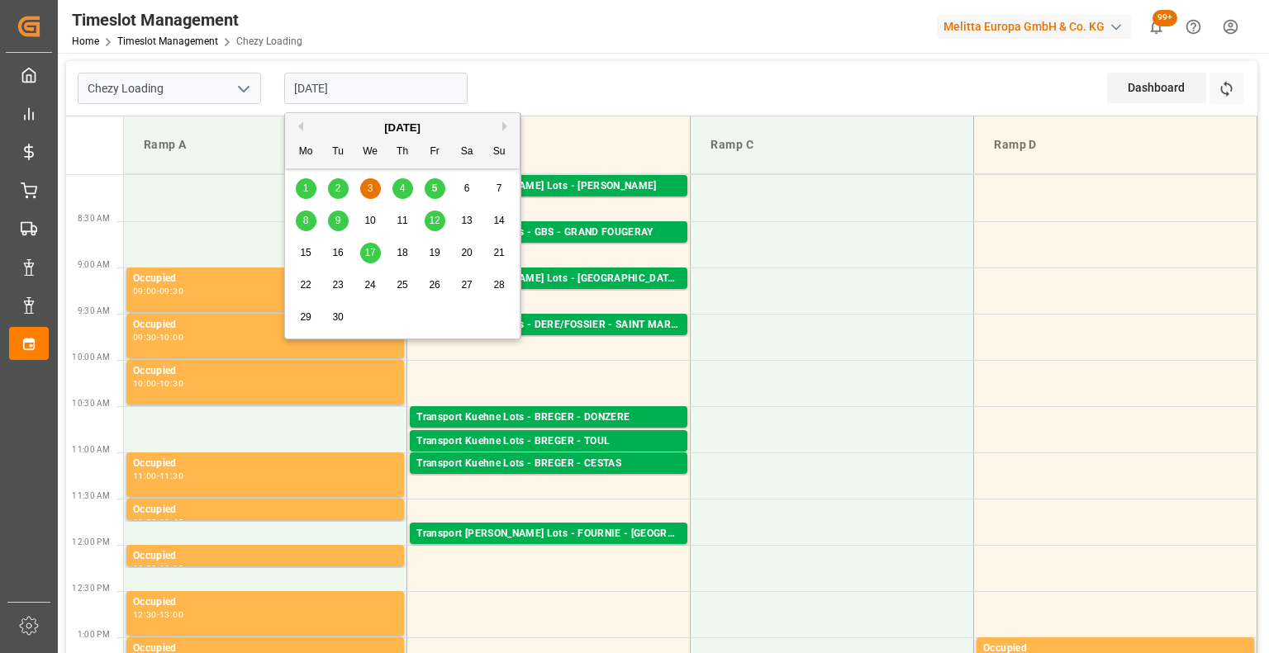
click at [330, 89] on input "[DATE]" at bounding box center [375, 88] width 183 height 31
click at [397, 187] on div "4" at bounding box center [402, 189] width 21 height 20
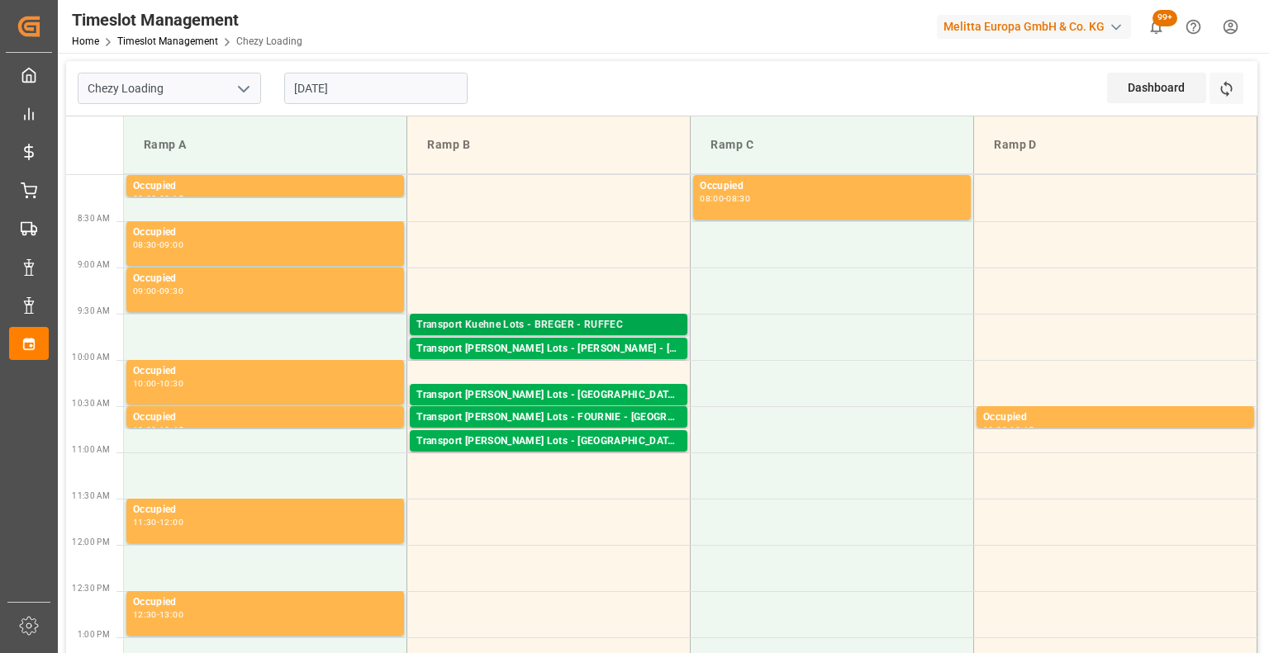
click at [527, 326] on div "Transport Kuehne Lots - BREGER - RUFFEC" at bounding box center [548, 325] width 264 height 17
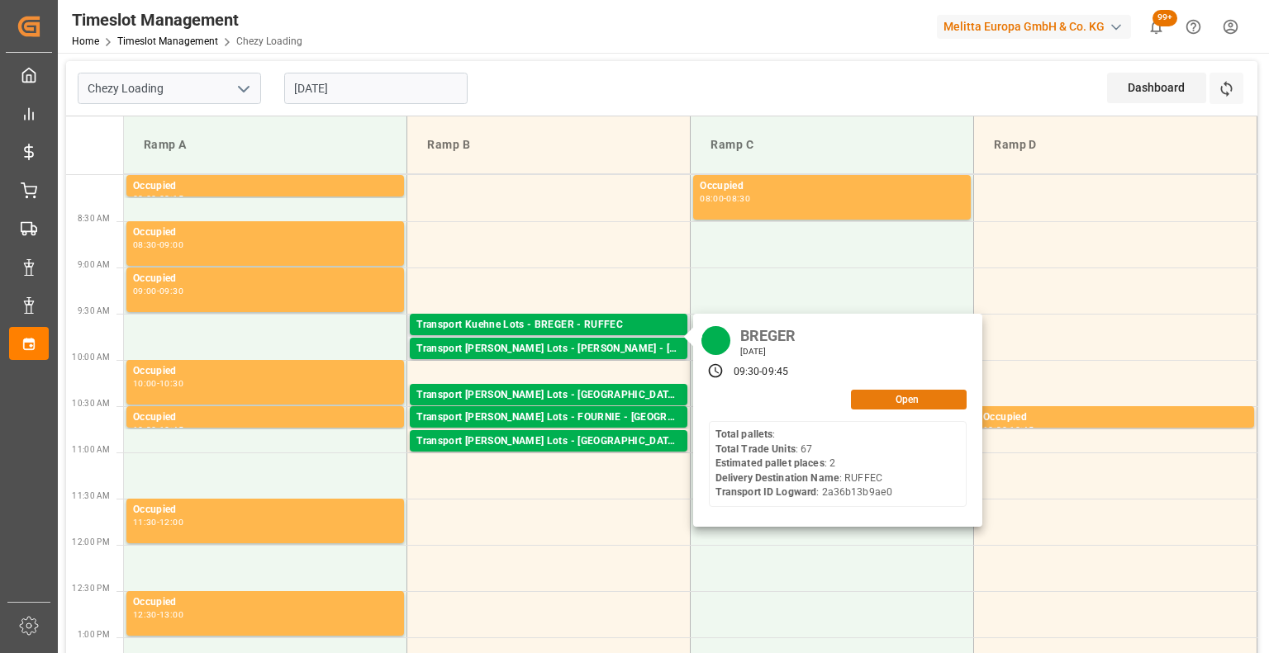
click at [899, 399] on button "Open" at bounding box center [909, 400] width 116 height 20
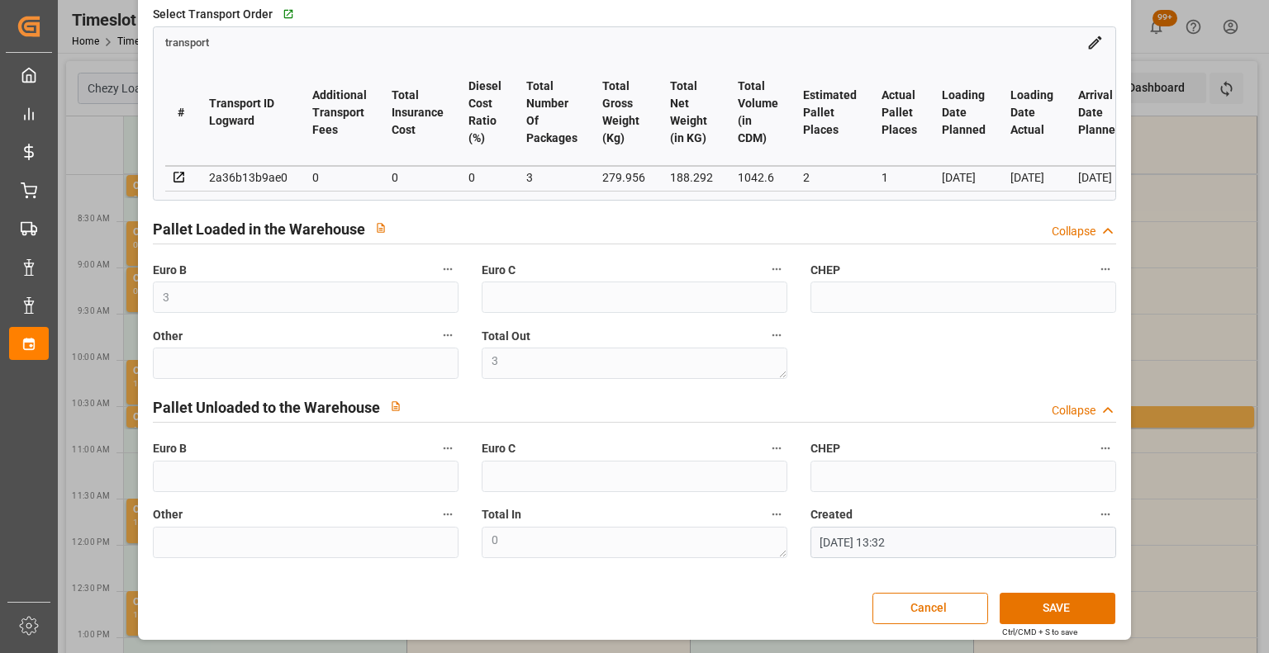
click at [1258, 408] on div "Update Appointment code f9054233cc16 Trucking company * [PERSON_NAME] Business …" at bounding box center [634, 326] width 1269 height 653
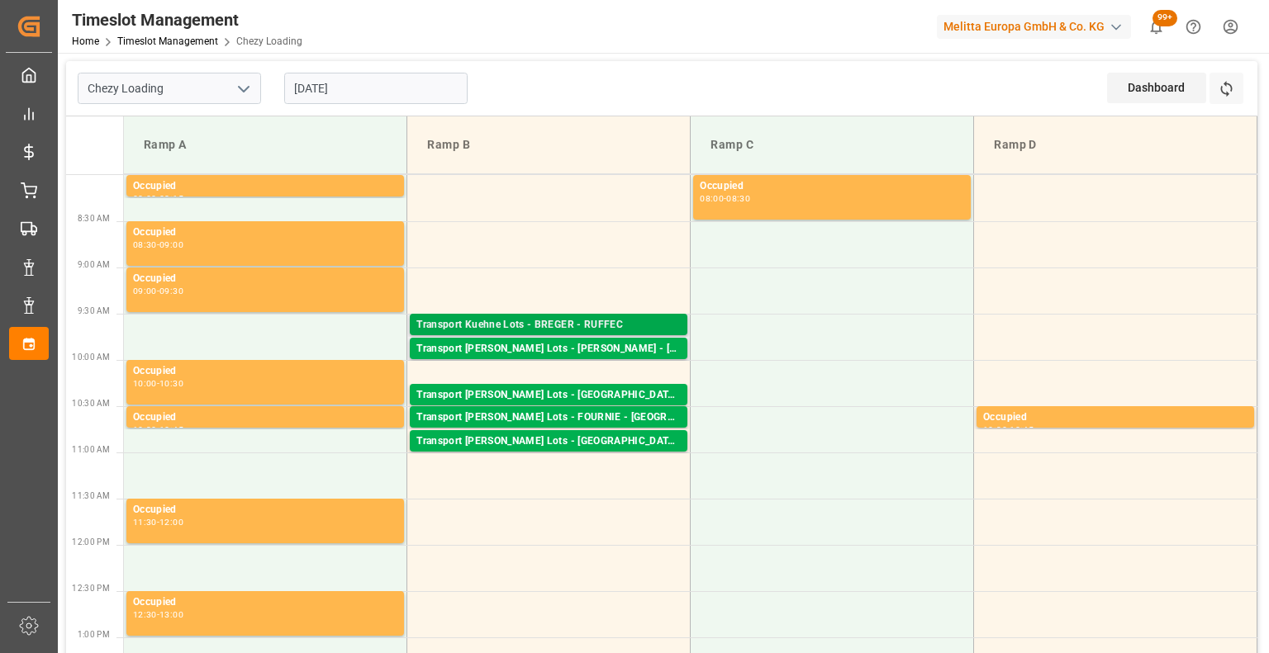
click at [592, 317] on div "Transport Kuehne Lots - BREGER - RUFFEC" at bounding box center [548, 325] width 264 height 17
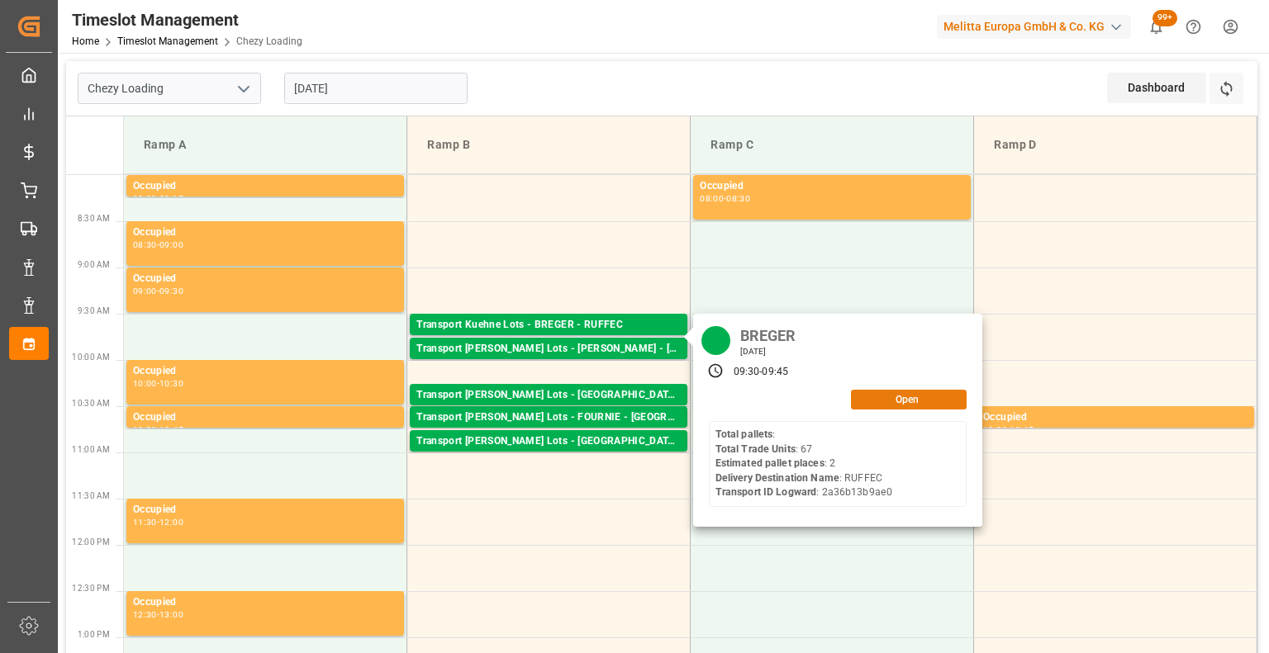
click at [895, 406] on button "Open" at bounding box center [909, 400] width 116 height 20
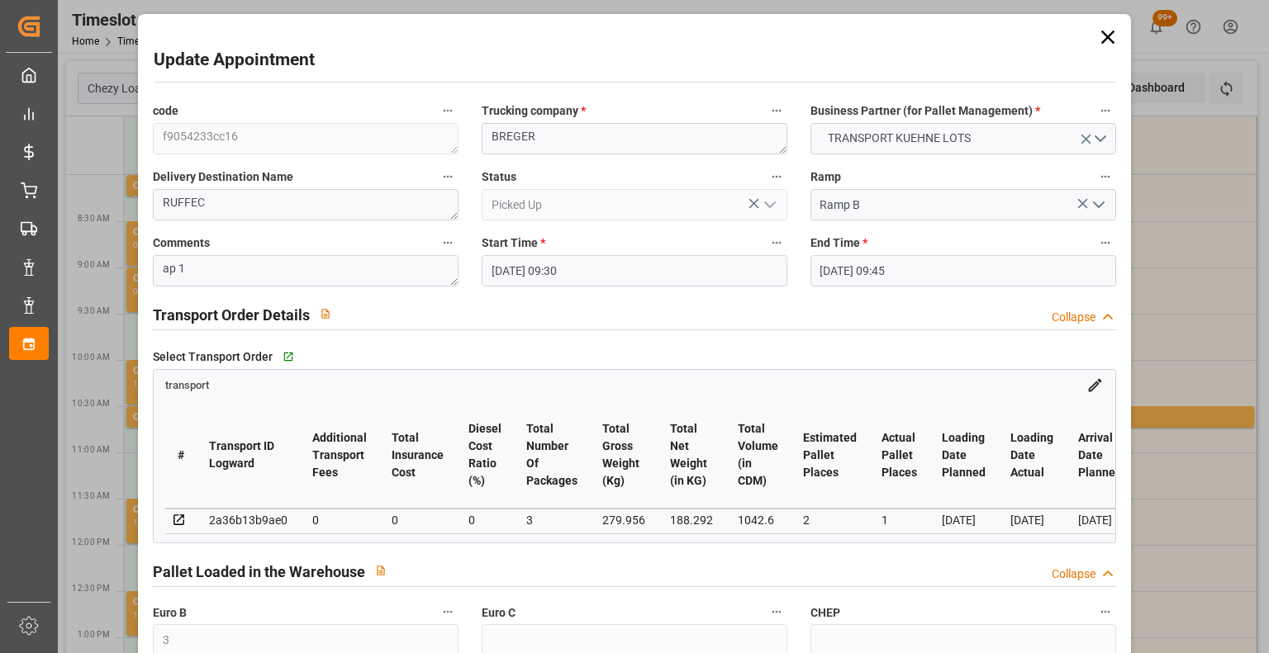
click at [1104, 35] on icon at bounding box center [1107, 37] width 23 height 23
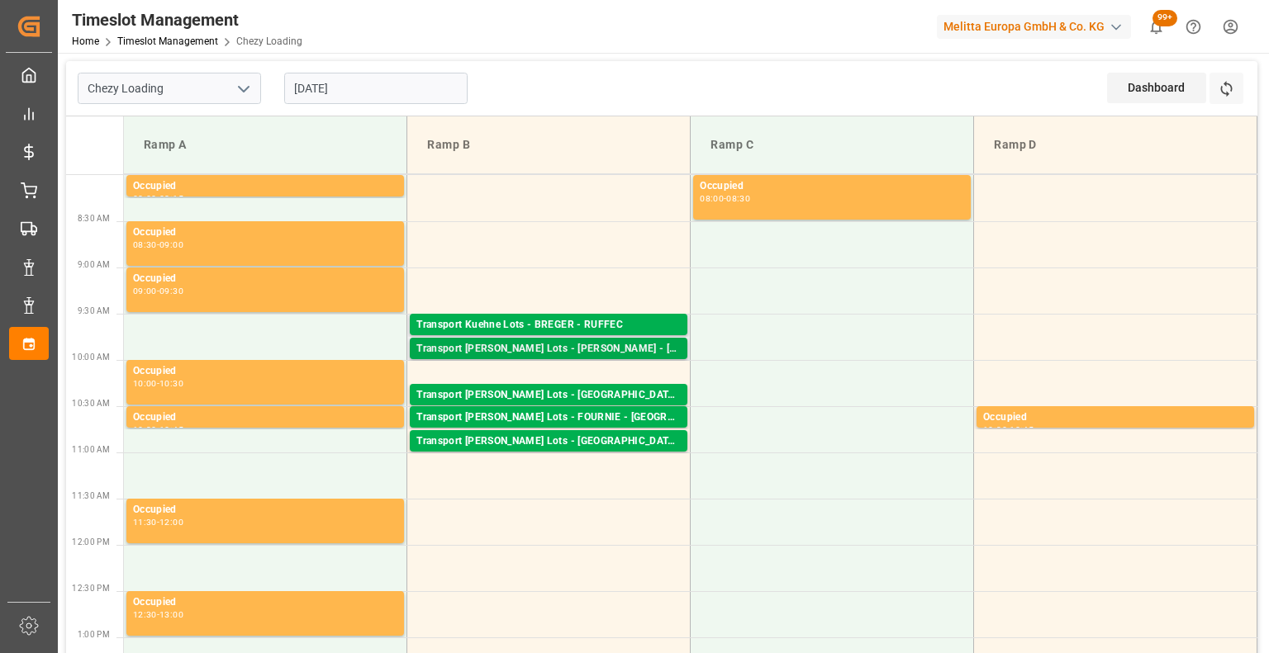
click at [582, 343] on div "Transport [PERSON_NAME] Lots - [PERSON_NAME] - [GEOGRAPHIC_DATA]" at bounding box center [548, 349] width 264 height 17
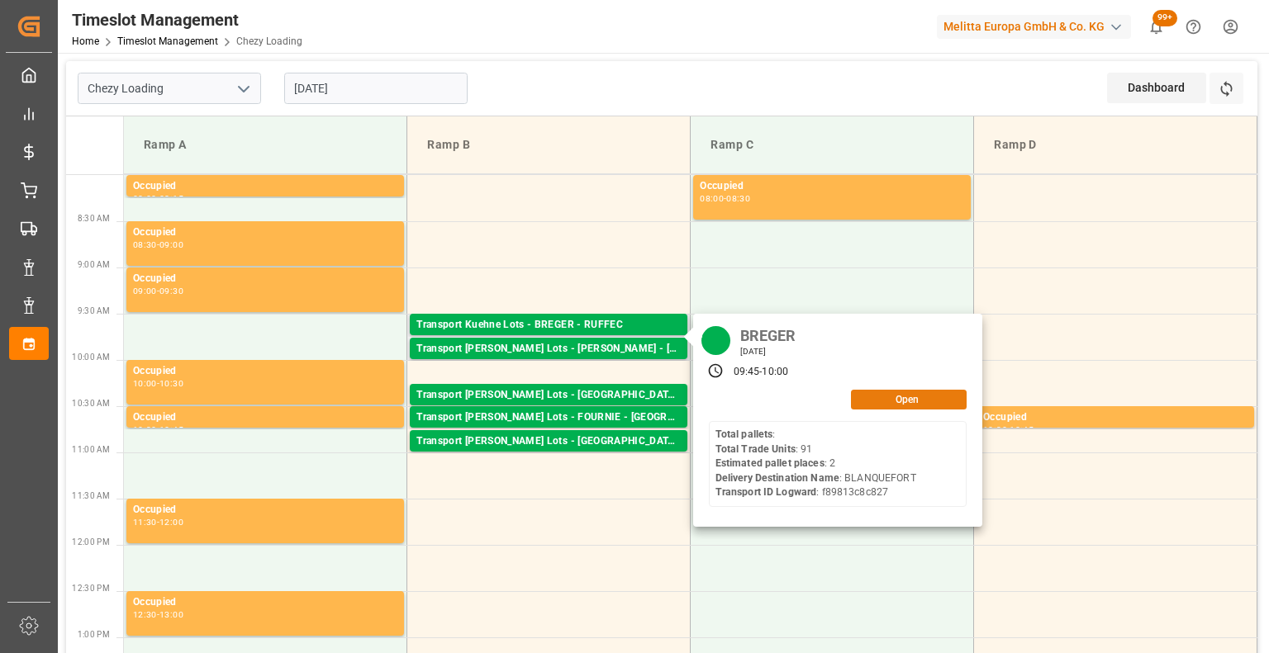
click at [861, 397] on button "Open" at bounding box center [909, 400] width 116 height 20
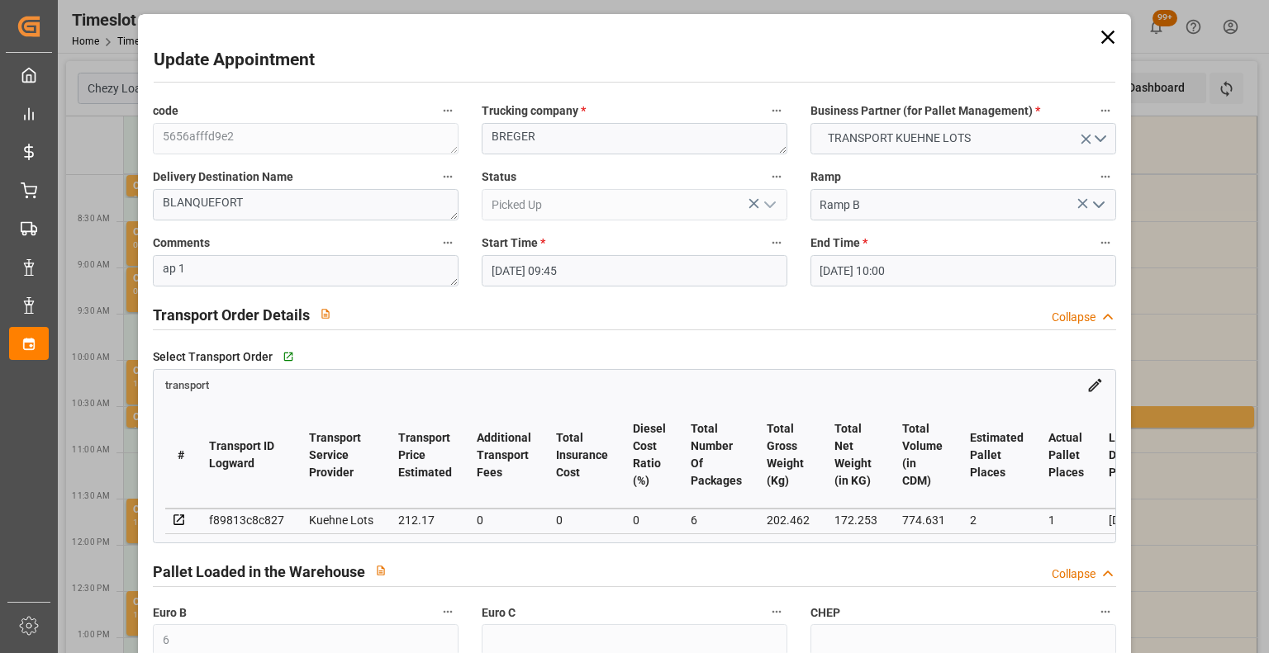
scroll to position [572, 0]
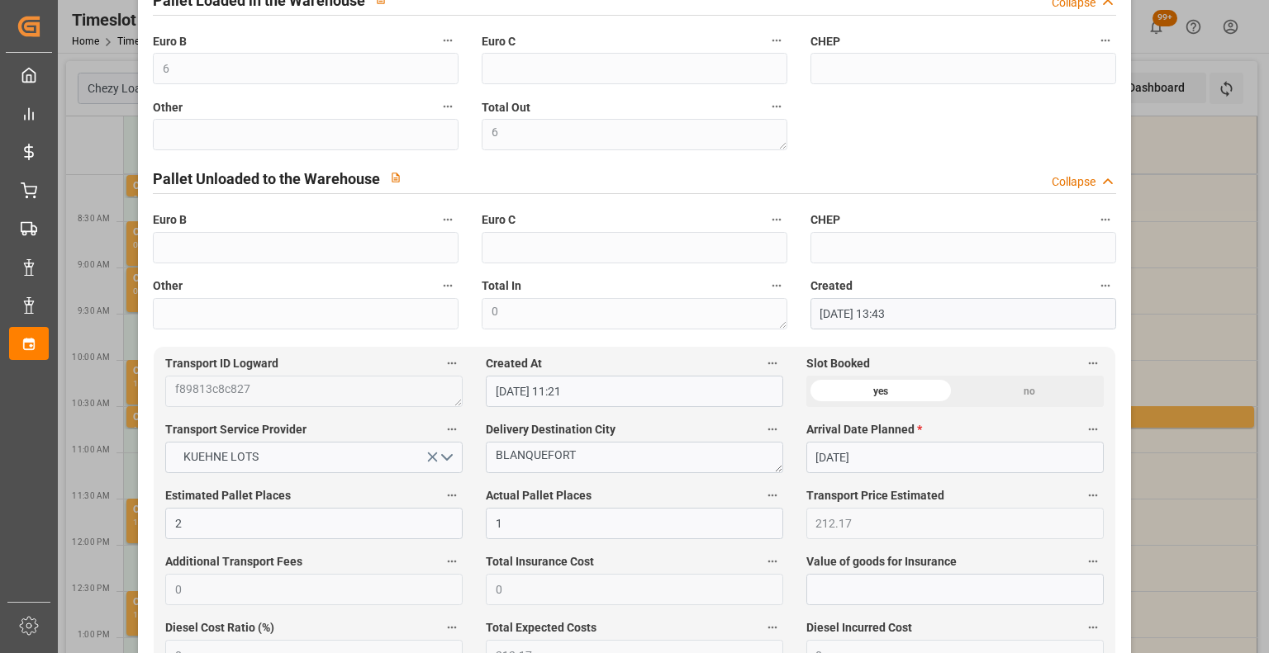
click at [1182, 350] on div "Update Appointment code 5656afffd9e2 Trucking company * [PERSON_NAME] Business …" at bounding box center [634, 326] width 1269 height 653
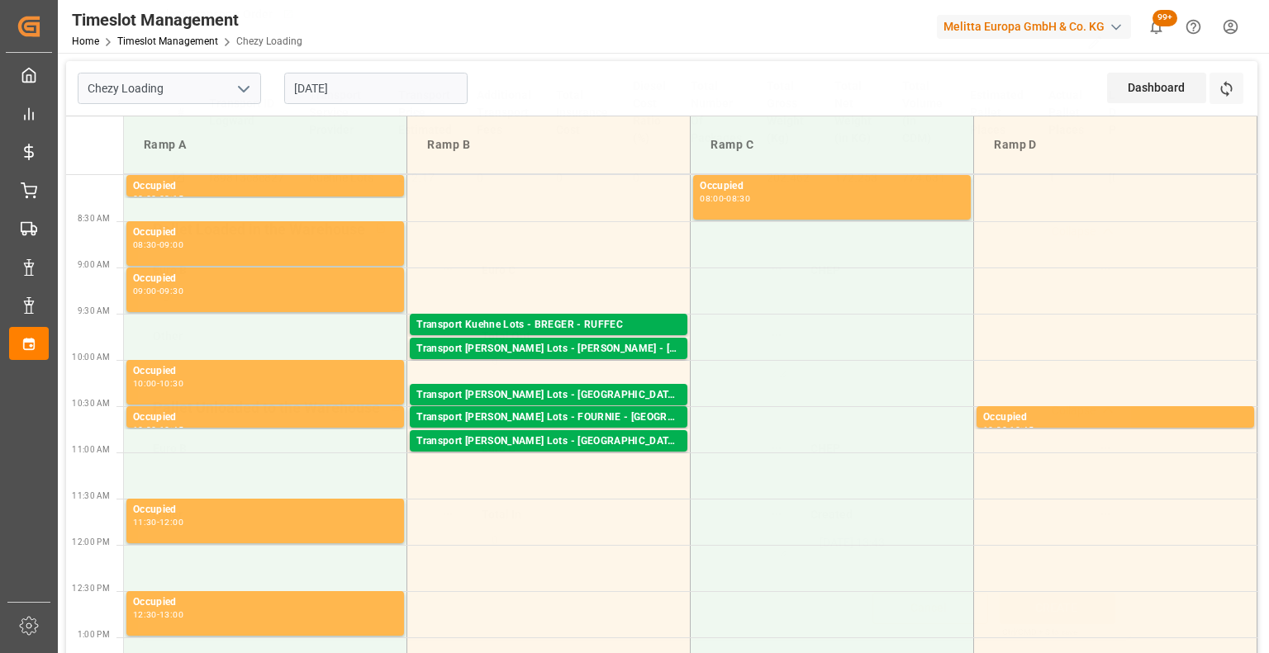
scroll to position [347, 0]
click at [627, 387] on div "Transport [PERSON_NAME] Lots - [GEOGRAPHIC_DATA] - [GEOGRAPHIC_DATA]" at bounding box center [548, 395] width 264 height 17
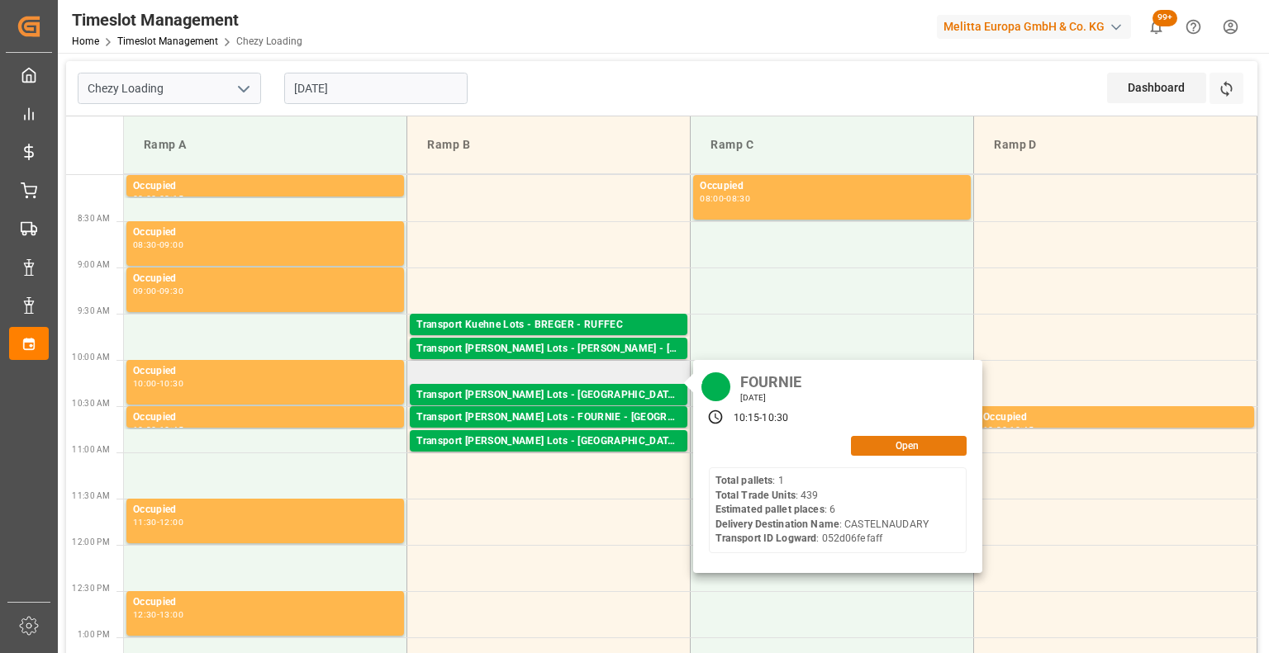
click at [927, 449] on button "Open" at bounding box center [909, 446] width 116 height 20
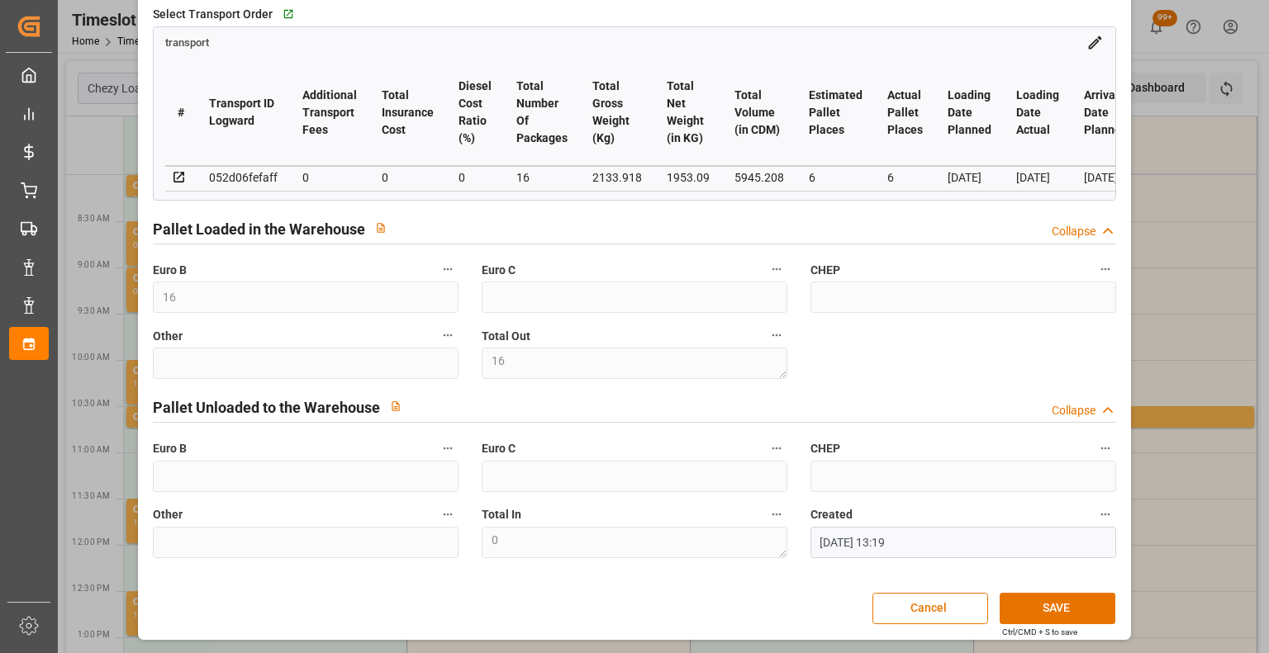
click at [1219, 283] on div "Update Appointment code edf8b80563ea Trucking company * FOURNIE Business Partne…" at bounding box center [634, 326] width 1269 height 653
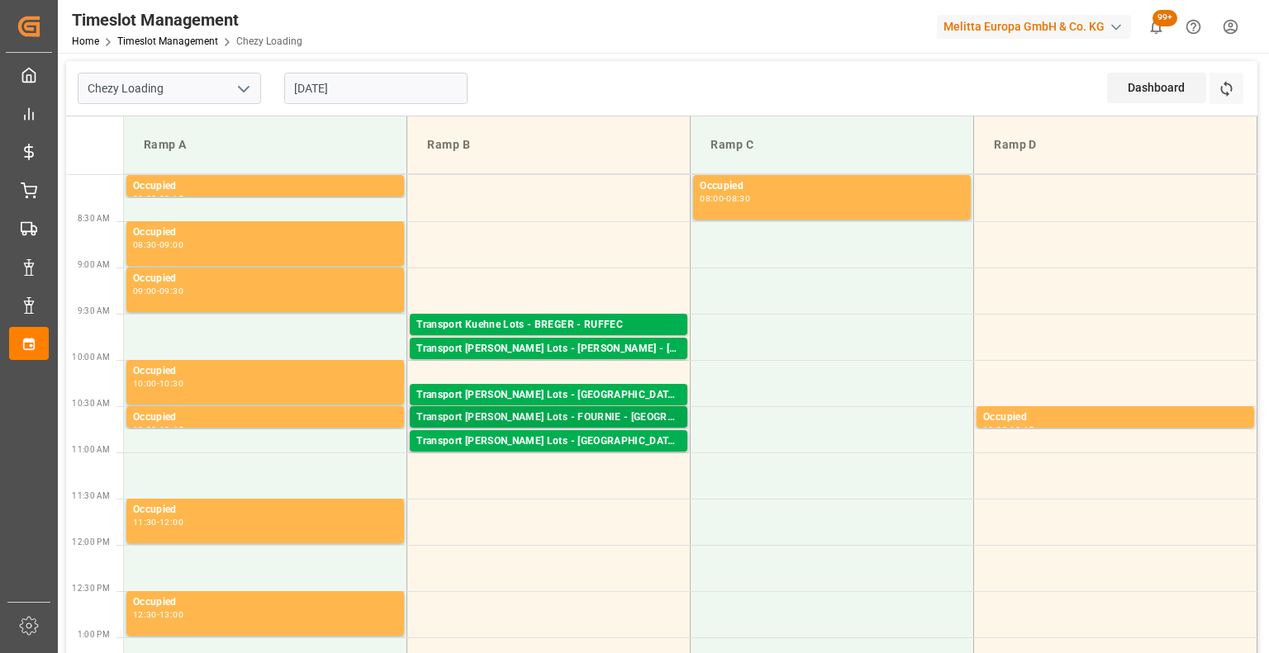
click at [612, 419] on div "Transport [PERSON_NAME] Lots - FOURNIE - [GEOGRAPHIC_DATA][PERSON_NAME]" at bounding box center [548, 418] width 264 height 17
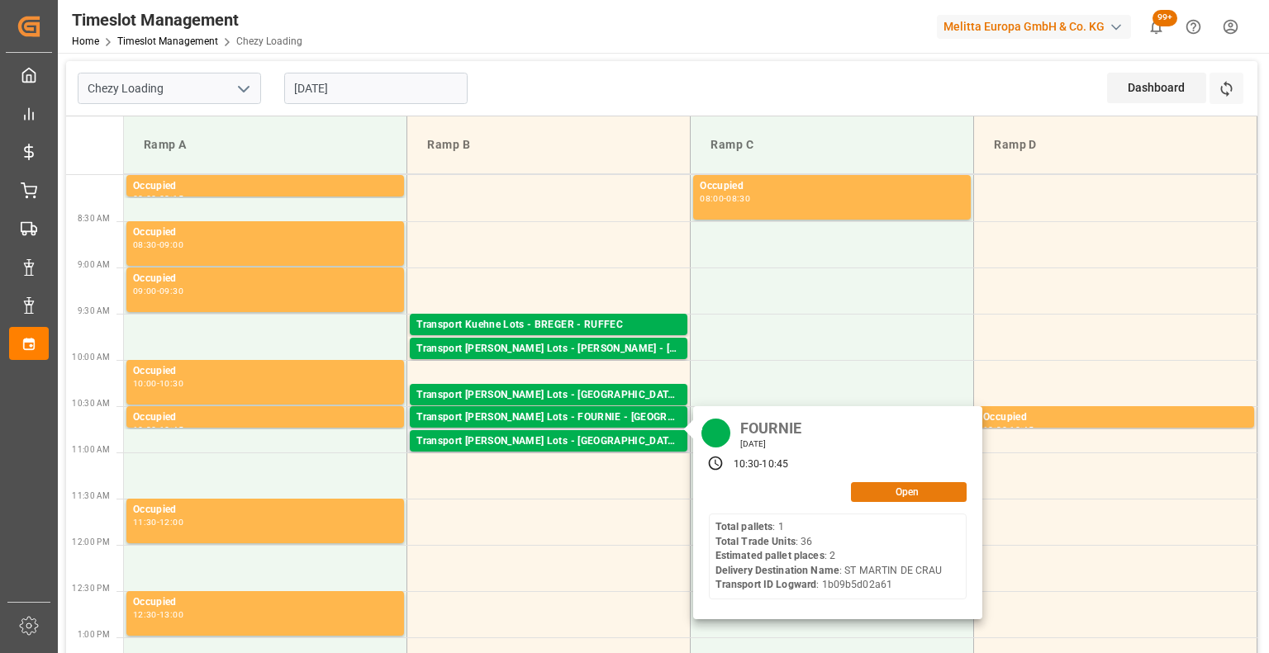
click at [924, 492] on button "Open" at bounding box center [909, 492] width 116 height 20
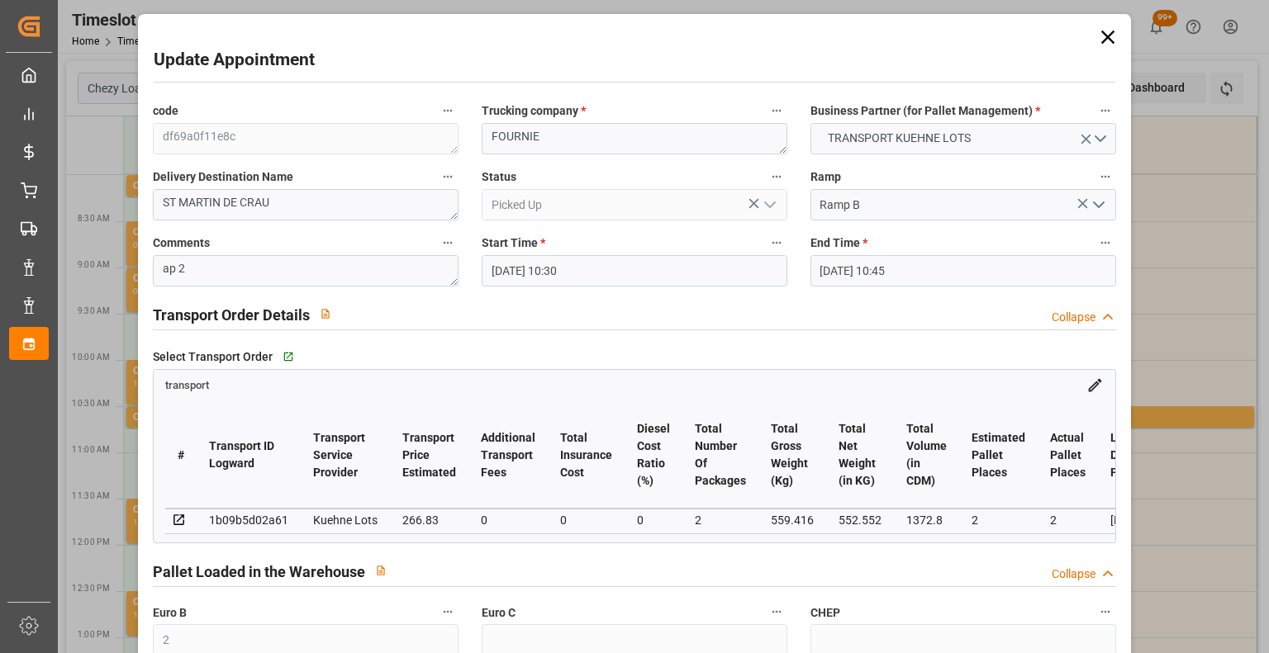
click at [1261, 609] on div "Update Appointment code df69a0f11e8c Trucking company * FOURNIE Business Partne…" at bounding box center [634, 326] width 1269 height 653
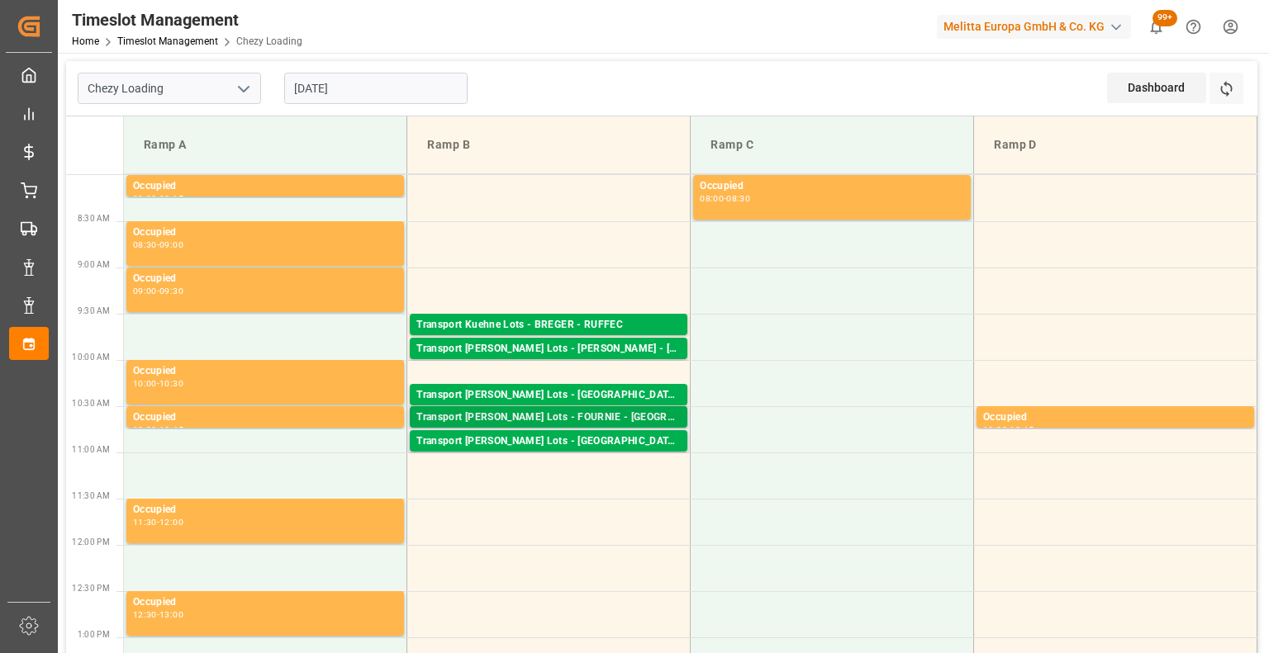
click at [605, 417] on div "Transport [PERSON_NAME] Lots - FOURNIE - [GEOGRAPHIC_DATA][PERSON_NAME]" at bounding box center [548, 418] width 264 height 17
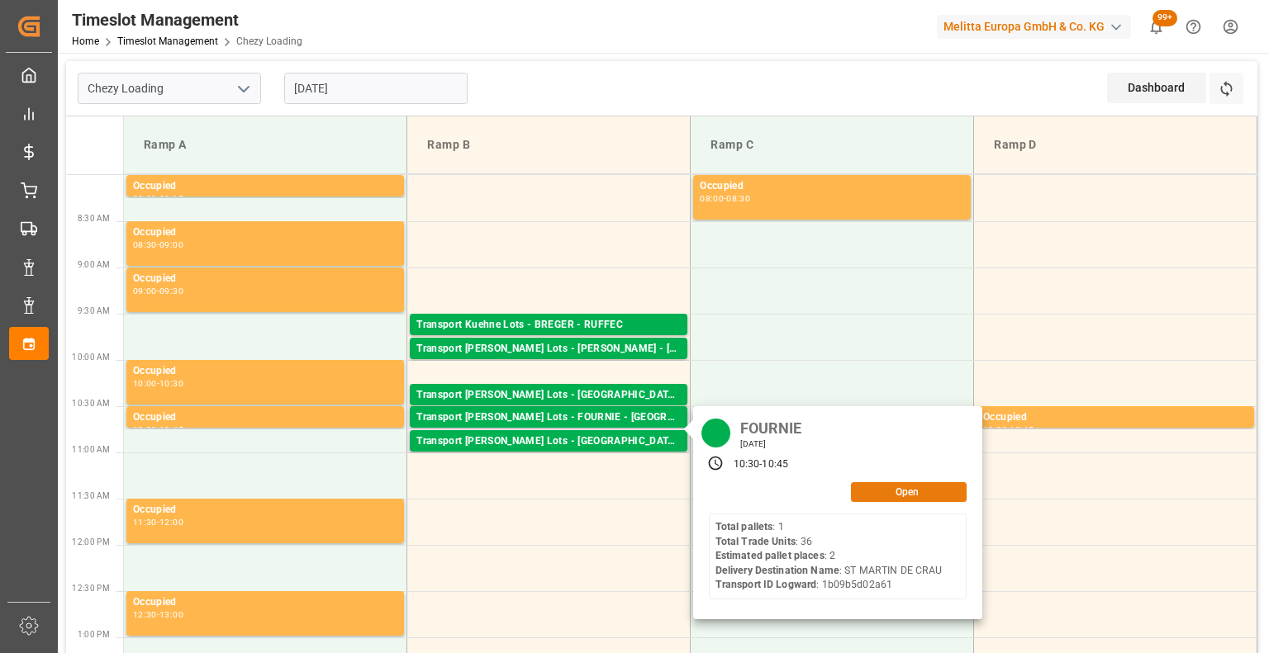
click at [914, 495] on button "Open" at bounding box center [909, 492] width 116 height 20
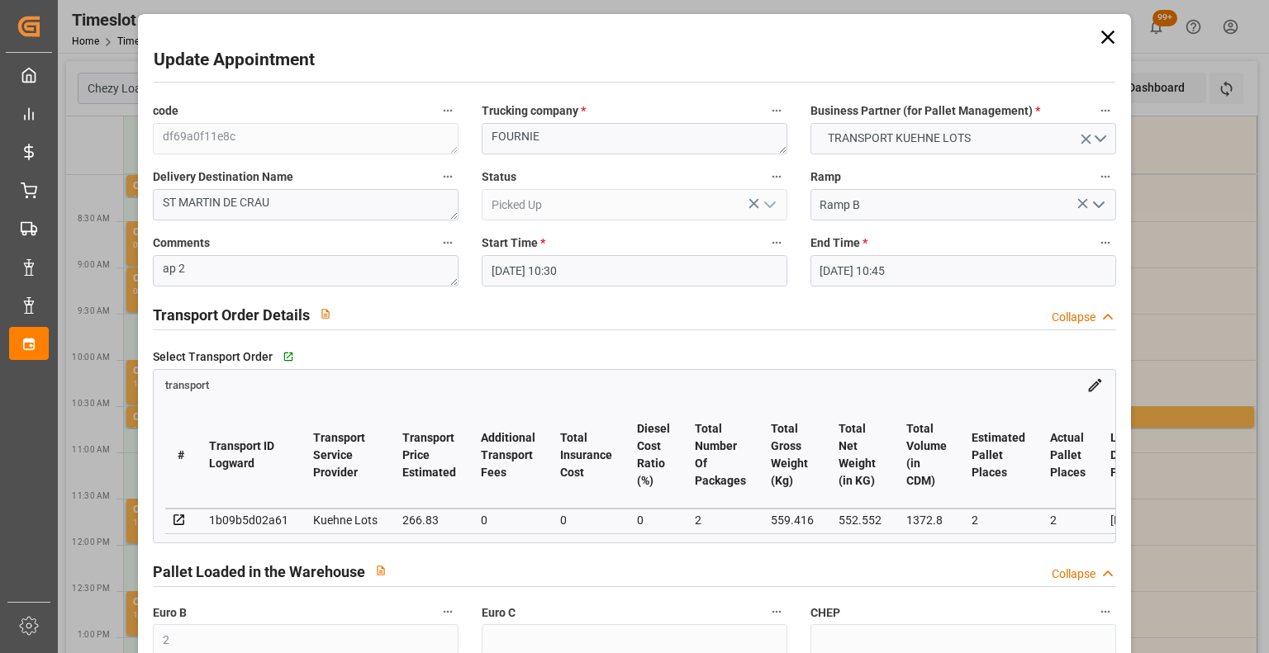
scroll to position [572, 0]
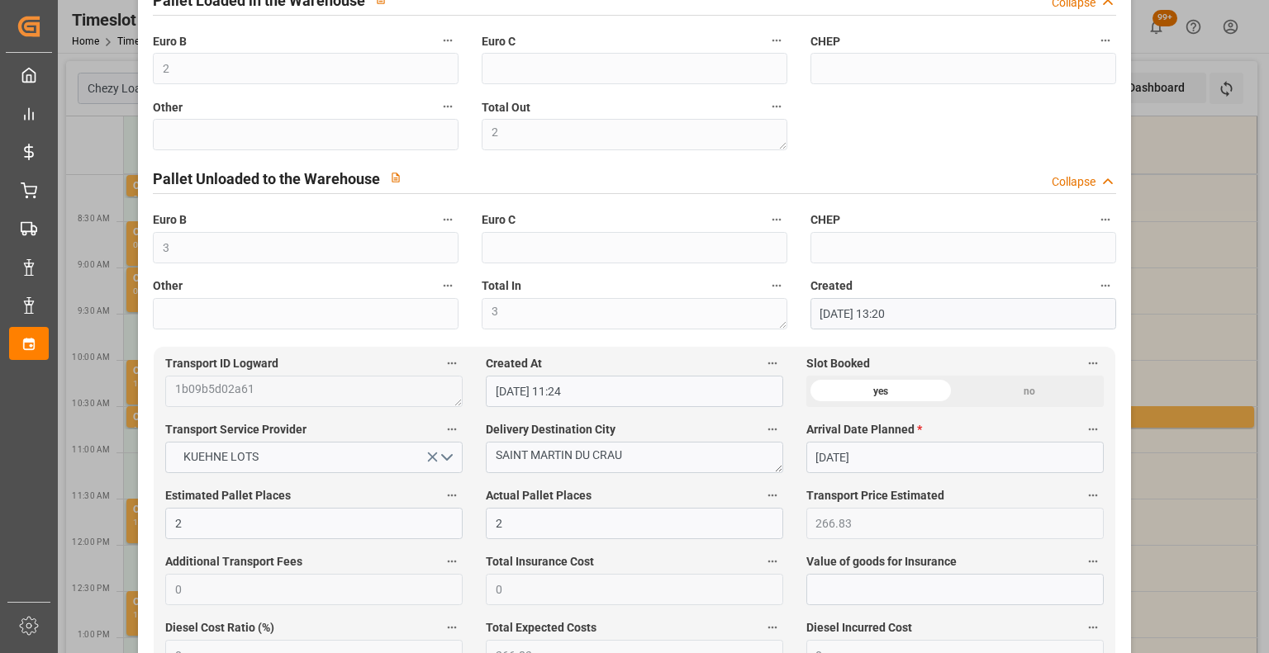
click at [1180, 330] on div "Update Appointment code df69a0f11e8c Trucking company * FOURNIE Business Partne…" at bounding box center [634, 326] width 1269 height 653
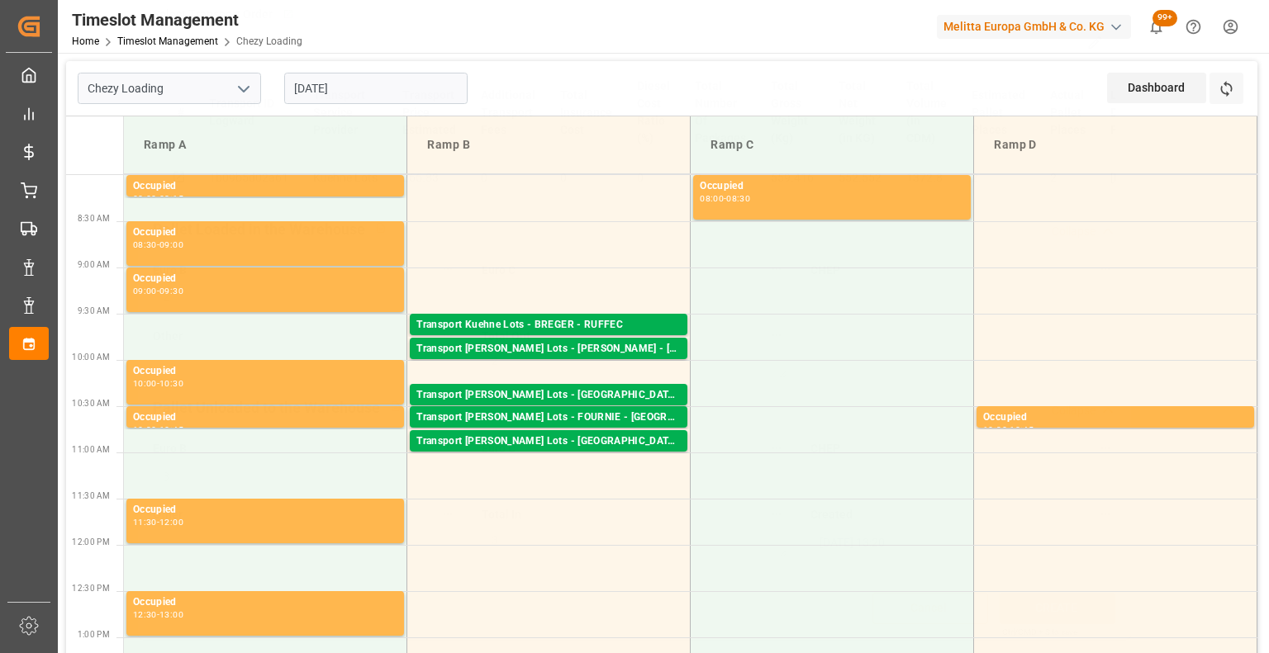
scroll to position [347, 0]
click at [610, 440] on div "Transport [PERSON_NAME] Lots - [GEOGRAPHIC_DATA] - [GEOGRAPHIC_DATA]" at bounding box center [548, 442] width 264 height 17
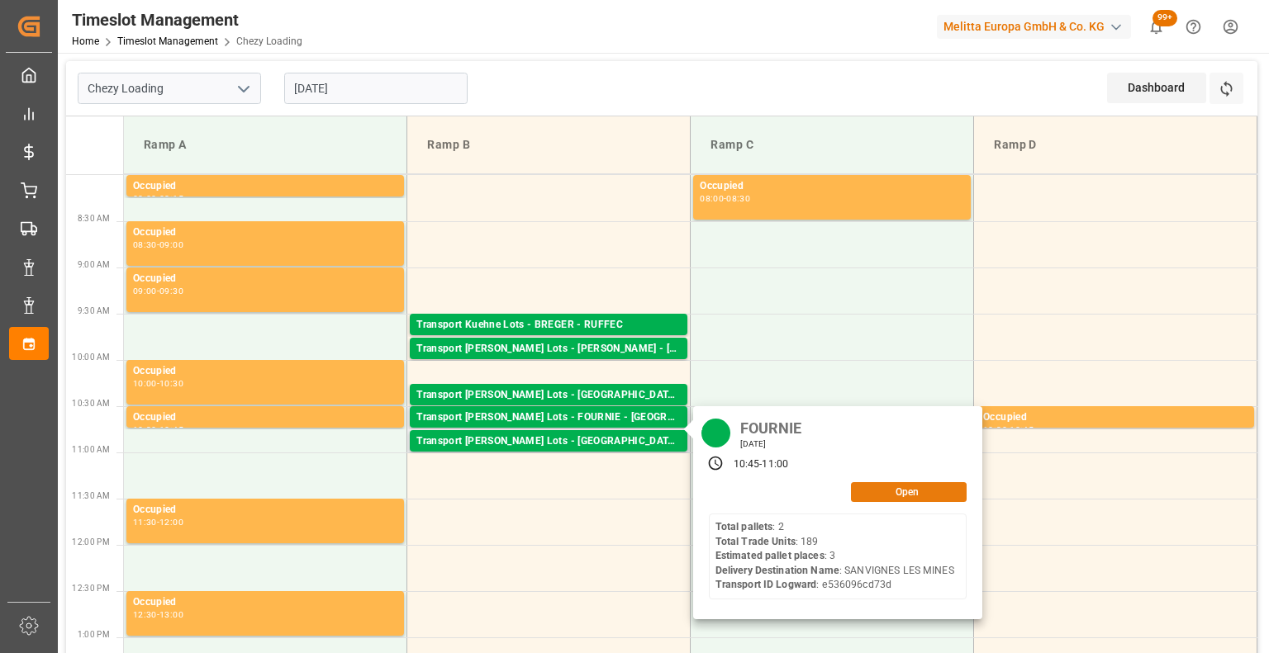
click at [893, 491] on button "Open" at bounding box center [909, 492] width 116 height 20
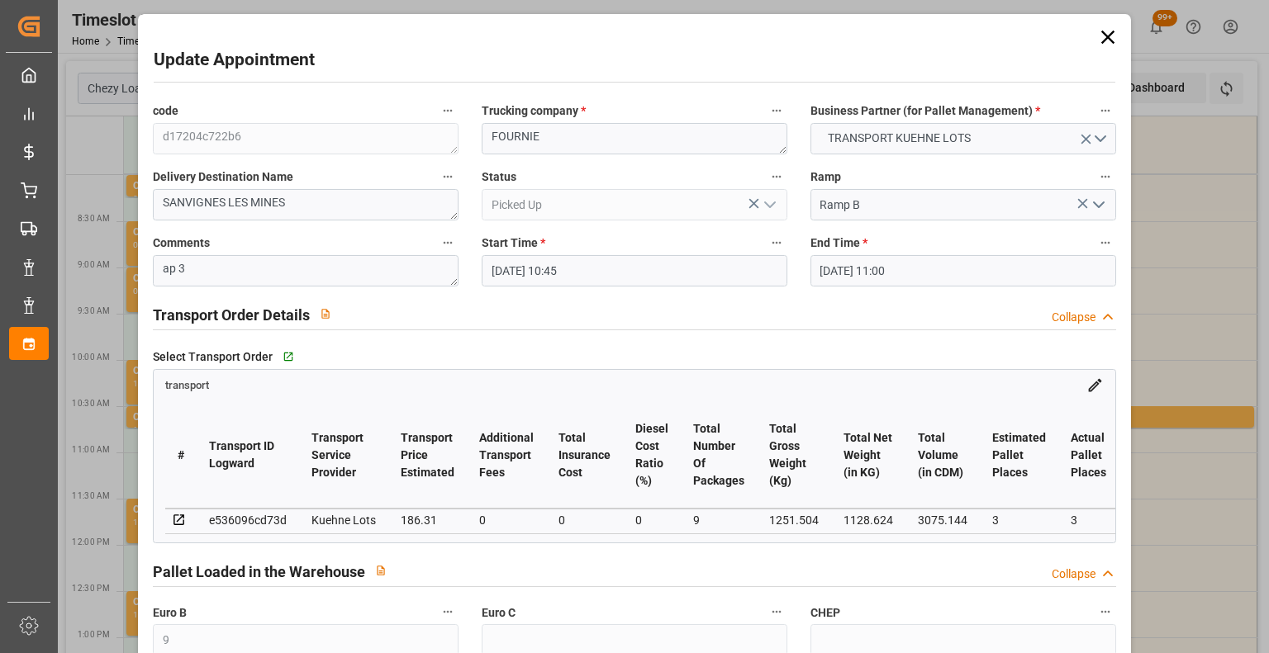
click at [1261, 611] on div "Update Appointment code d17204c722b6 Trucking company * FOURNIE Business Partne…" at bounding box center [634, 326] width 1269 height 653
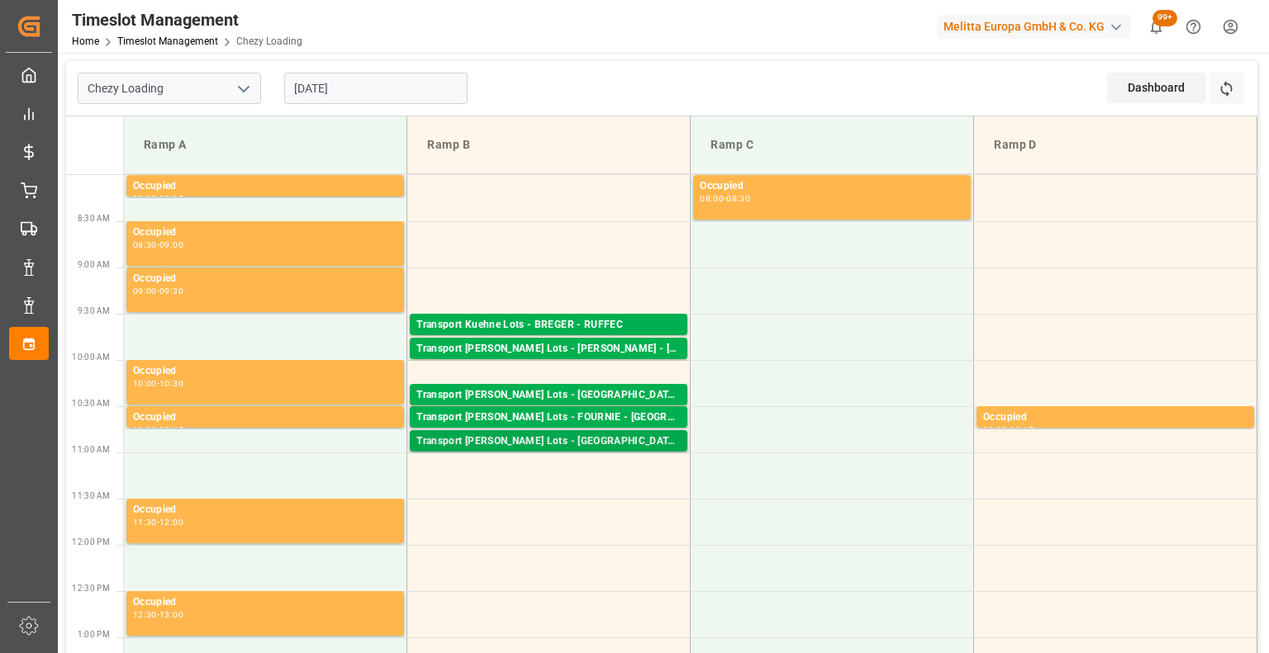
click at [642, 442] on div "Transport [PERSON_NAME] Lots - [GEOGRAPHIC_DATA] - [GEOGRAPHIC_DATA]" at bounding box center [548, 442] width 264 height 17
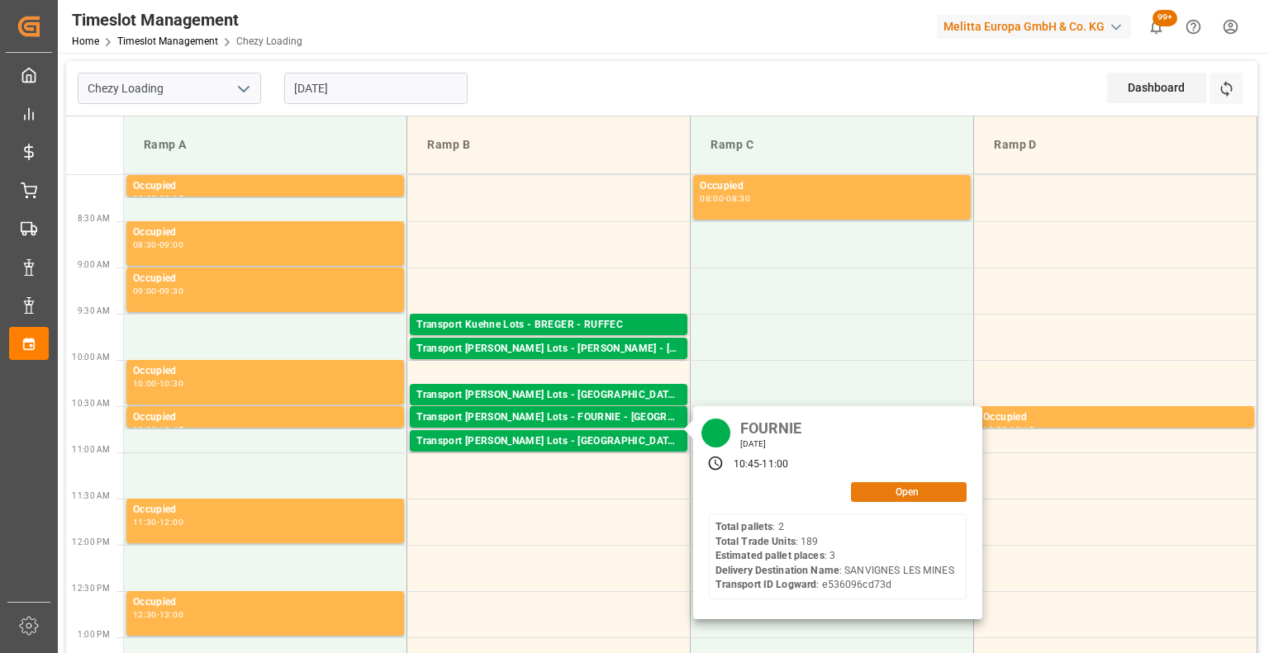
click at [892, 492] on button "Open" at bounding box center [909, 492] width 116 height 20
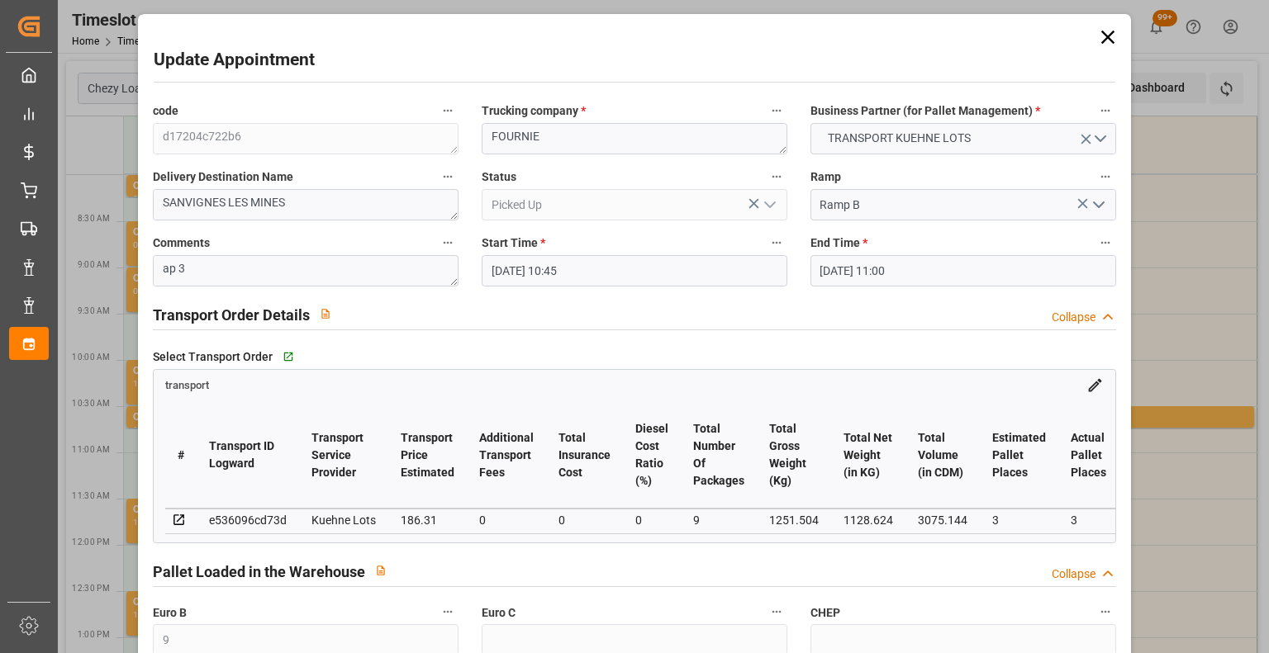
click at [1262, 471] on div "Update Appointment code d17204c722b6 Trucking company * FOURNIE Business Partne…" at bounding box center [634, 326] width 1269 height 653
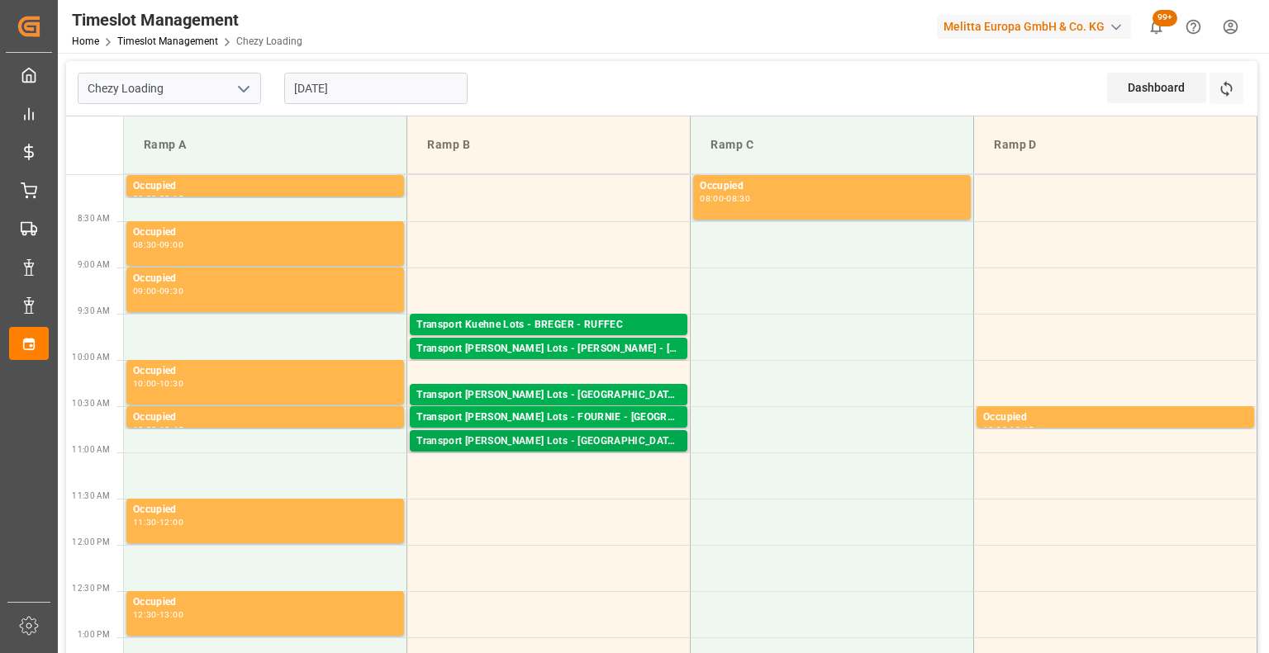
click at [580, 440] on div "Transport [PERSON_NAME] Lots - [GEOGRAPHIC_DATA] - [GEOGRAPHIC_DATA]" at bounding box center [548, 442] width 264 height 17
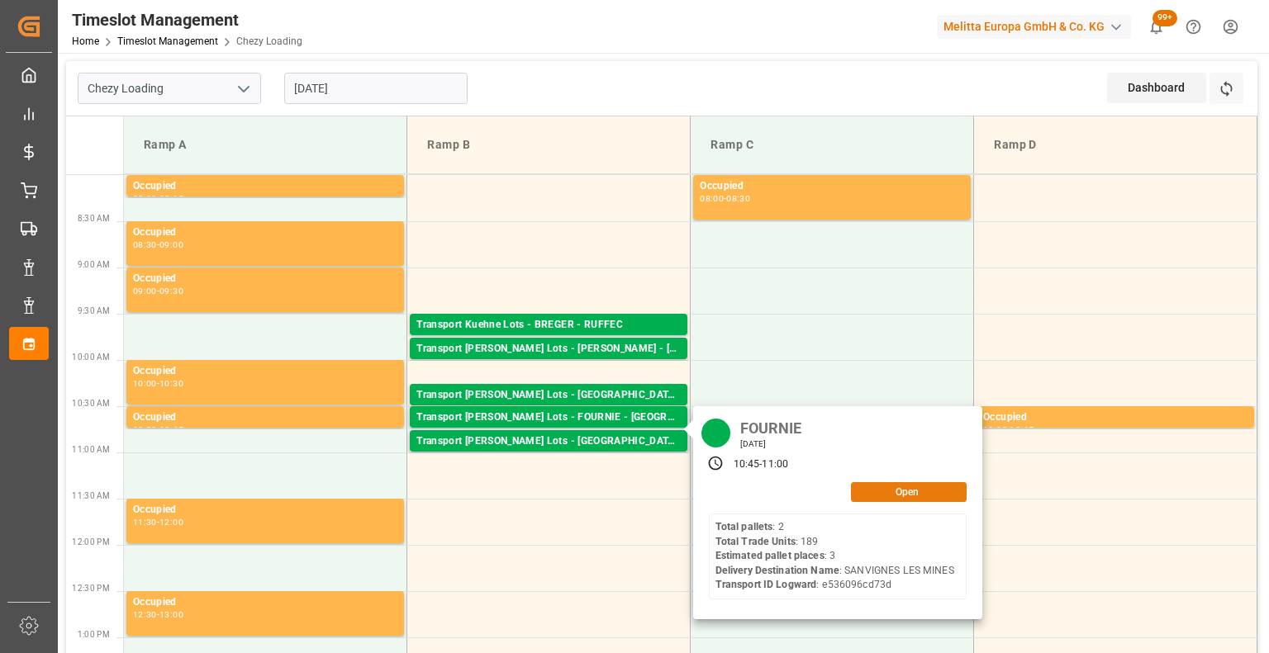
click at [904, 492] on button "Open" at bounding box center [909, 492] width 116 height 20
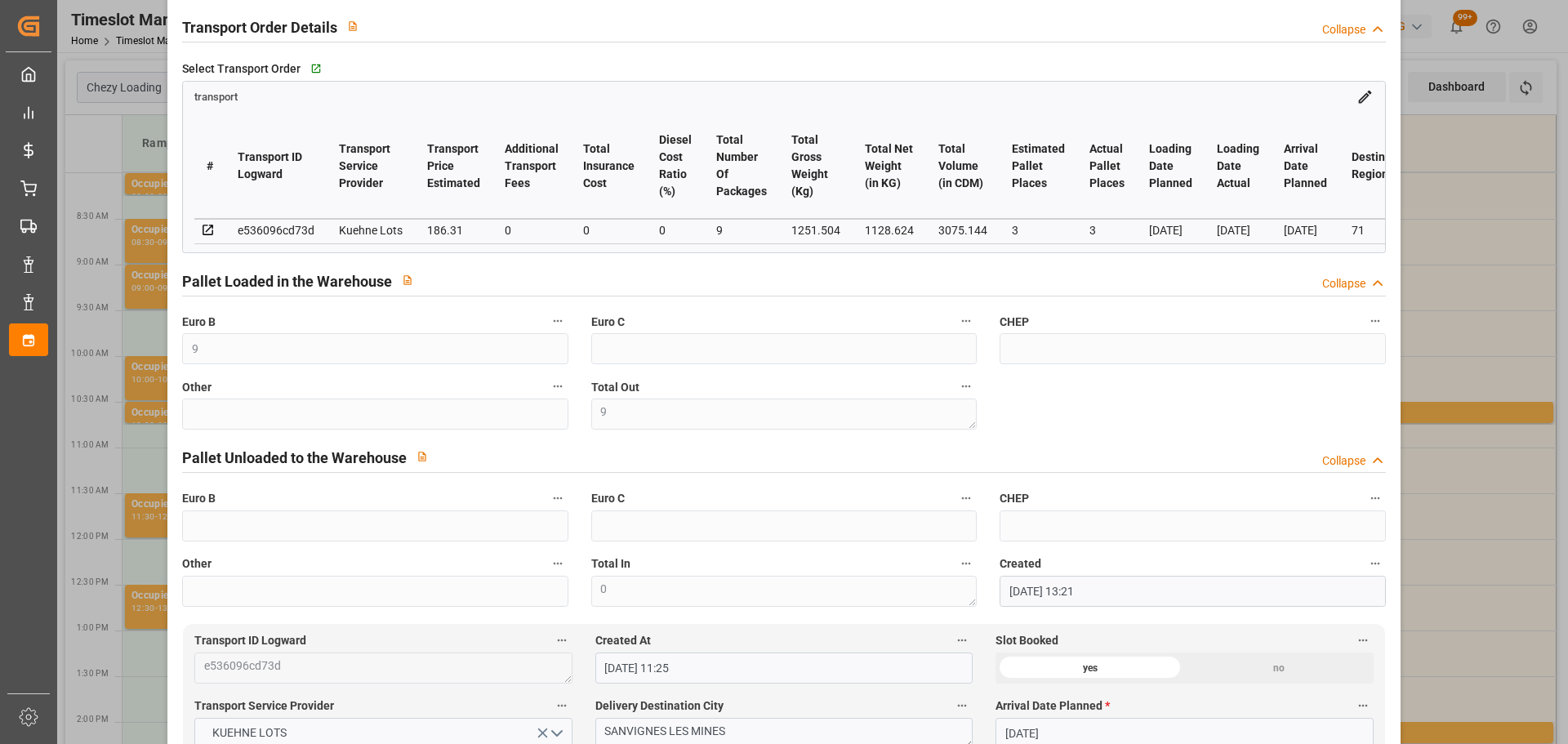
scroll to position [0, 0]
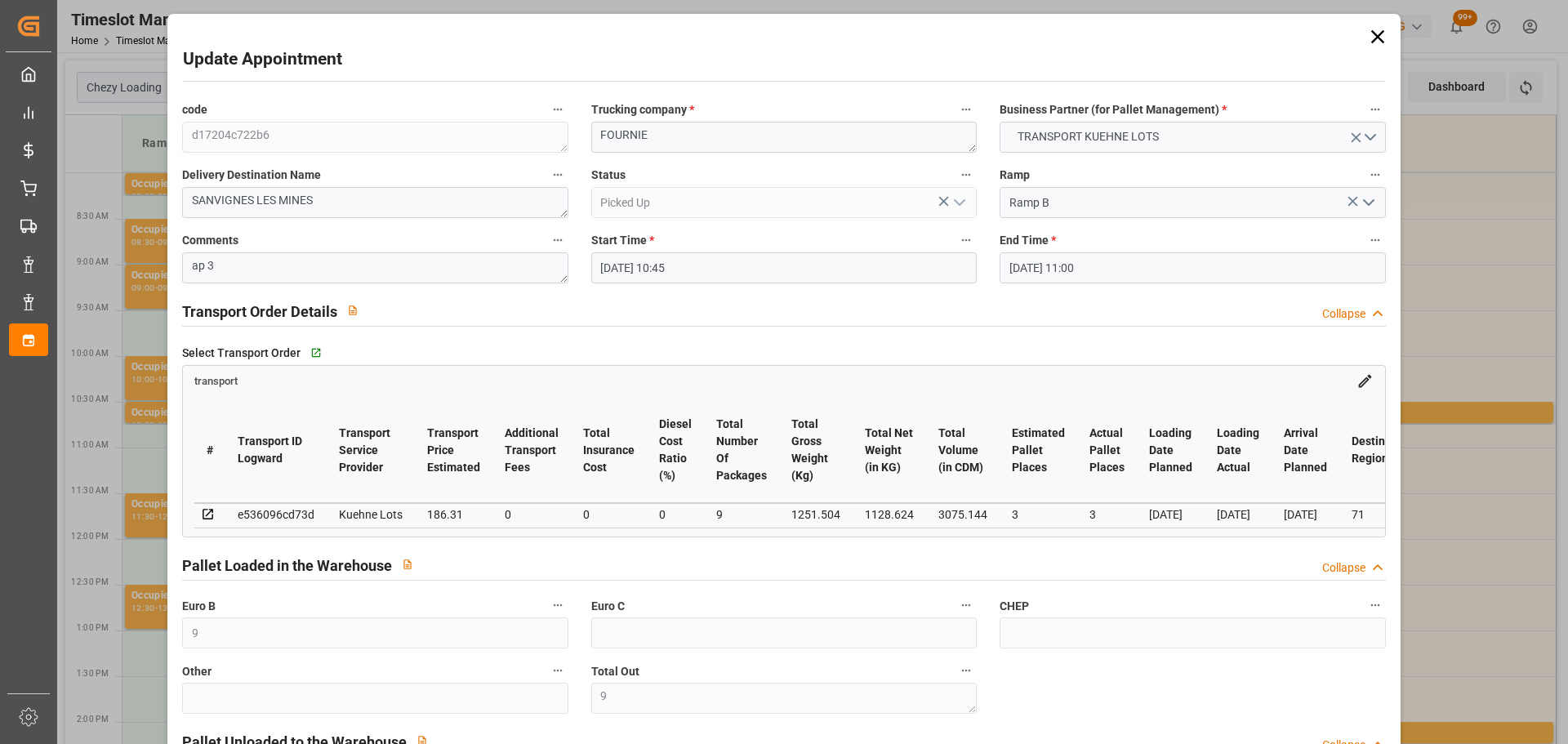
click at [1254, 30] on icon at bounding box center [1377, 37] width 23 height 23
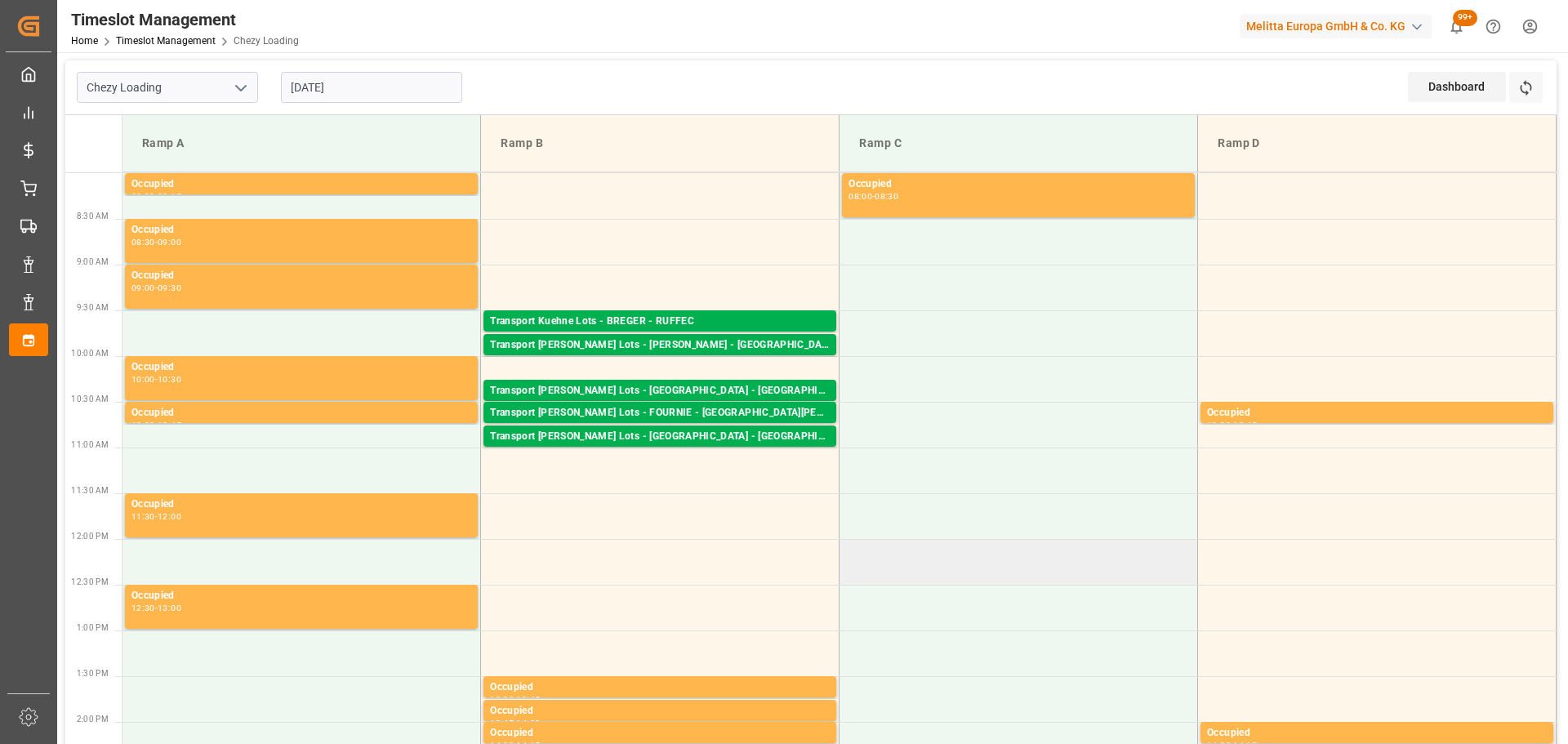
click at [918, 556] on td at bounding box center [1018, 561] width 359 height 45
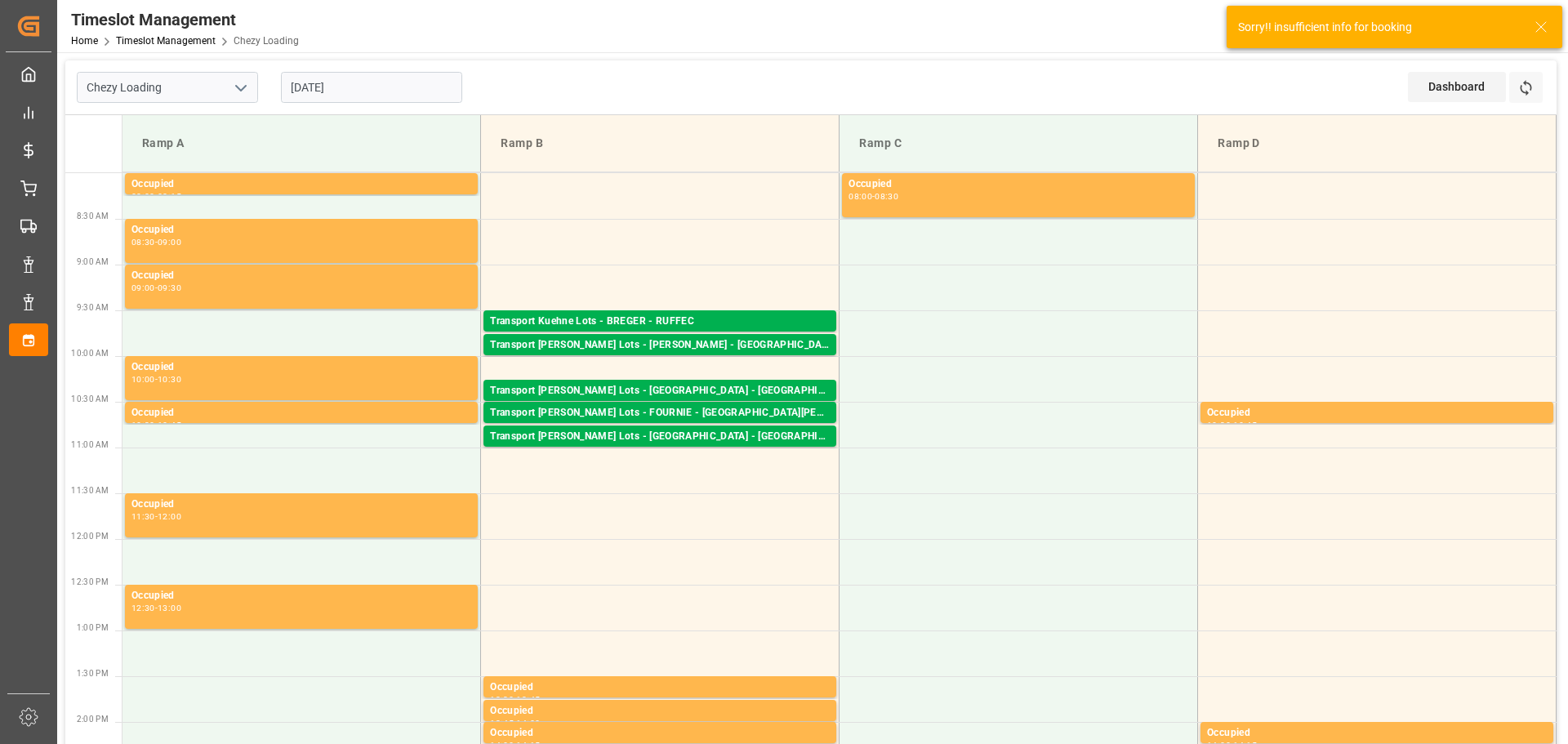
click at [381, 82] on input "[DATE]" at bounding box center [371, 87] width 181 height 31
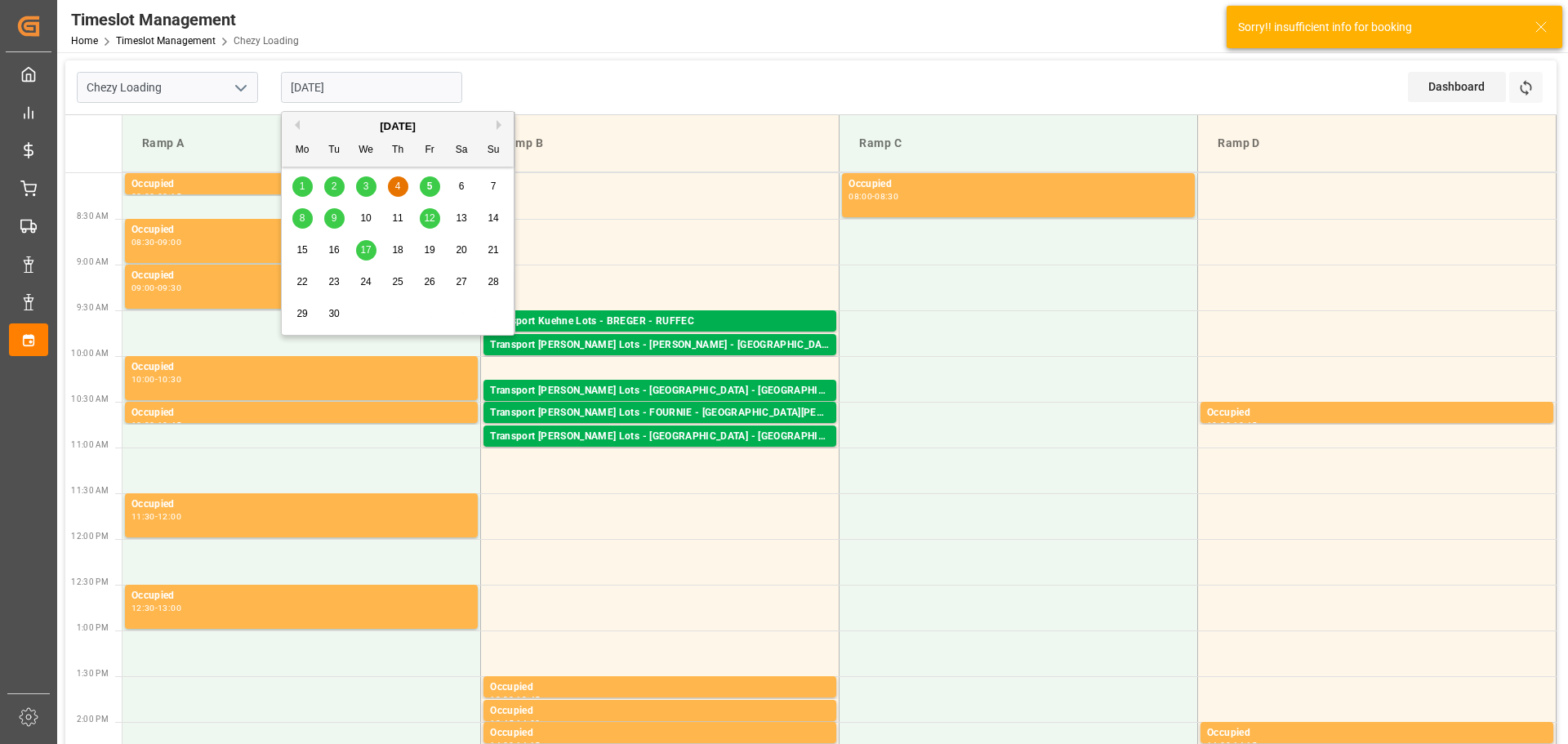
click at [366, 186] on span "3" at bounding box center [367, 187] width 6 height 12
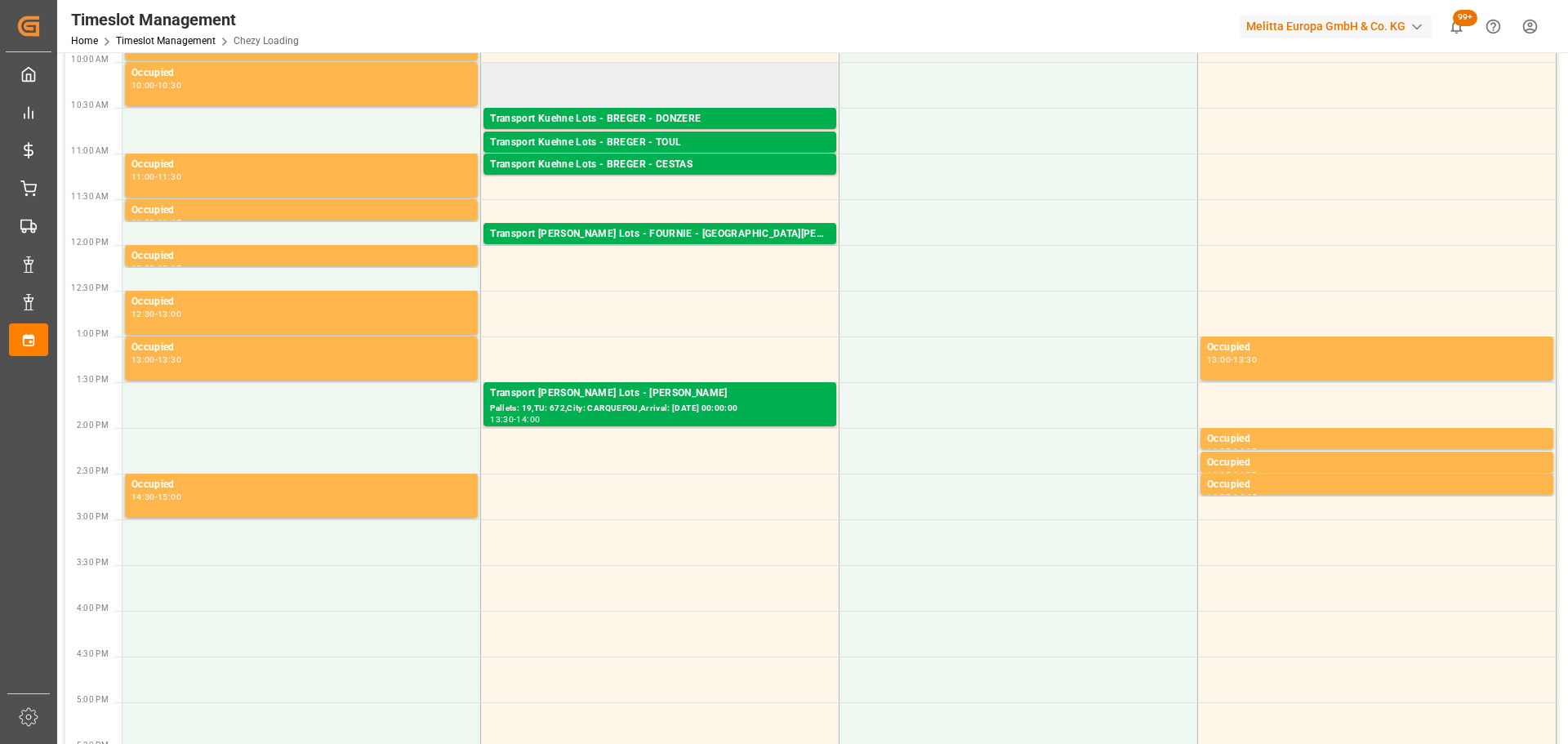
scroll to position [326, 0]
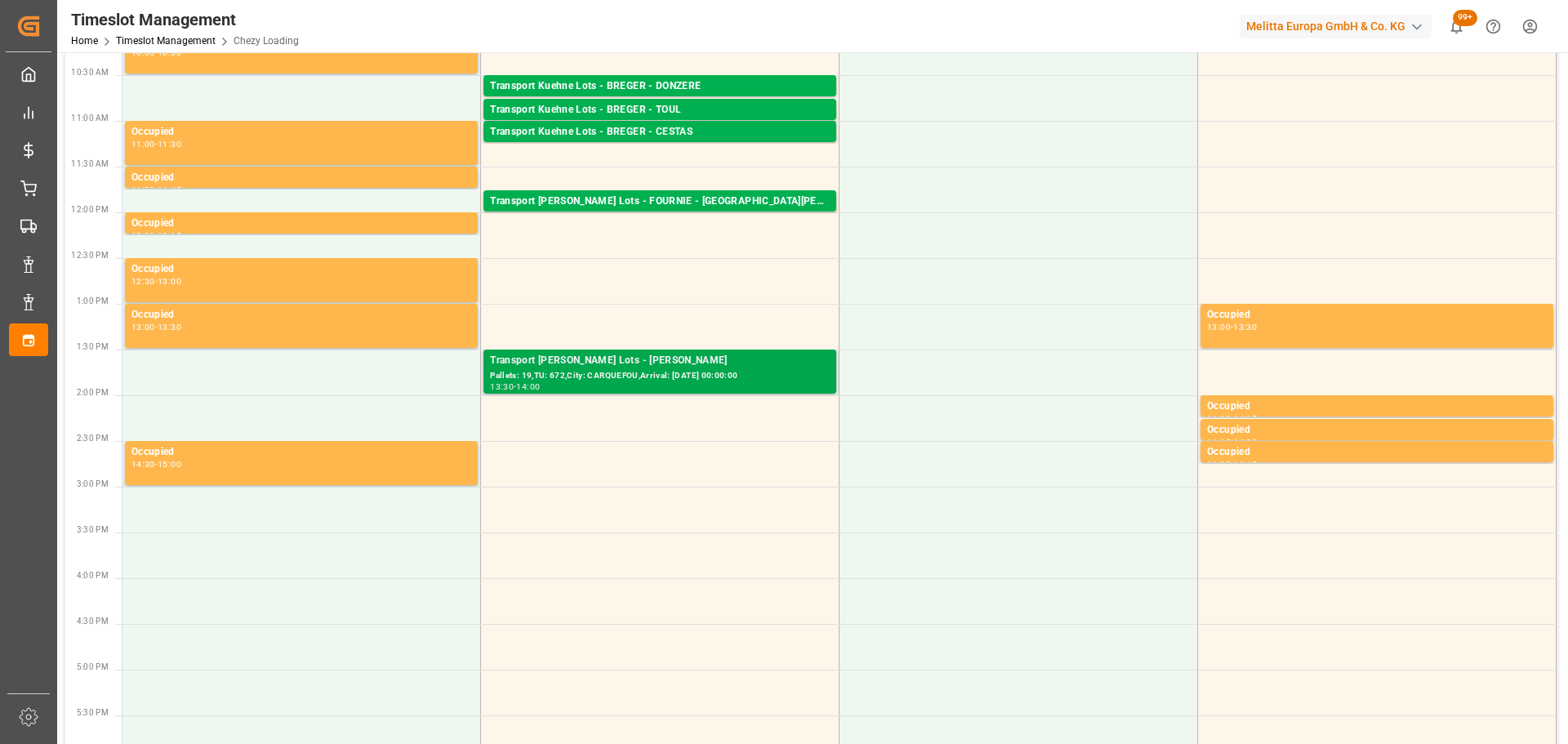
click at [705, 375] on div "Pallets: 19,TU: 672,City: CARQUEFOU,Arrival: [DATE] 00:00:00" at bounding box center [660, 375] width 340 height 14
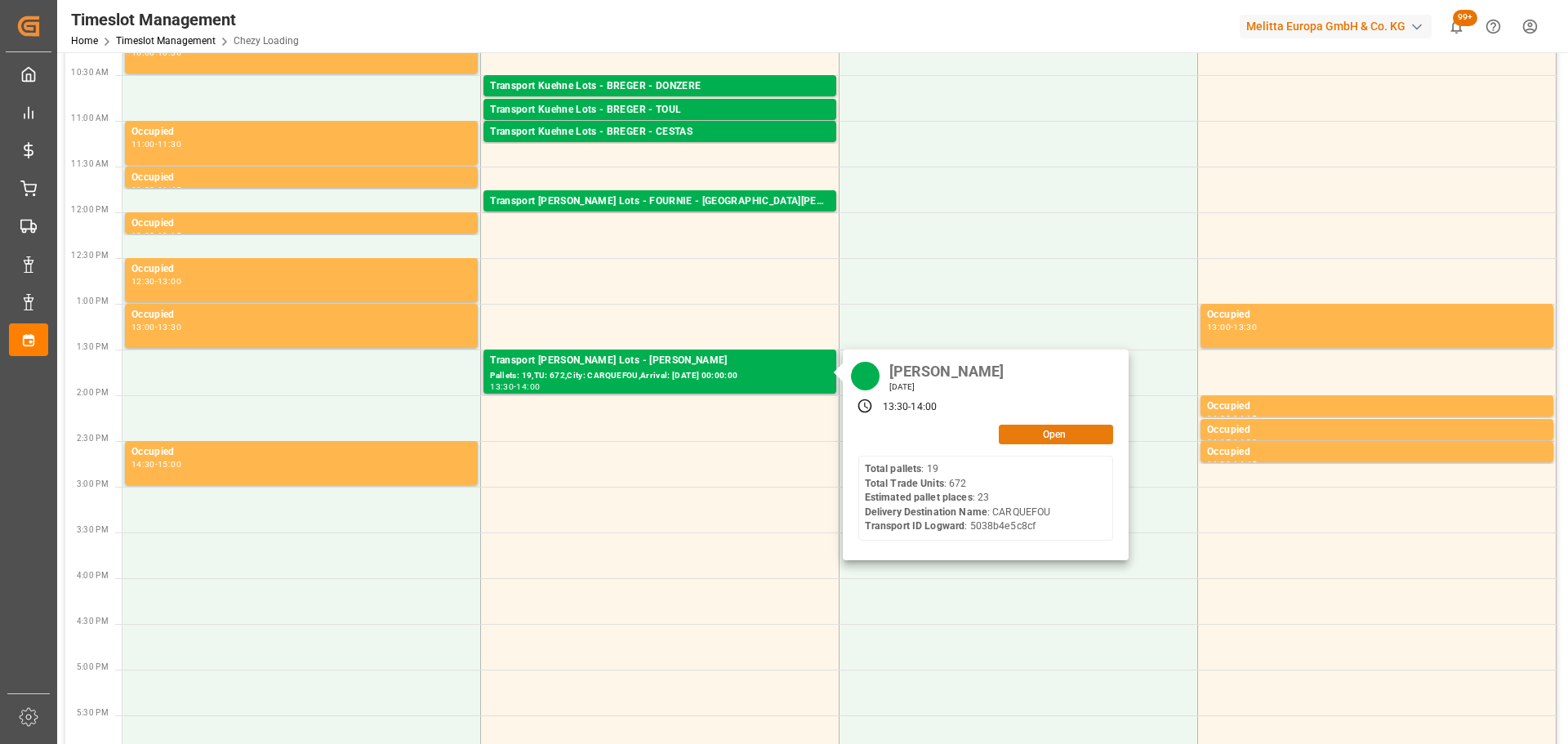
click at [1041, 432] on button "Open" at bounding box center [1056, 435] width 115 height 20
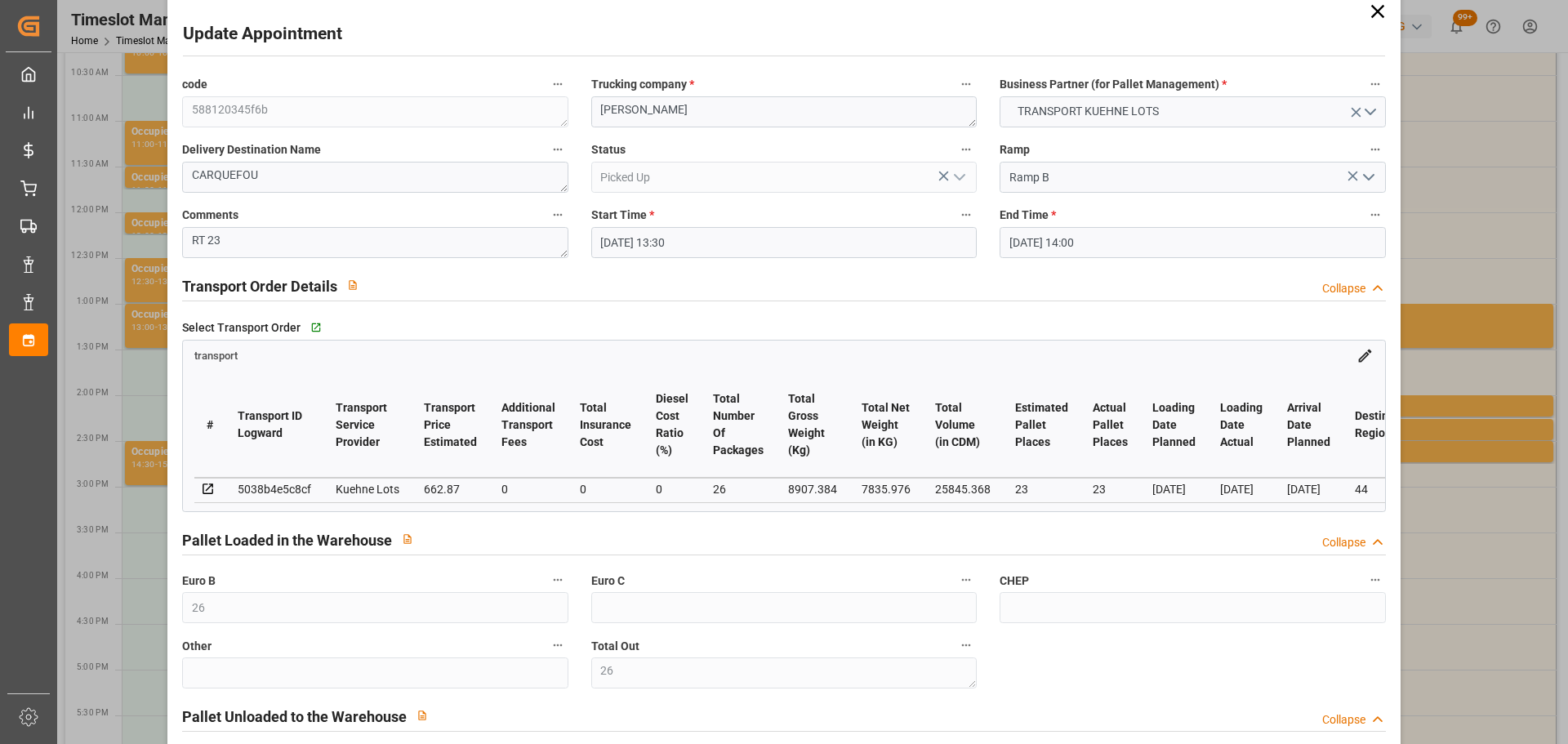
scroll to position [0, 0]
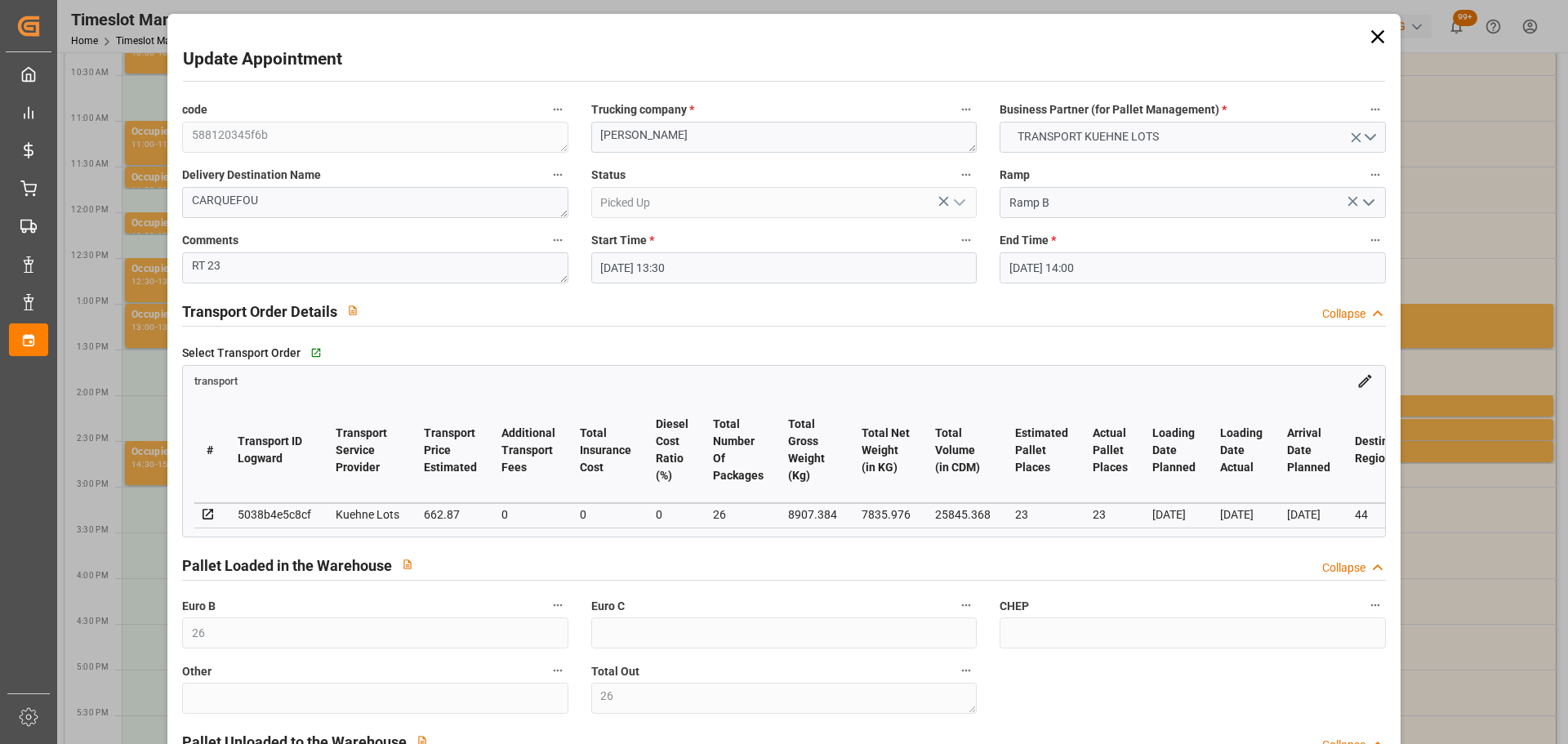
click at [1254, 30] on icon at bounding box center [1377, 37] width 23 height 23
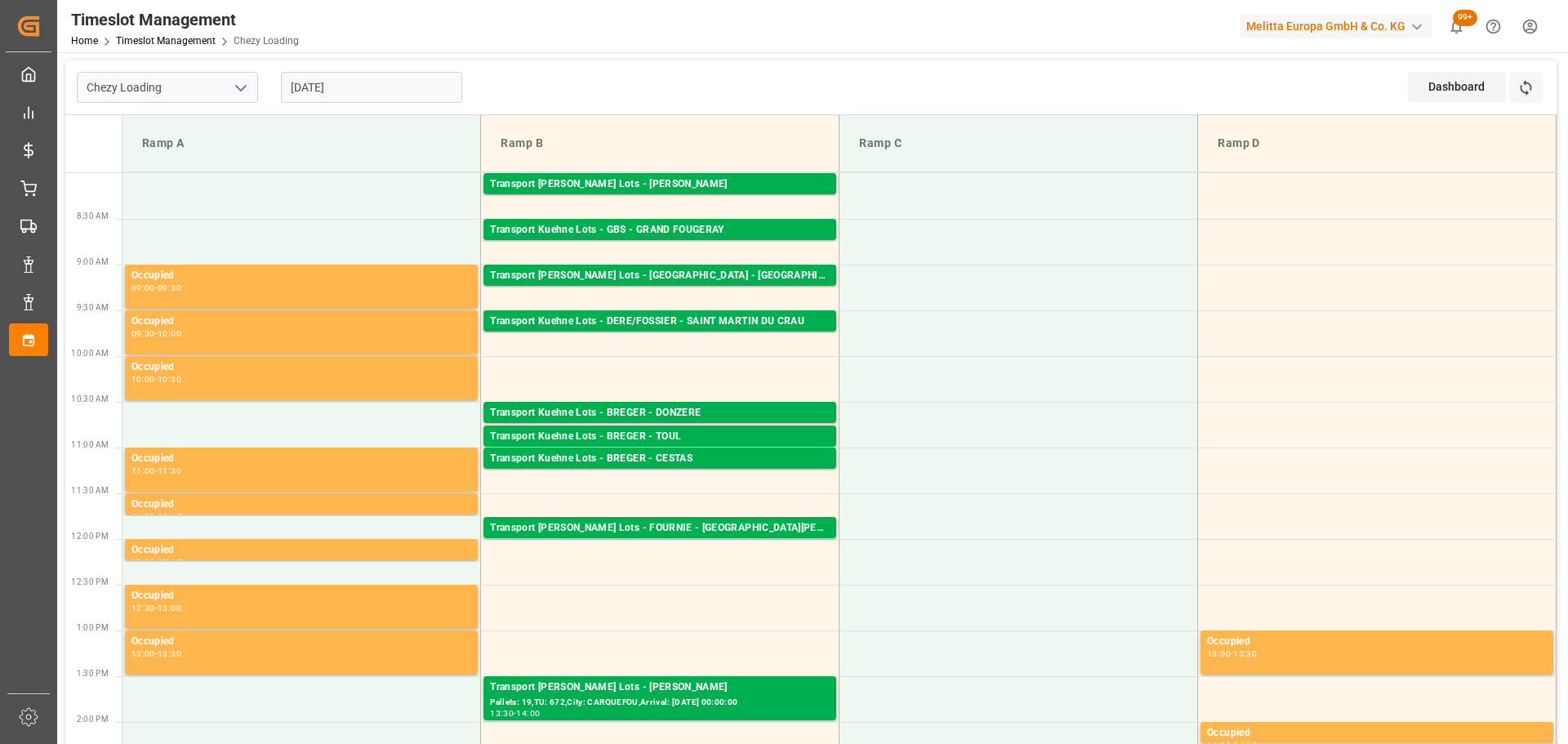
click at [402, 78] on input "[DATE]" at bounding box center [371, 87] width 181 height 31
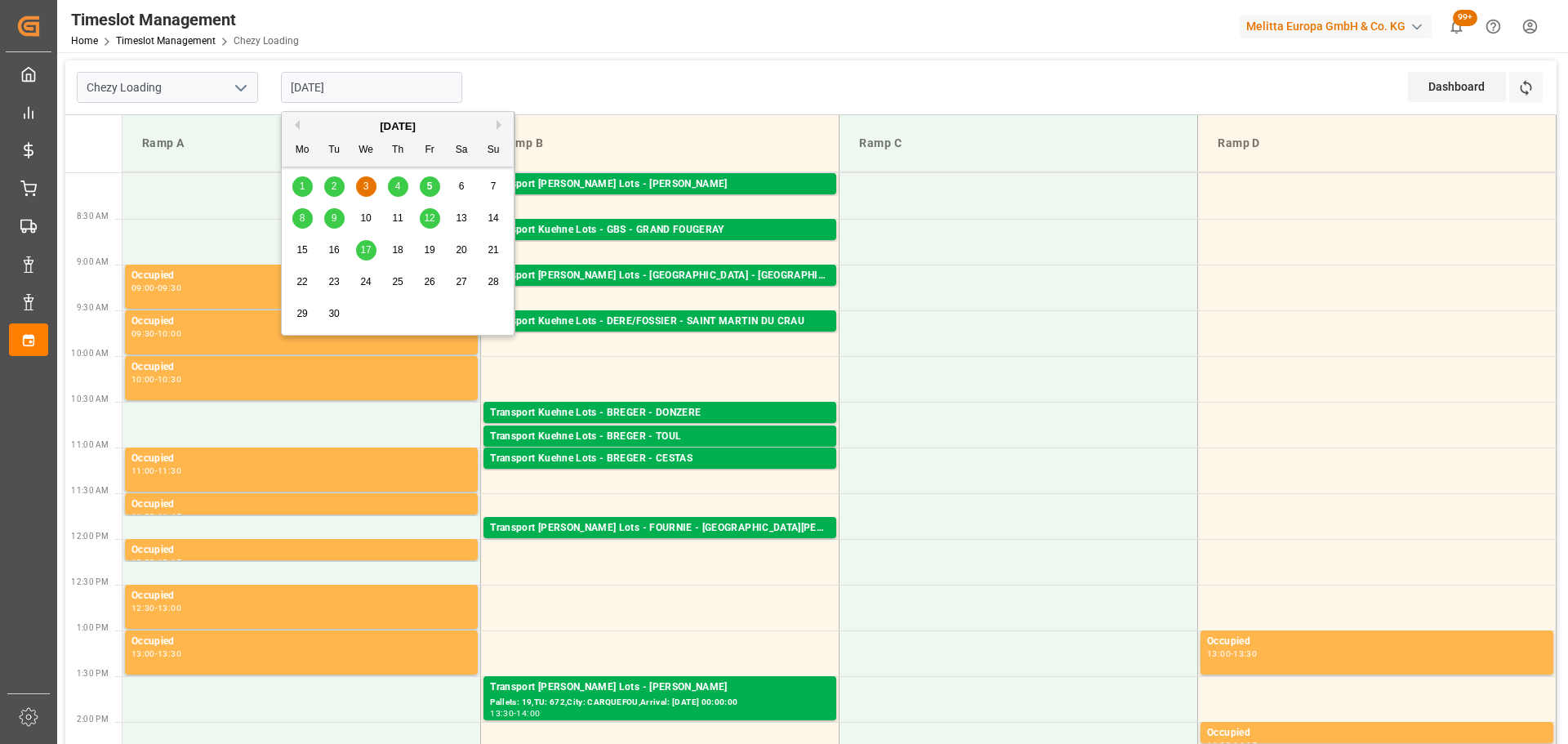
click at [424, 182] on div "5" at bounding box center [430, 187] width 21 height 20
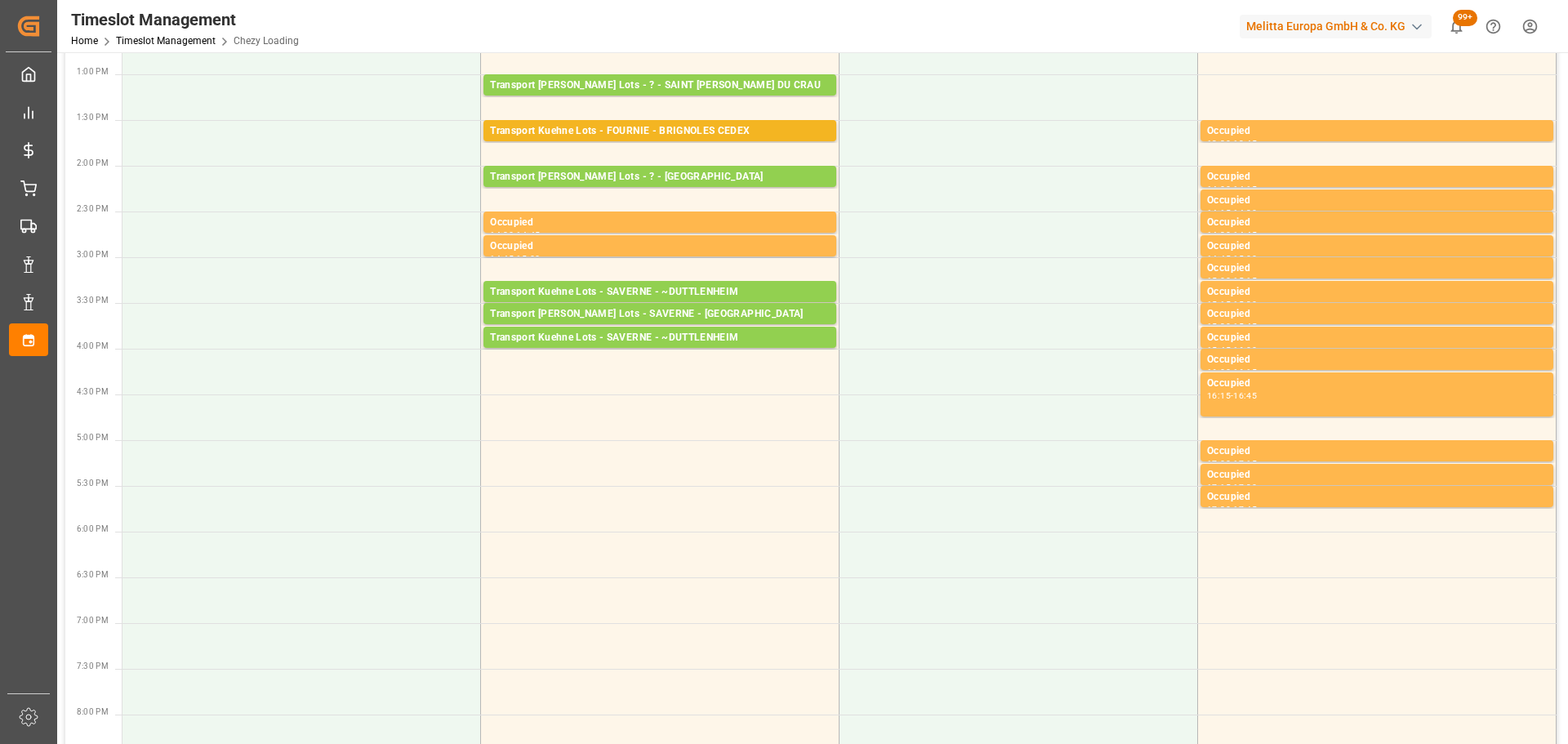
scroll to position [571, 0]
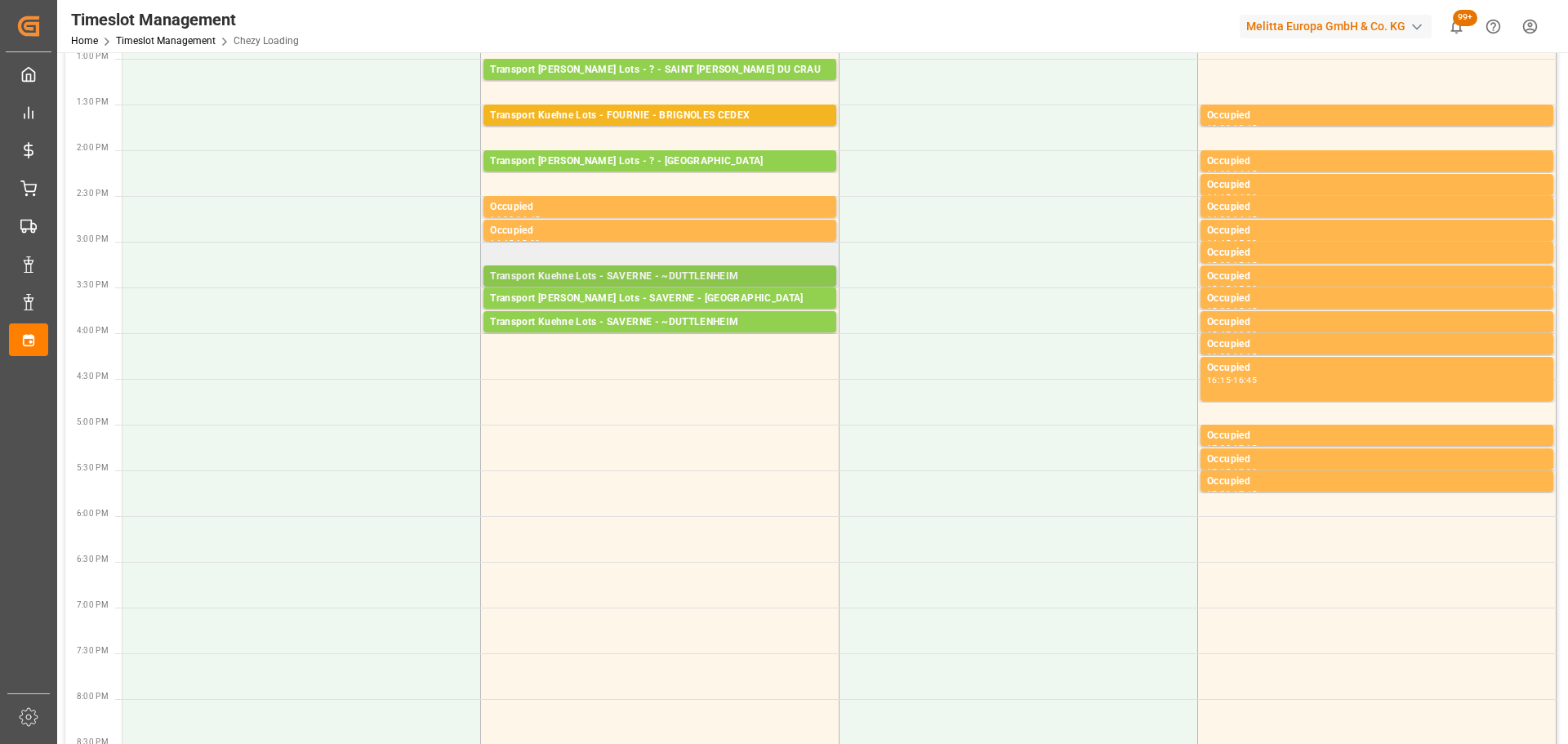
click at [705, 278] on div "Transport Kuehne Lots - SAVERNE - ~DUTTLENHEIM" at bounding box center [660, 277] width 340 height 17
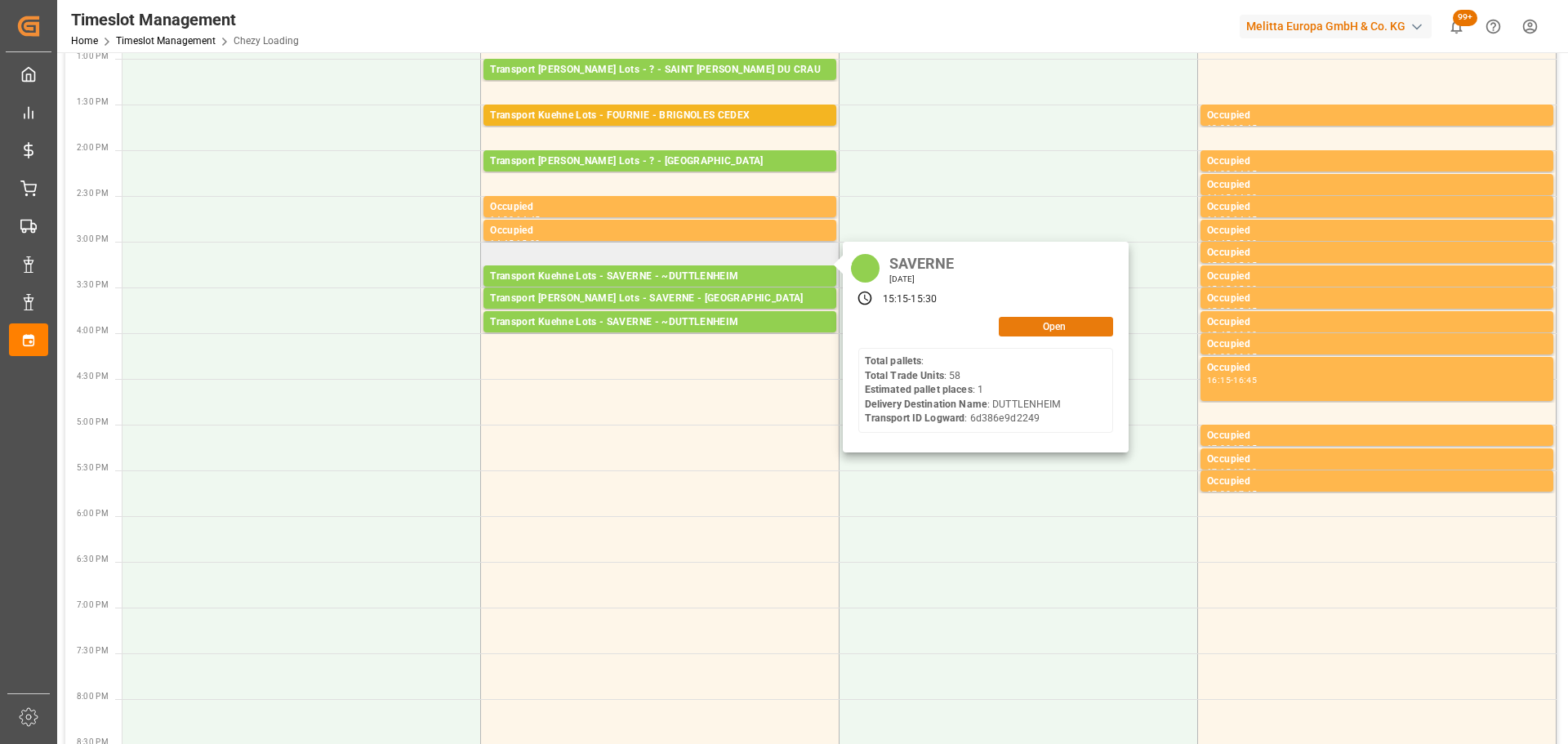
click at [1021, 323] on button "Open" at bounding box center [1056, 327] width 115 height 20
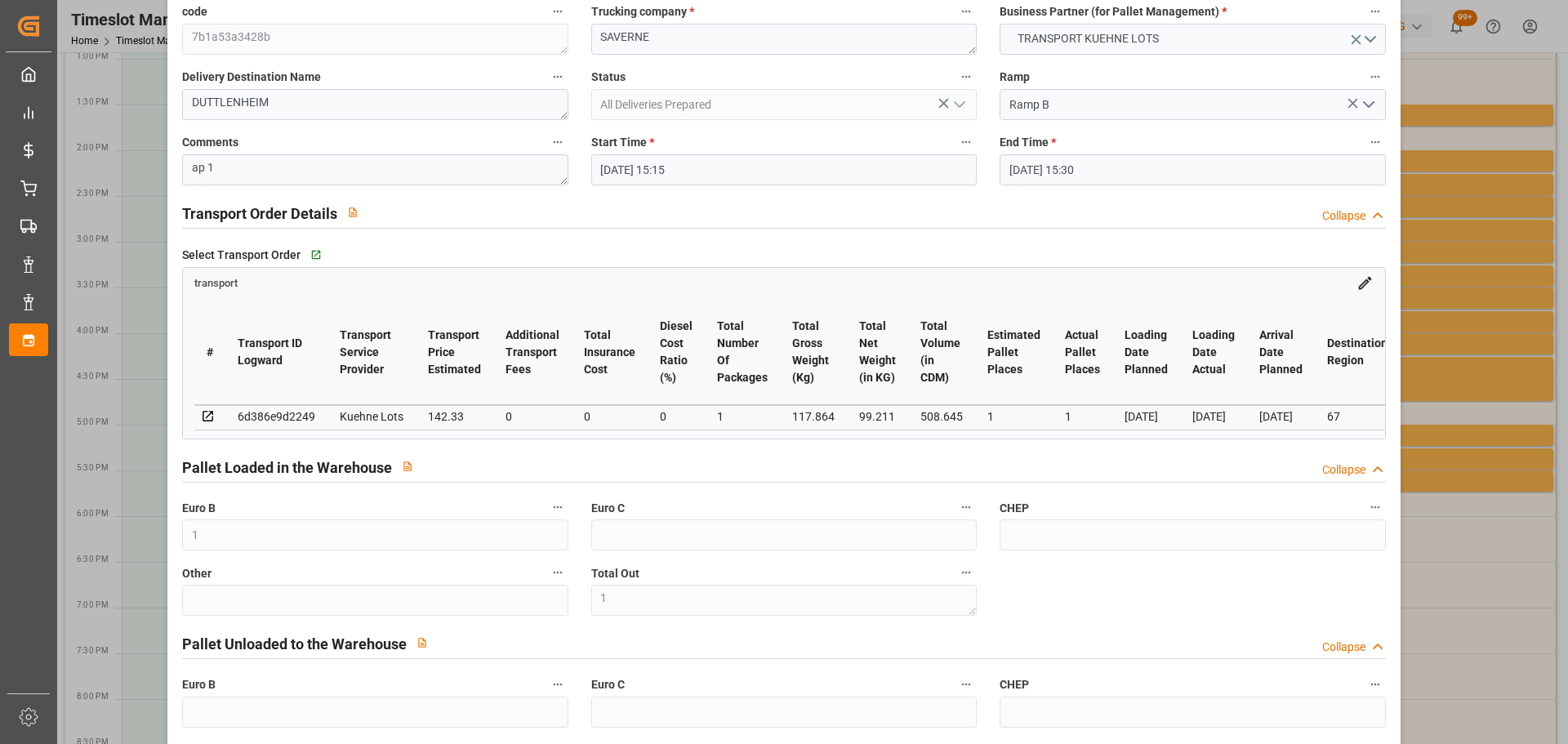
scroll to position [0, 0]
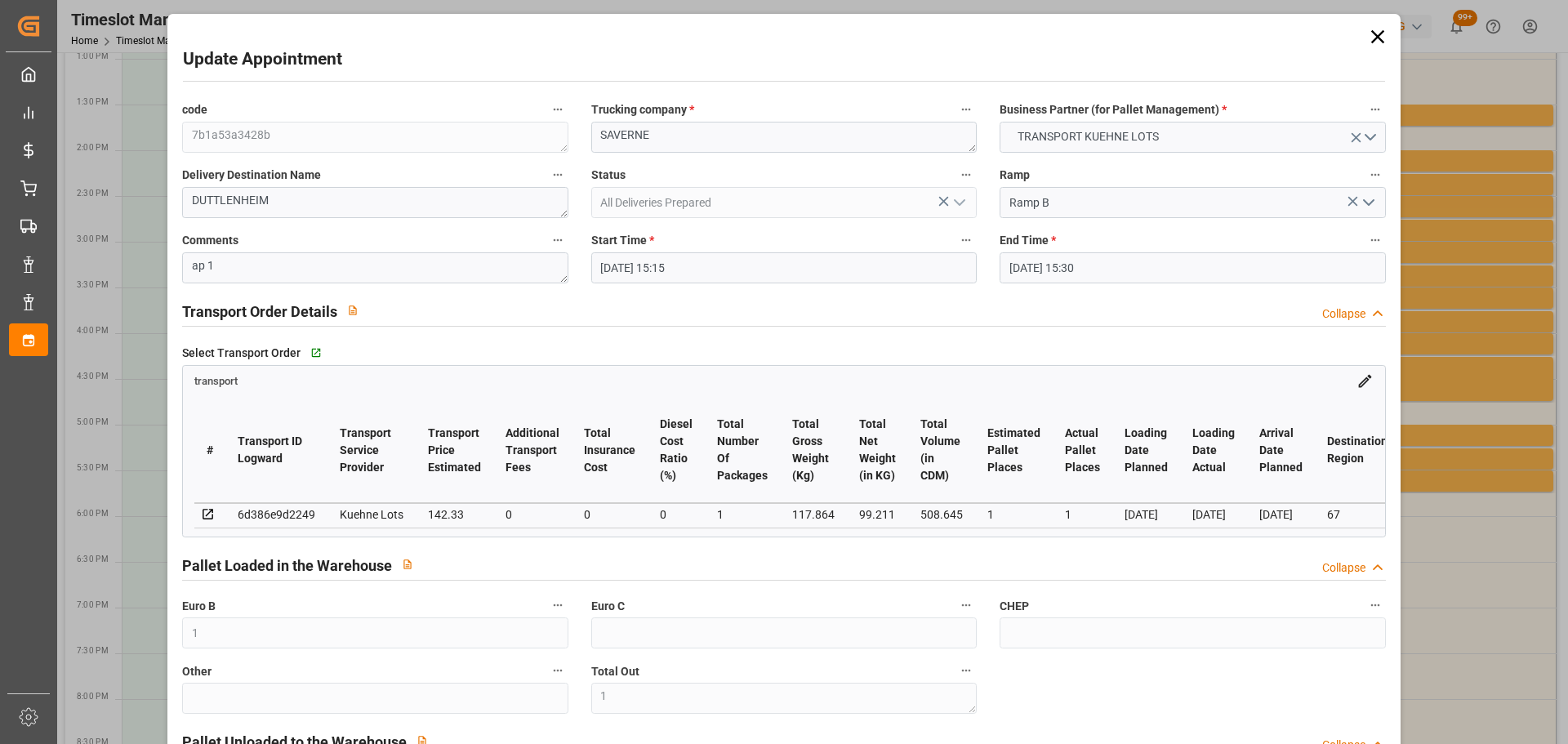
drag, startPoint x: 1374, startPoint y: 35, endPoint x: 1331, endPoint y: 63, distance: 51.3
click at [1254, 35] on icon at bounding box center [1376, 37] width 13 height 13
